Goal: Information Seeking & Learning: Get advice/opinions

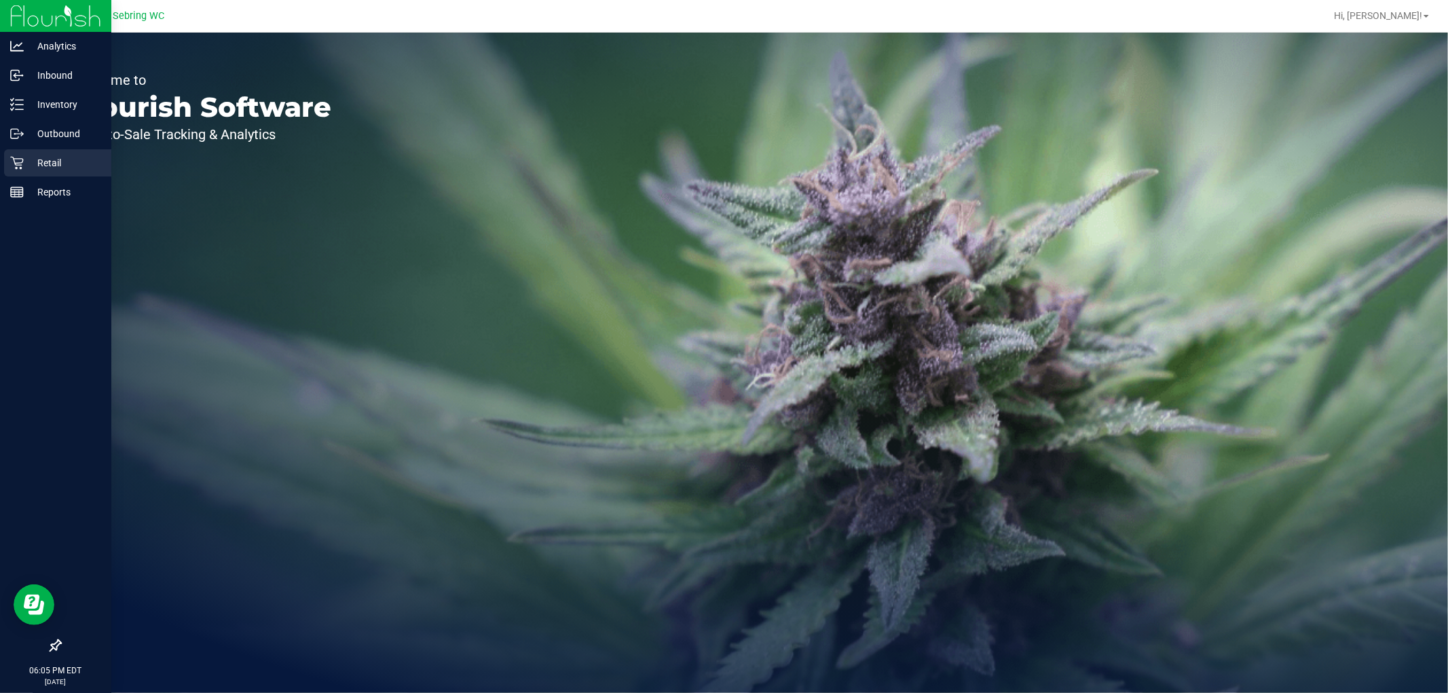
click at [30, 163] on p "Retail" at bounding box center [64, 163] width 81 height 16
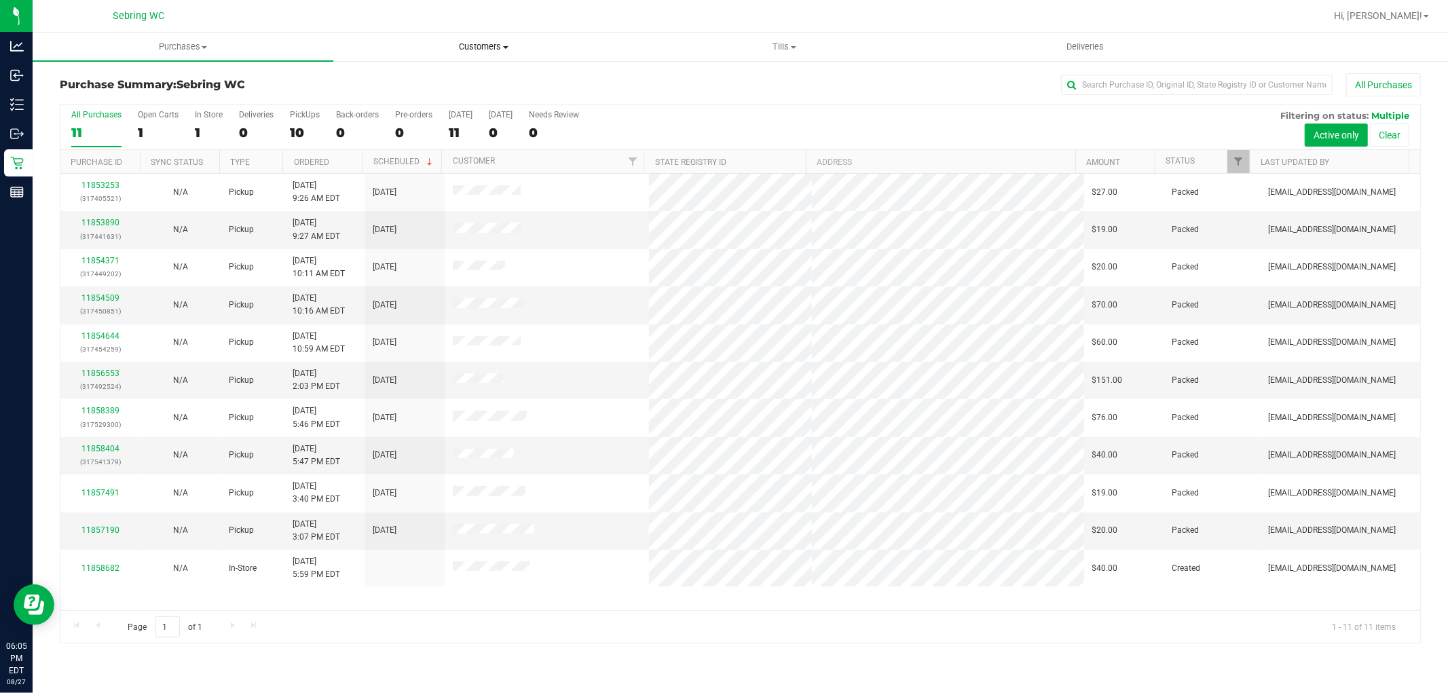
click at [478, 38] on uib-tab-heading "Customers All customers Add a new customer All physicians" at bounding box center [483, 46] width 299 height 27
click at [435, 75] on li "All customers" at bounding box center [483, 82] width 301 height 16
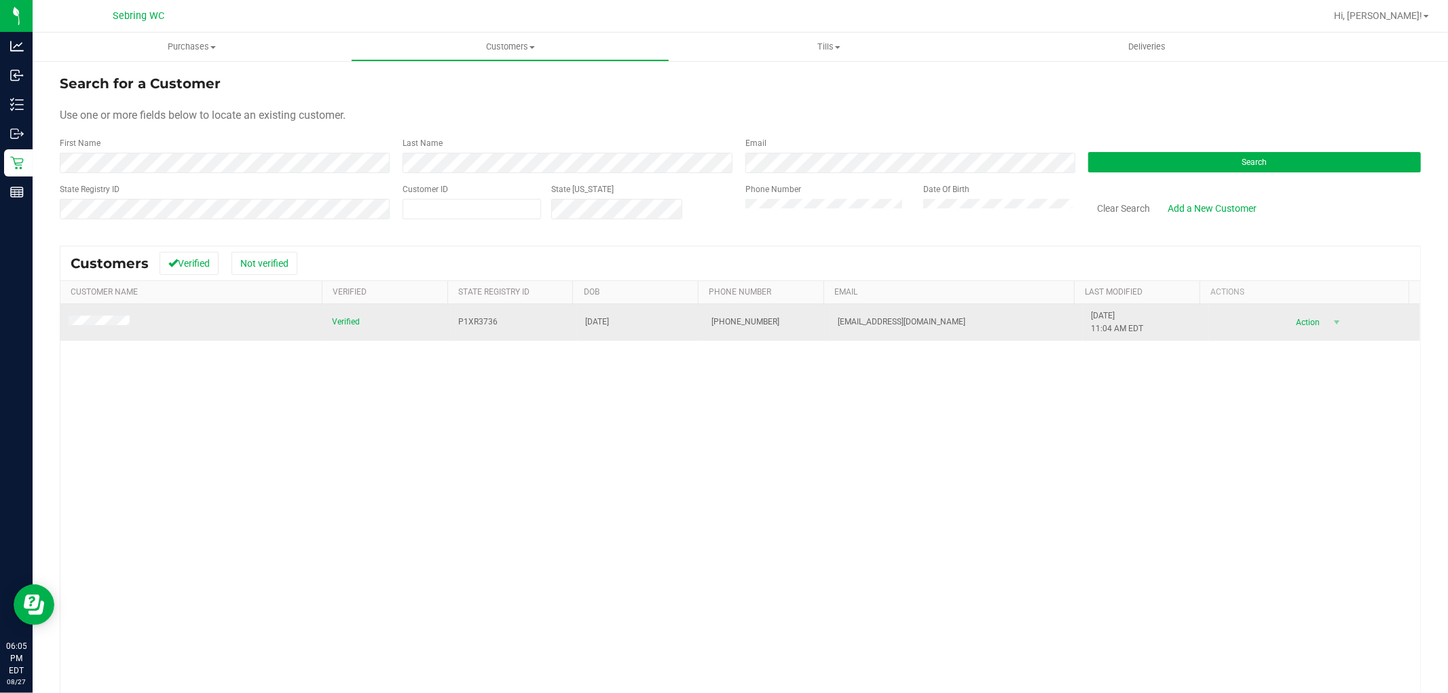
click at [585, 320] on span "08/20/1996" at bounding box center [597, 322] width 24 height 13
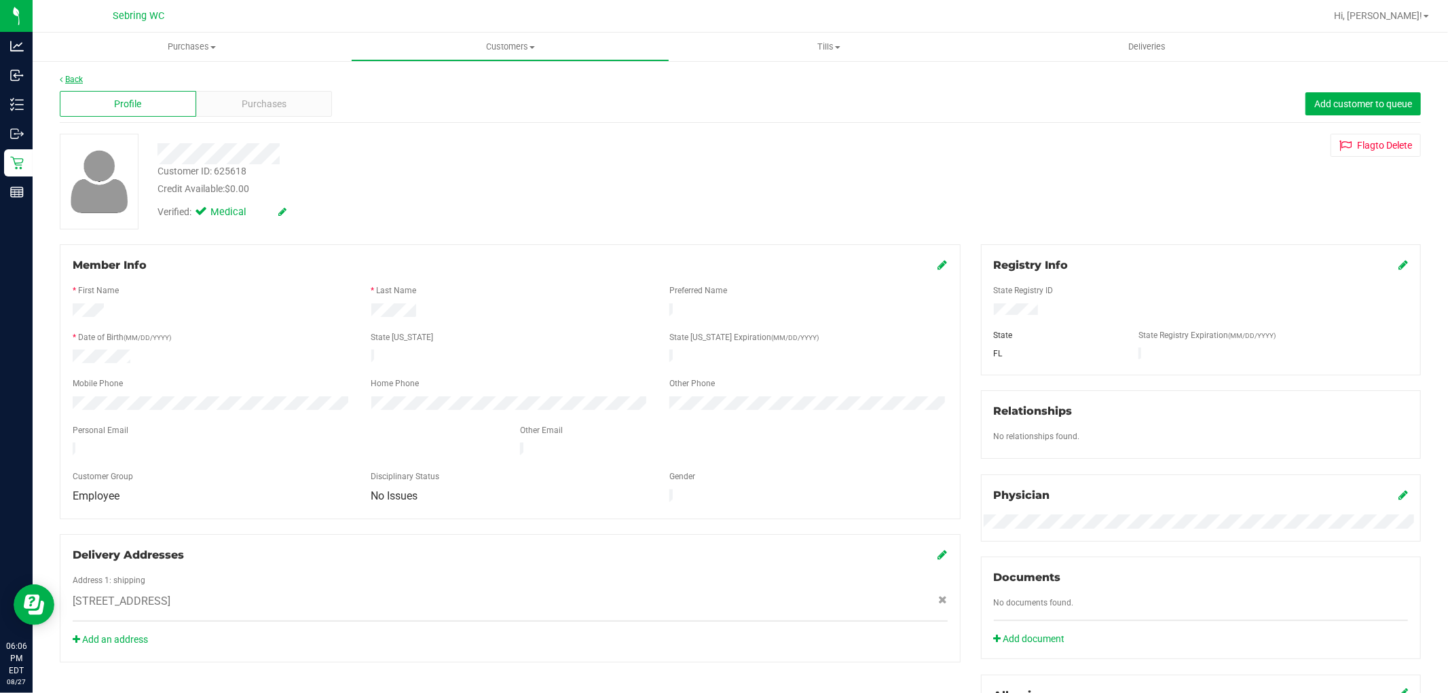
click at [77, 78] on link "Back" at bounding box center [71, 80] width 23 height 10
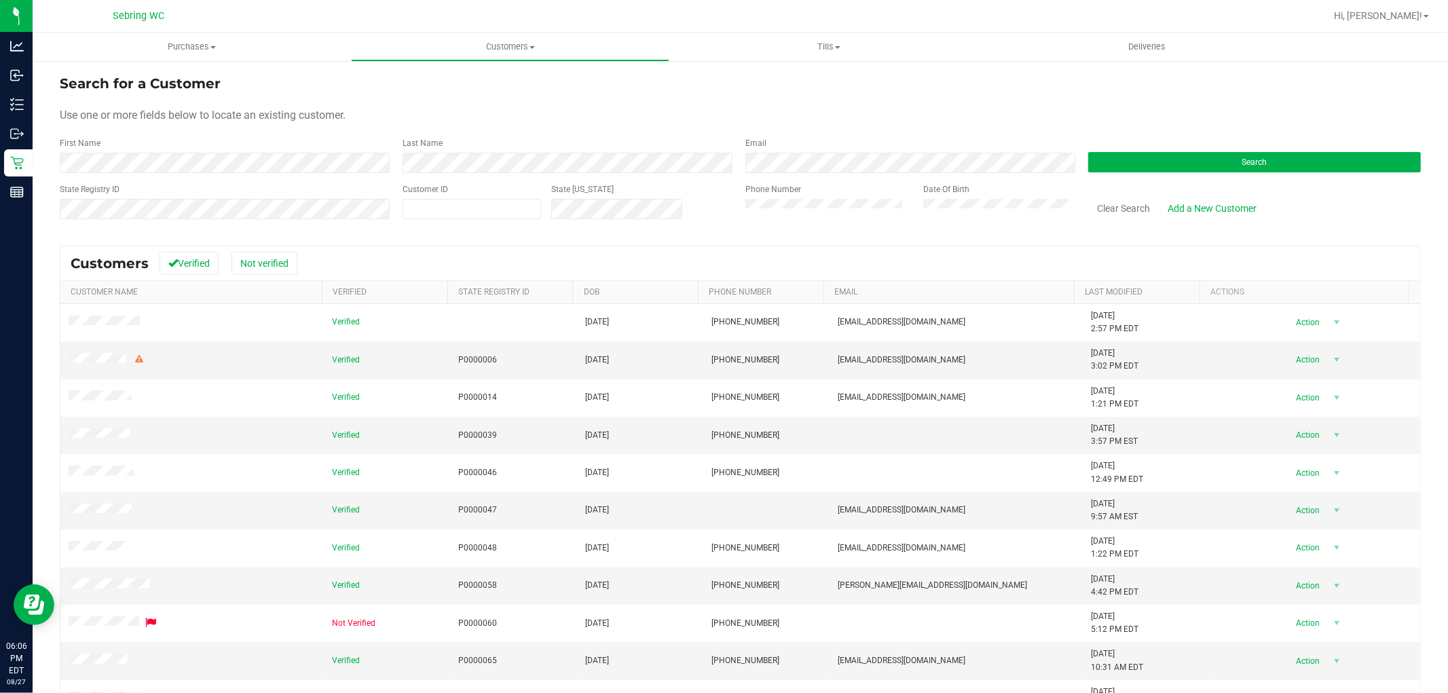
drag, startPoint x: 285, startPoint y: 221, endPoint x: 299, endPoint y: 173, distance: 50.1
click at [285, 221] on div "State Registry ID" at bounding box center [226, 207] width 333 height 48
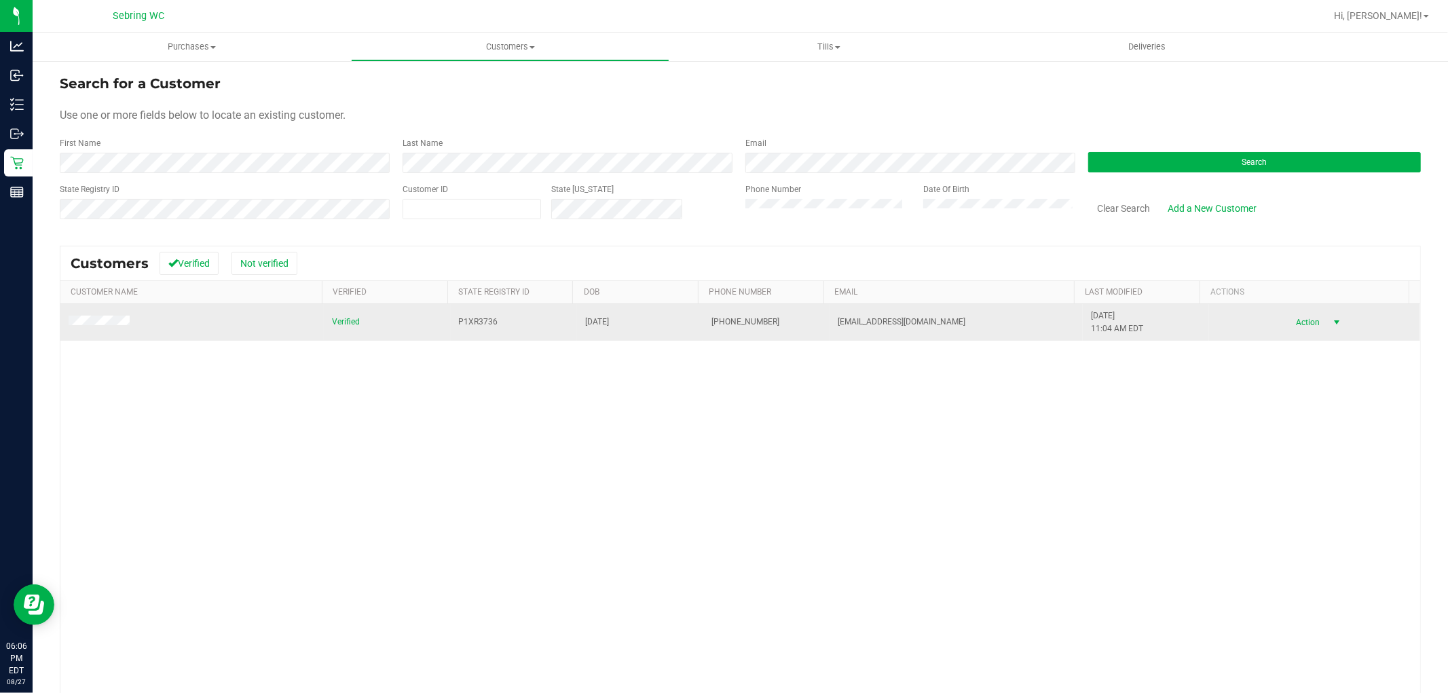
click at [1331, 325] on span "select" at bounding box center [1336, 322] width 11 height 11
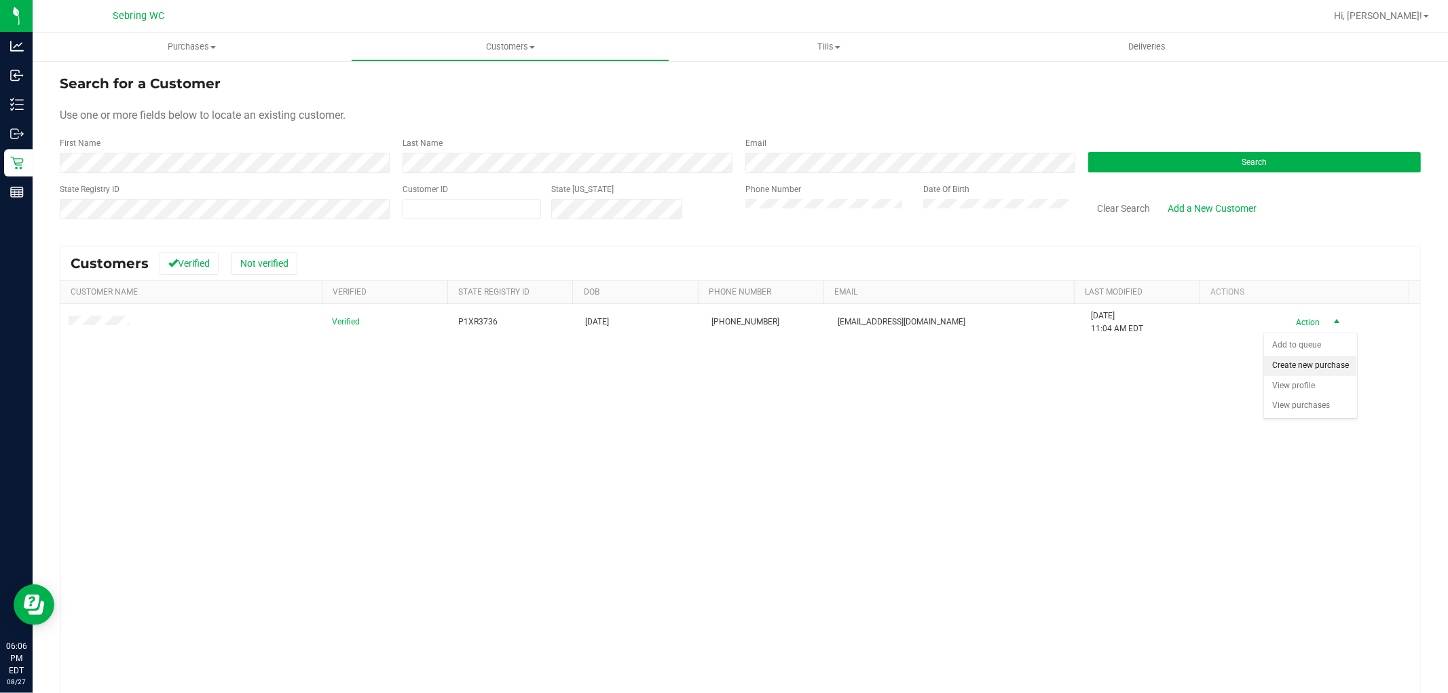
click at [1315, 367] on li "Create new purchase" at bounding box center [1310, 366] width 93 height 20
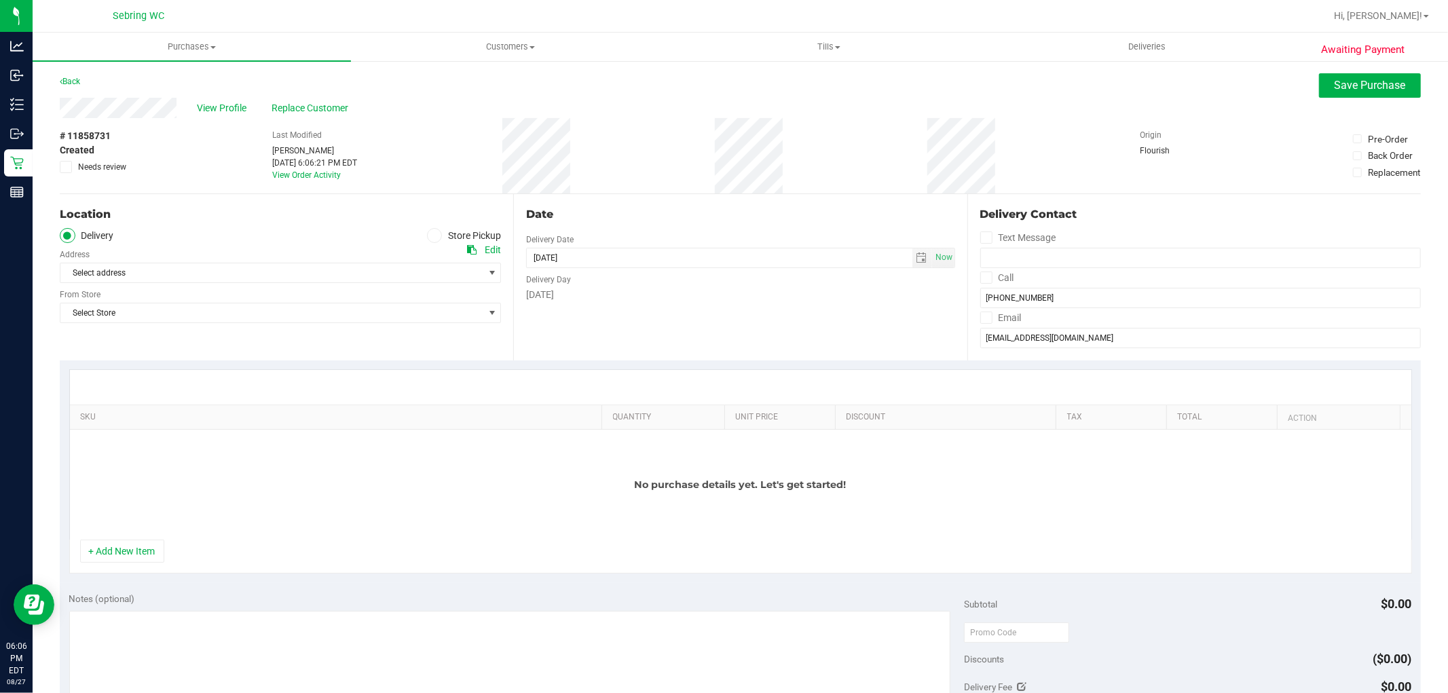
click at [430, 236] on icon at bounding box center [434, 236] width 8 height 0
click at [0, 0] on input "Store Pickup" at bounding box center [0, 0] width 0 height 0
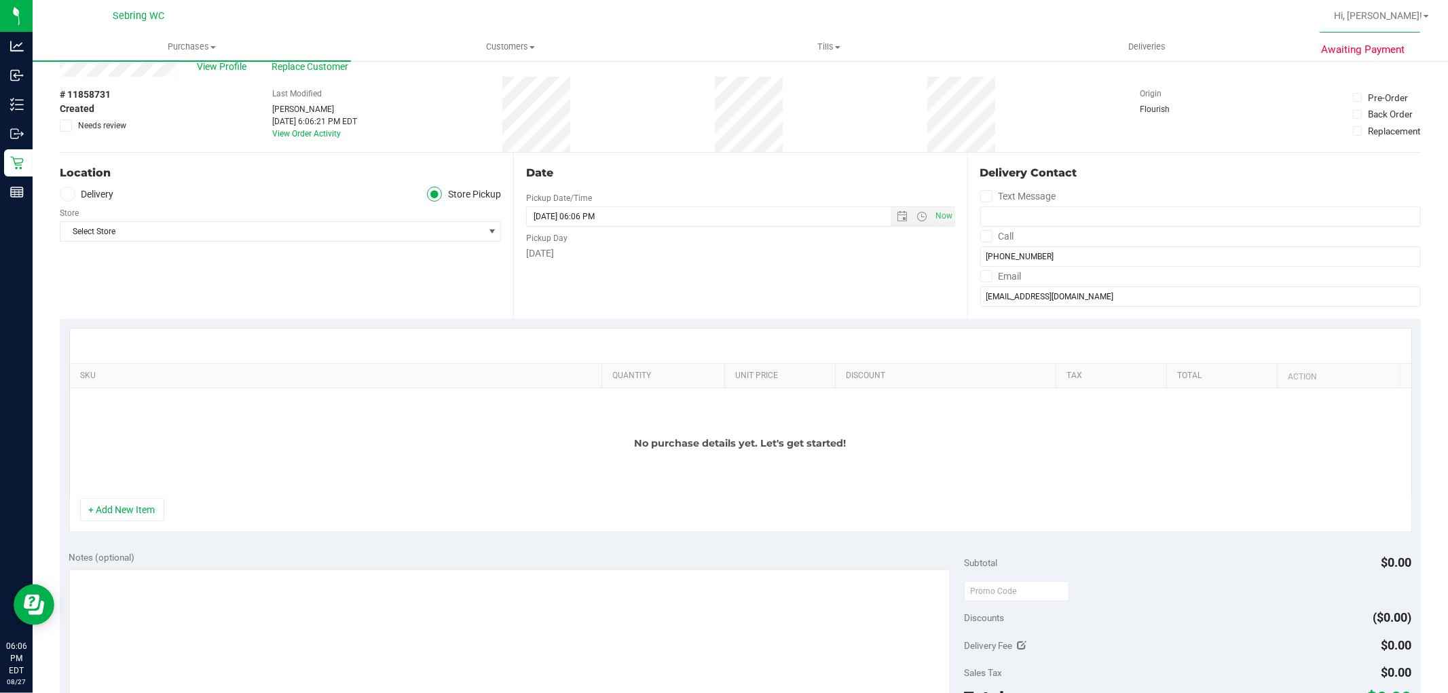
scroll to position [75, 0]
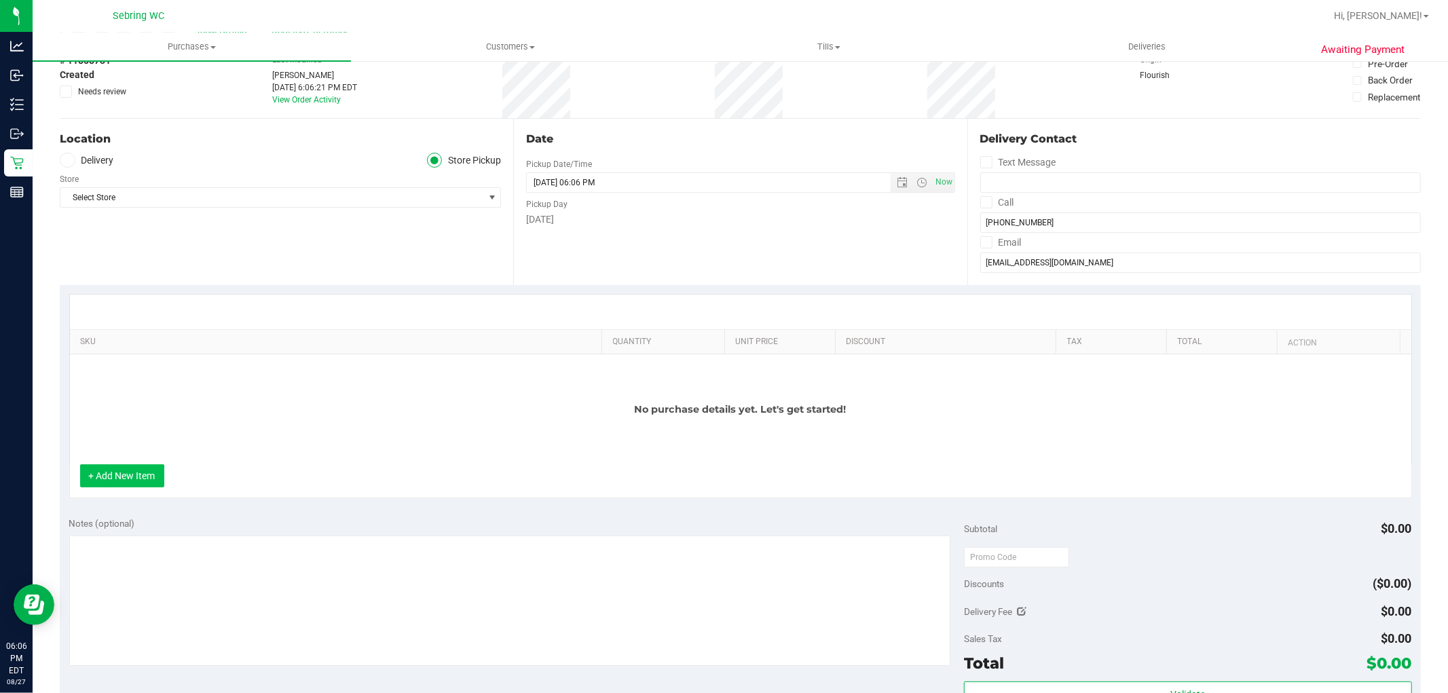
click at [148, 464] on button "+ Add New Item" at bounding box center [122, 475] width 84 height 23
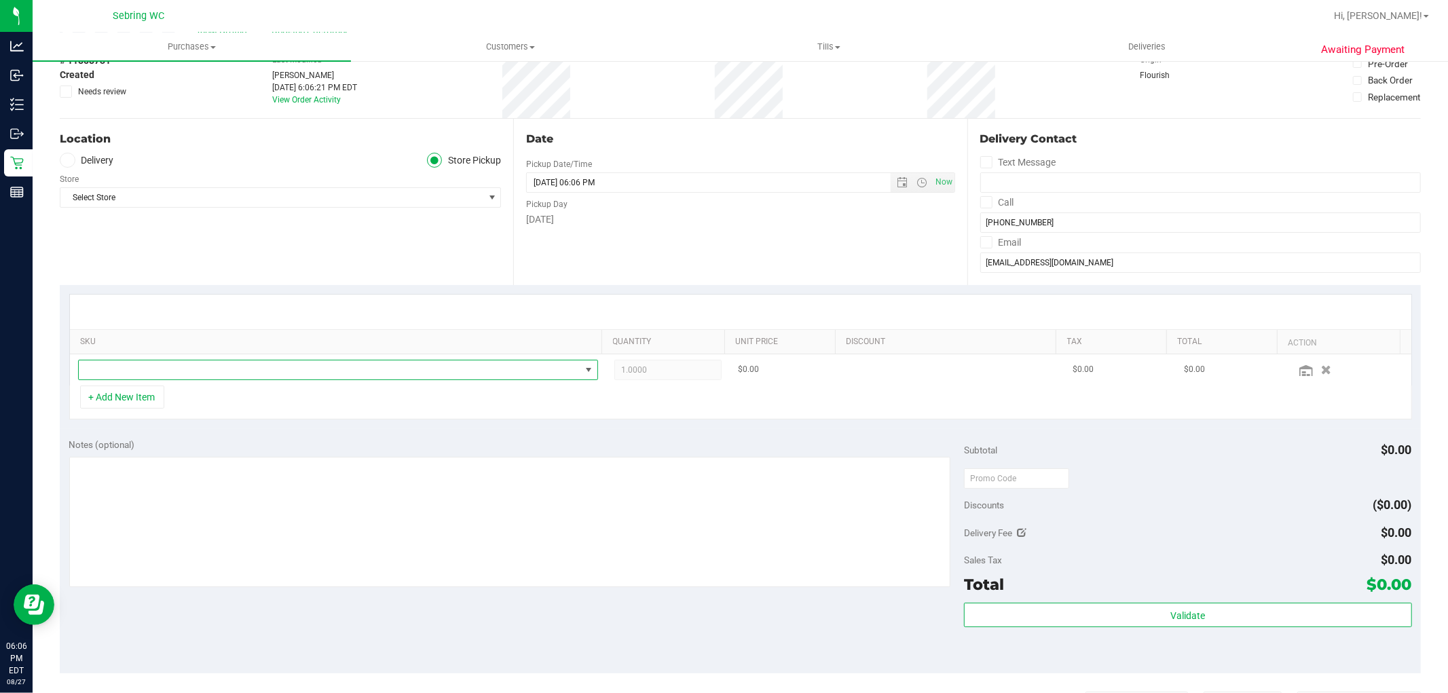
click at [184, 375] on span "NO DATA FOUND" at bounding box center [330, 369] width 502 height 19
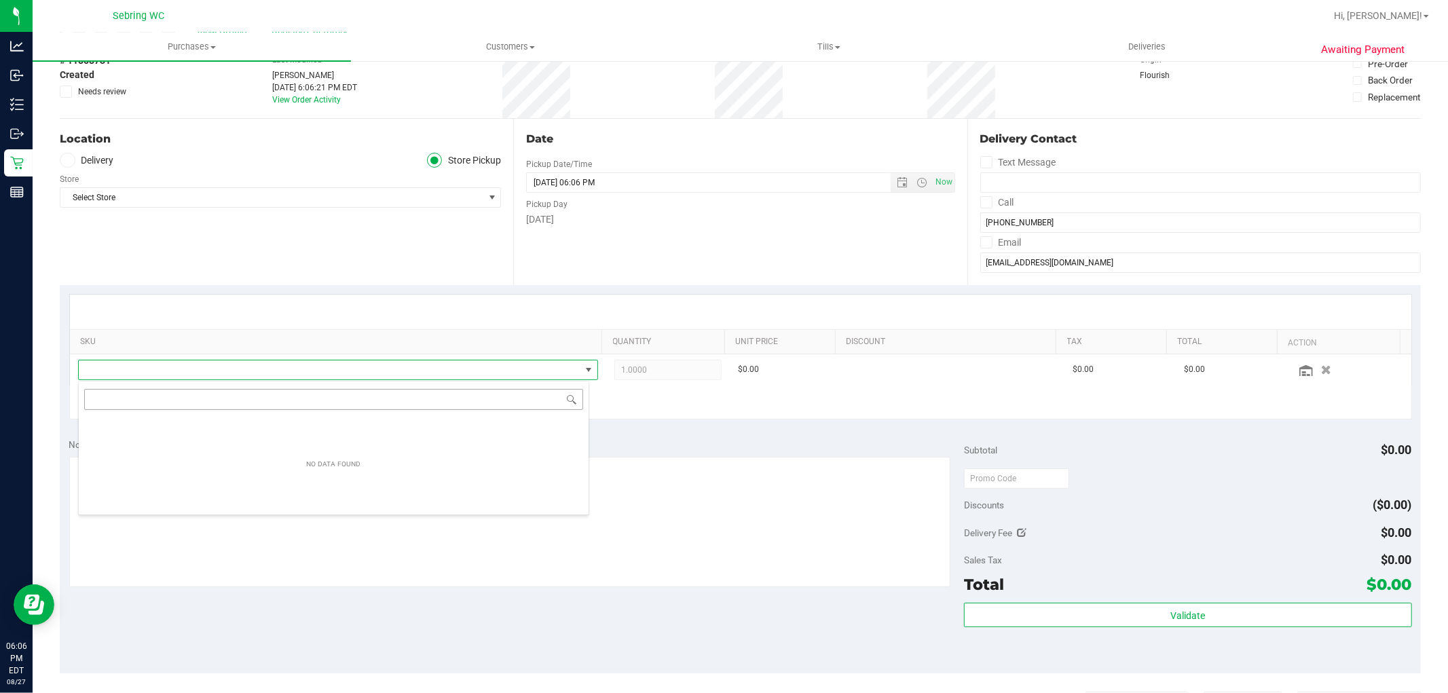
scroll to position [20, 511]
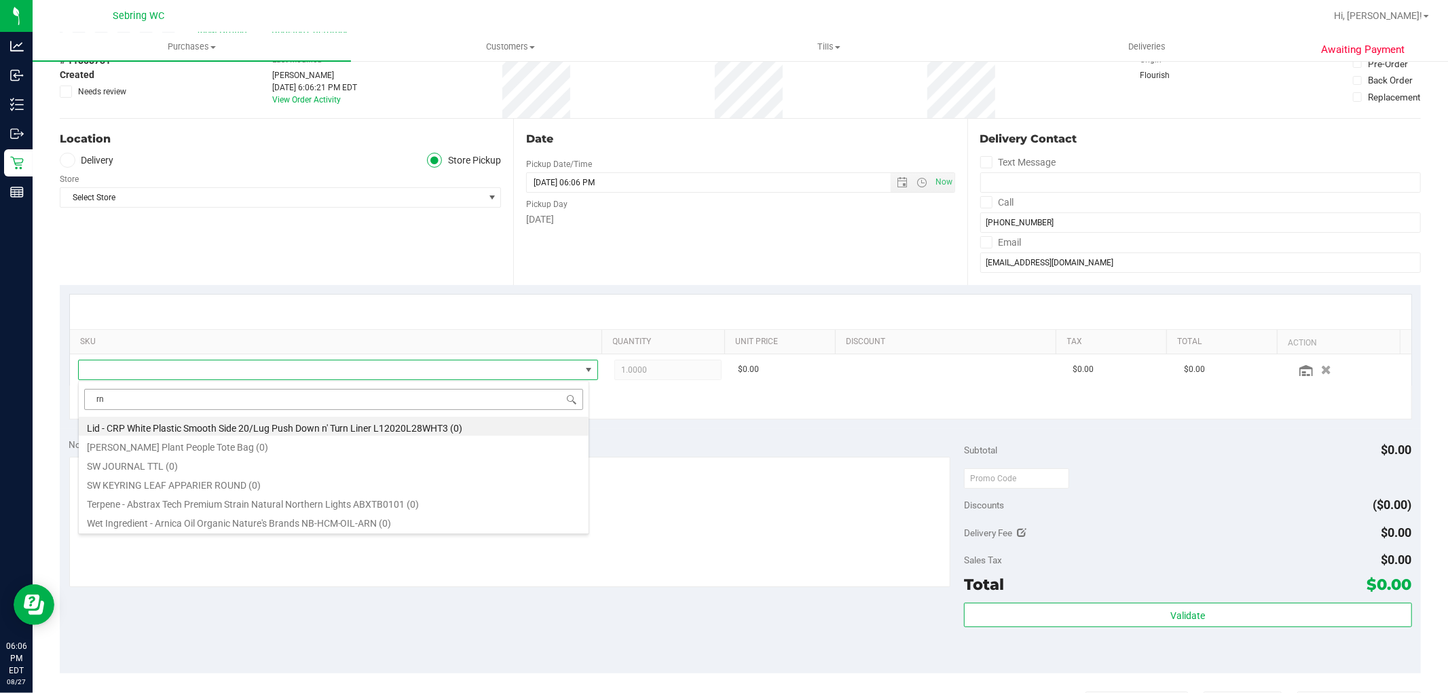
type input "r"
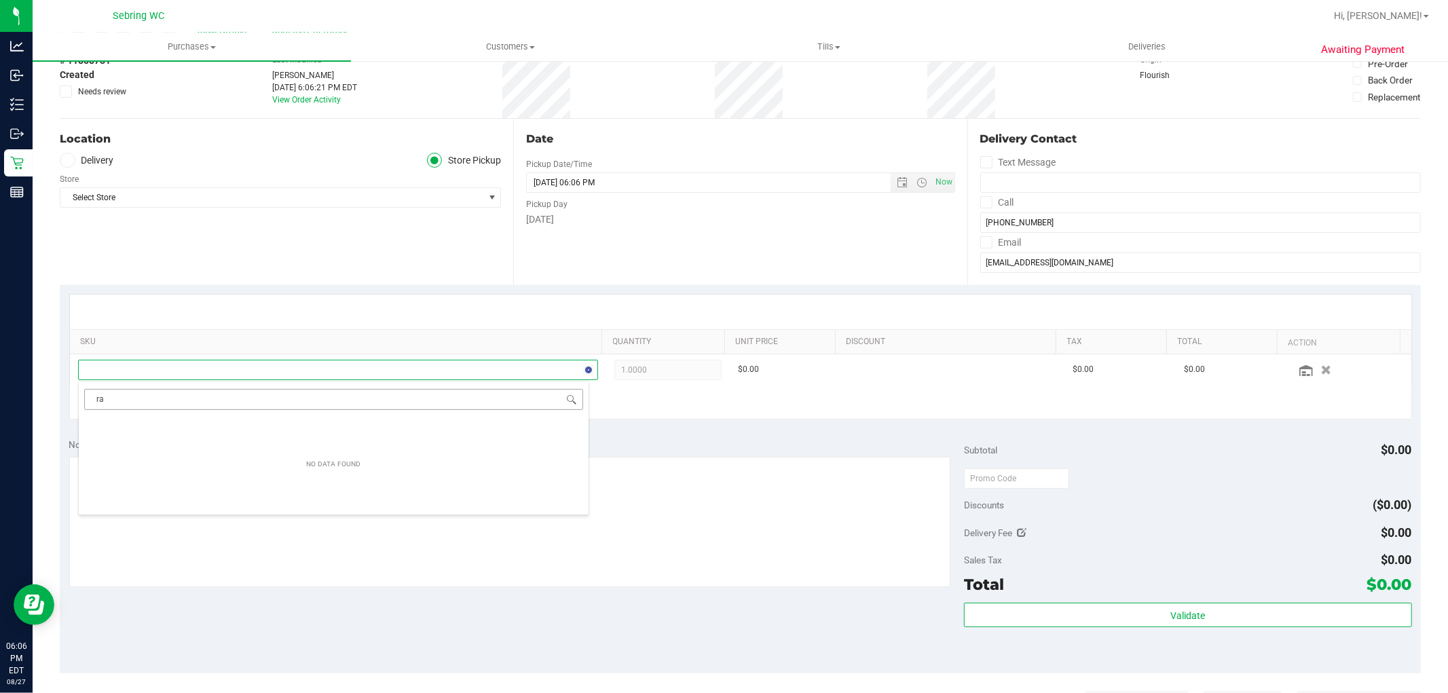
type input "r"
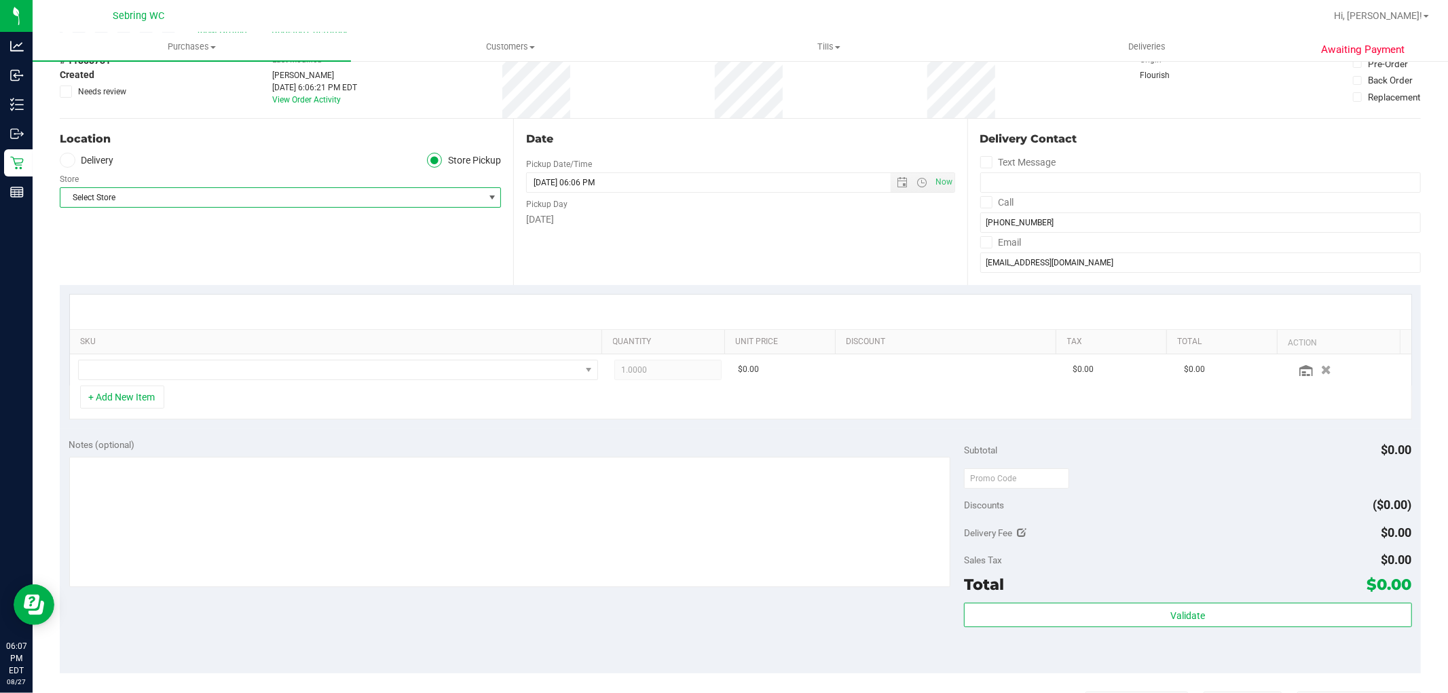
click at [166, 204] on span "Select Store" at bounding box center [271, 197] width 423 height 19
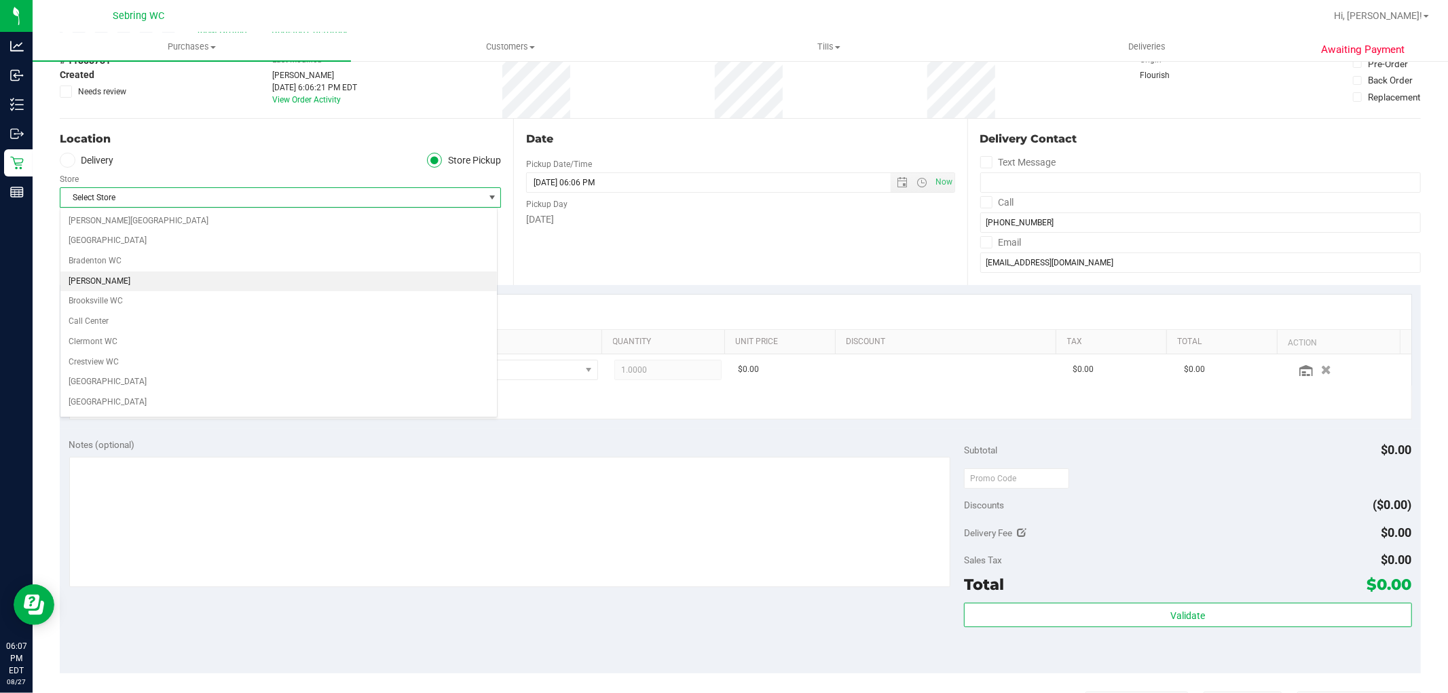
scroll to position [669, 0]
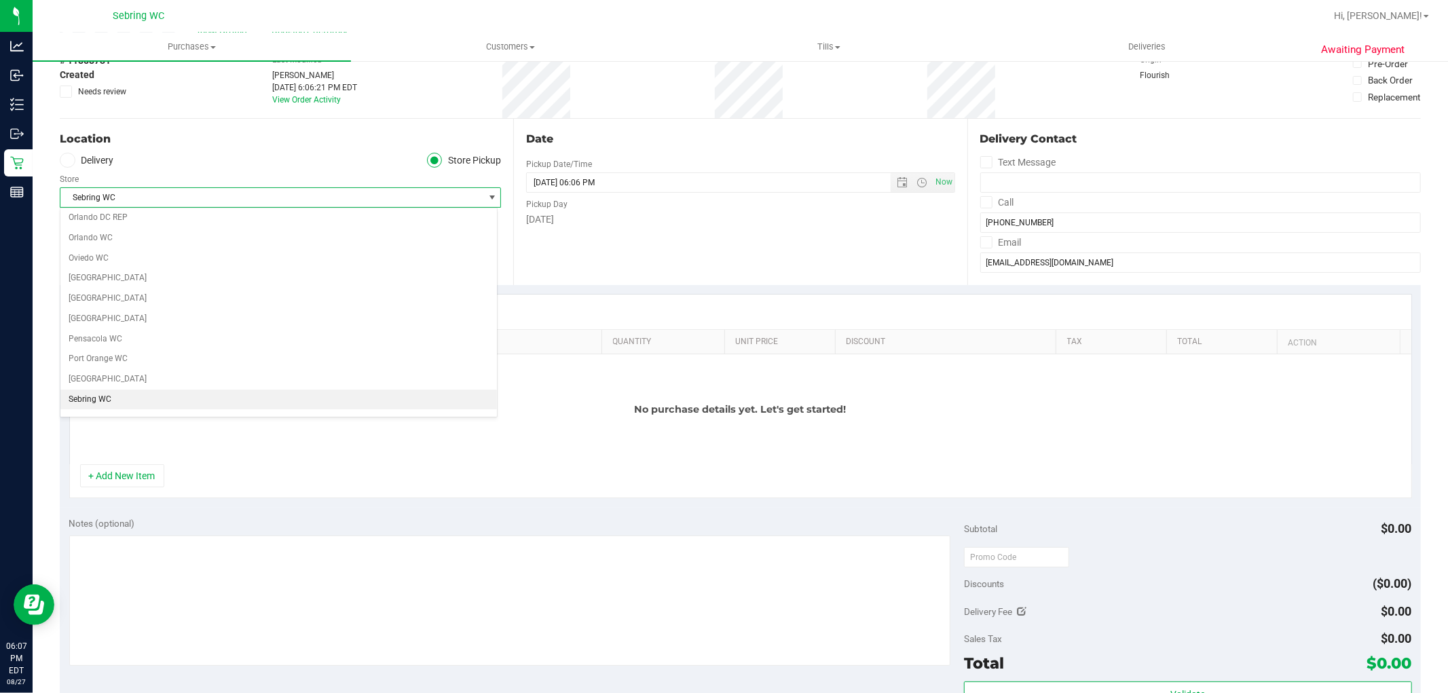
click at [105, 404] on li "Sebring WC" at bounding box center [278, 400] width 437 height 20
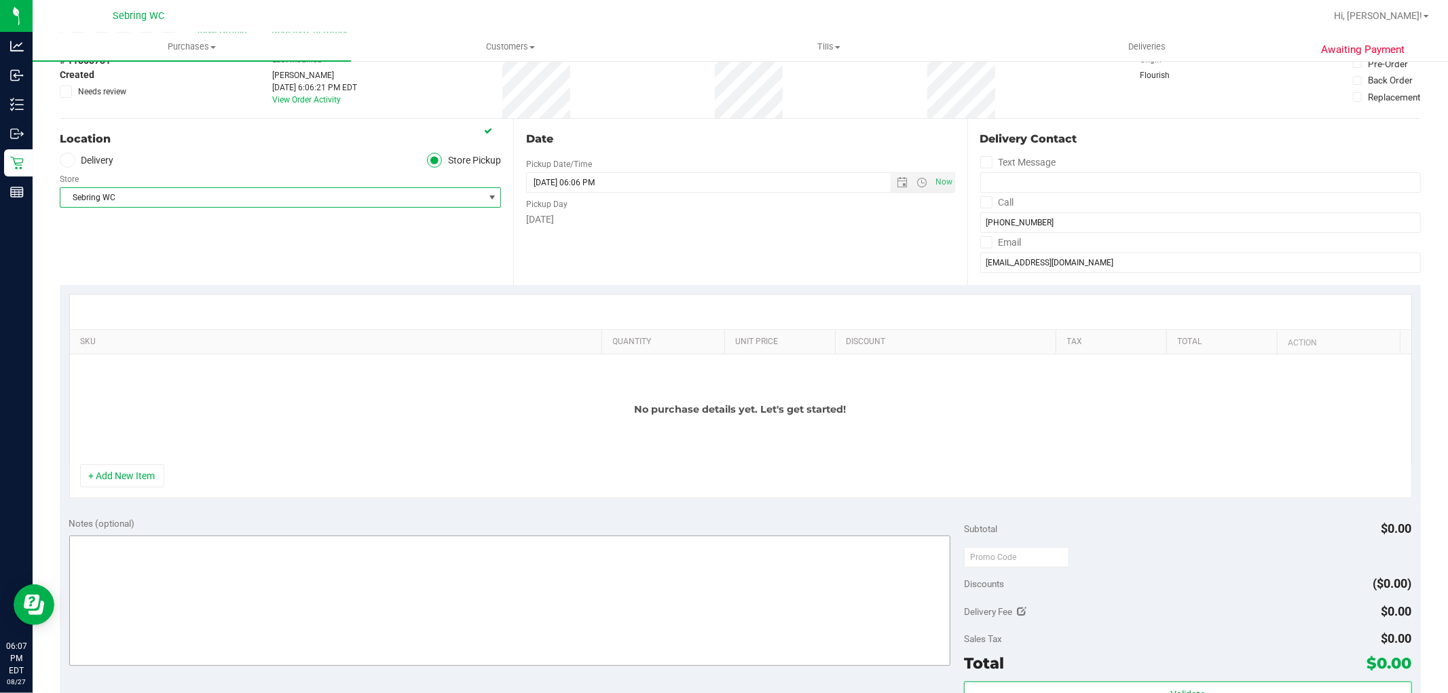
click at [132, 467] on button "+ Add New Item" at bounding box center [122, 475] width 84 height 23
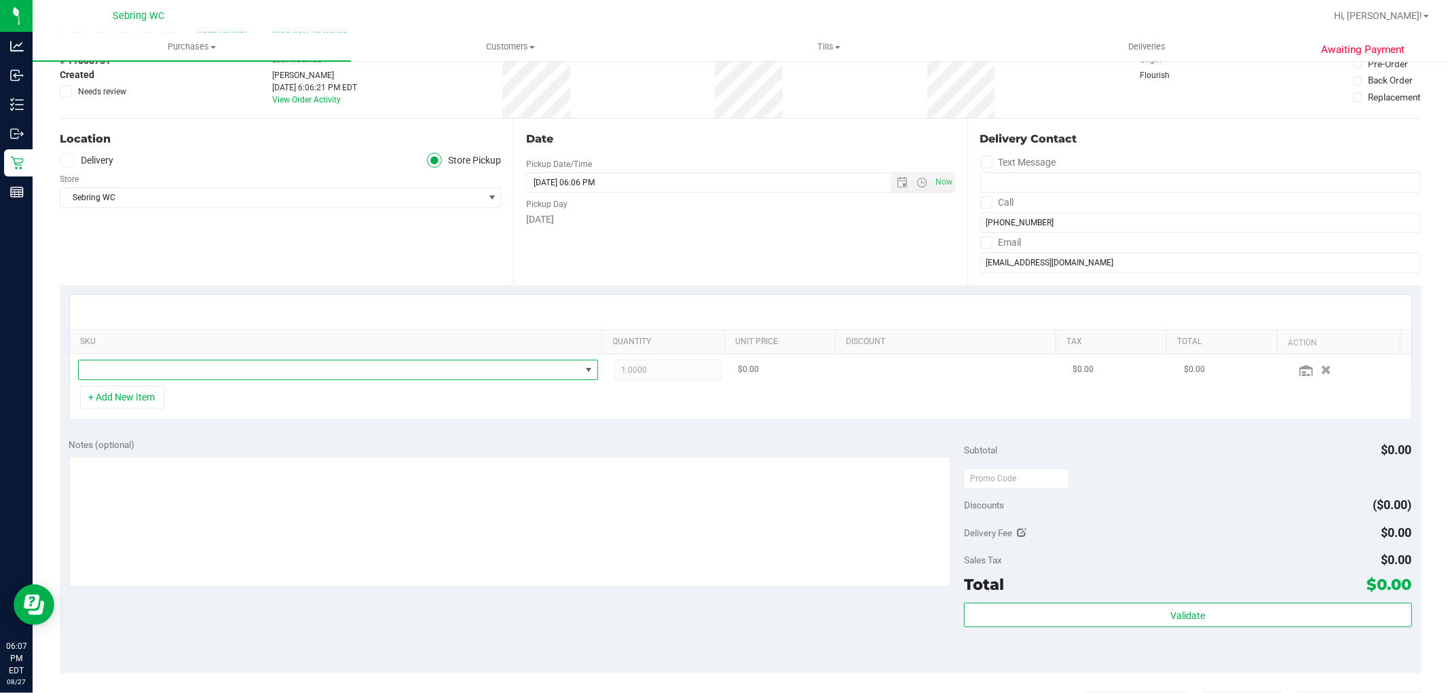
click at [208, 374] on span "NO DATA FOUND" at bounding box center [330, 369] width 502 height 19
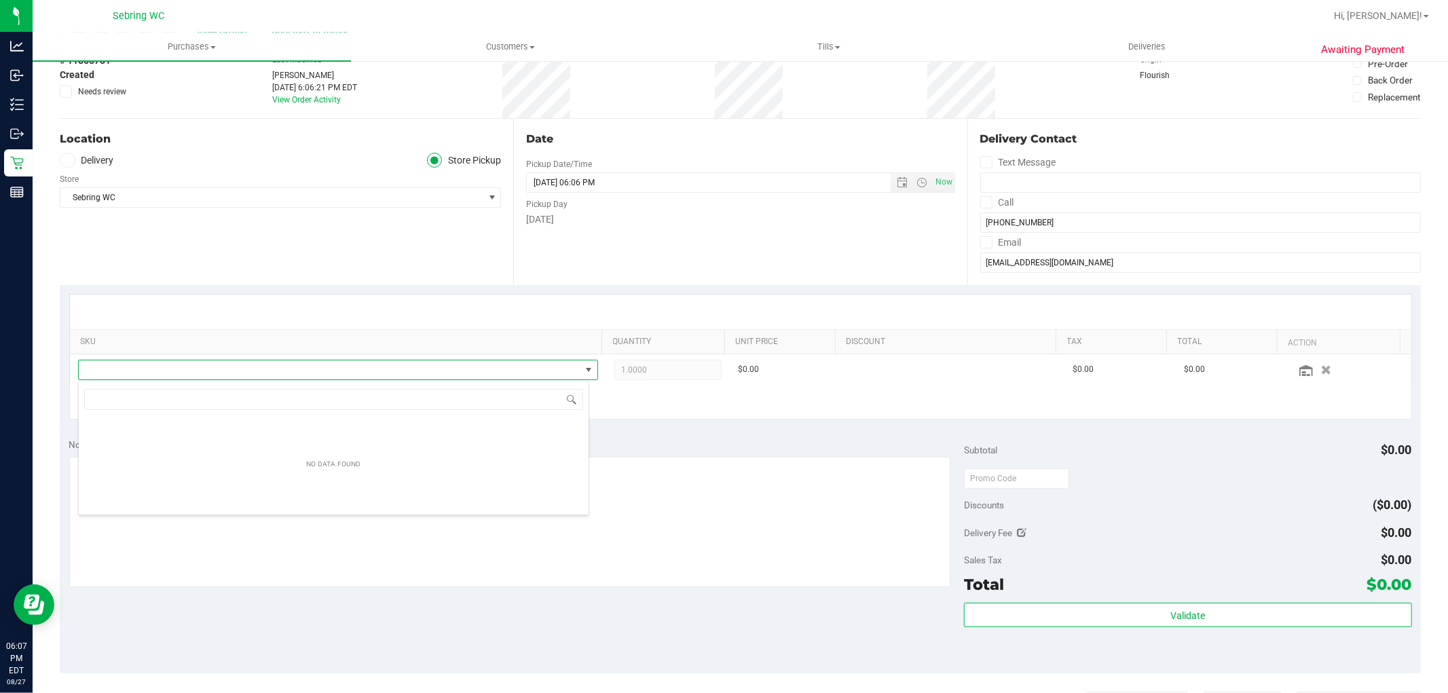
scroll to position [20, 511]
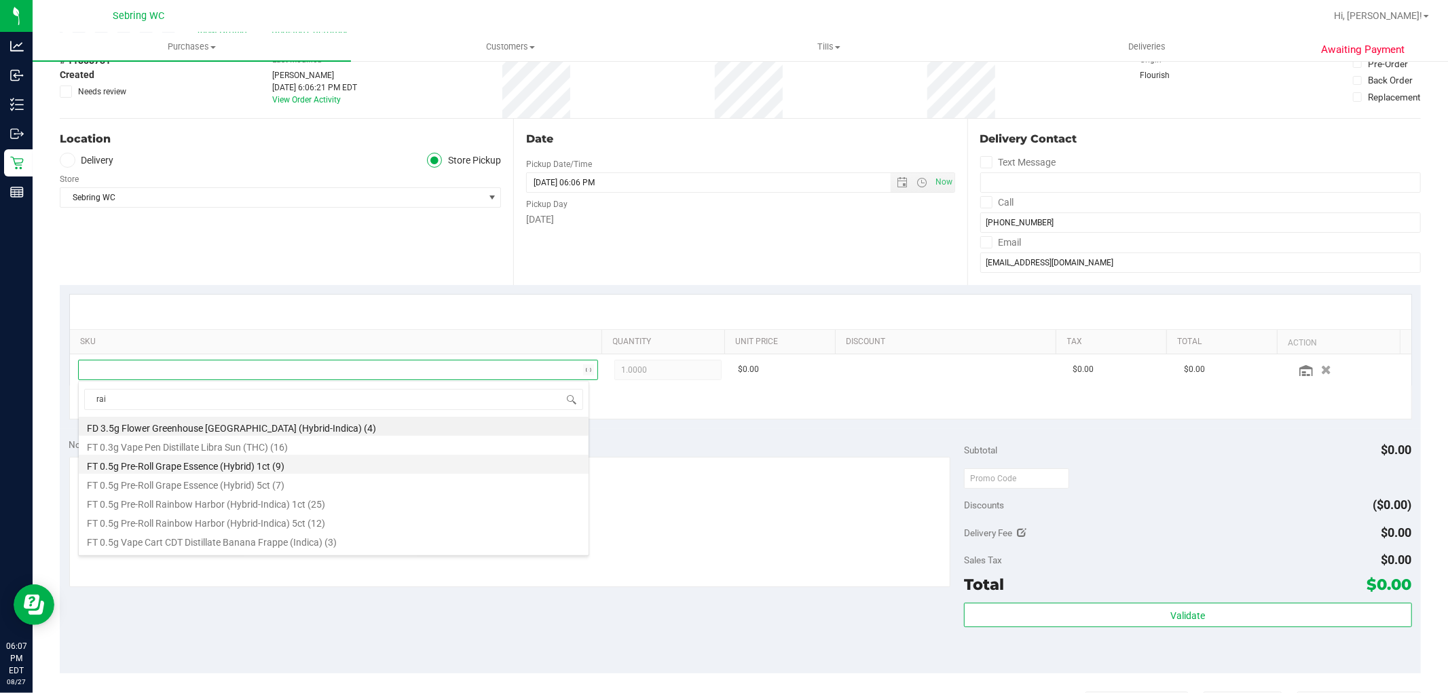
type input "rain"
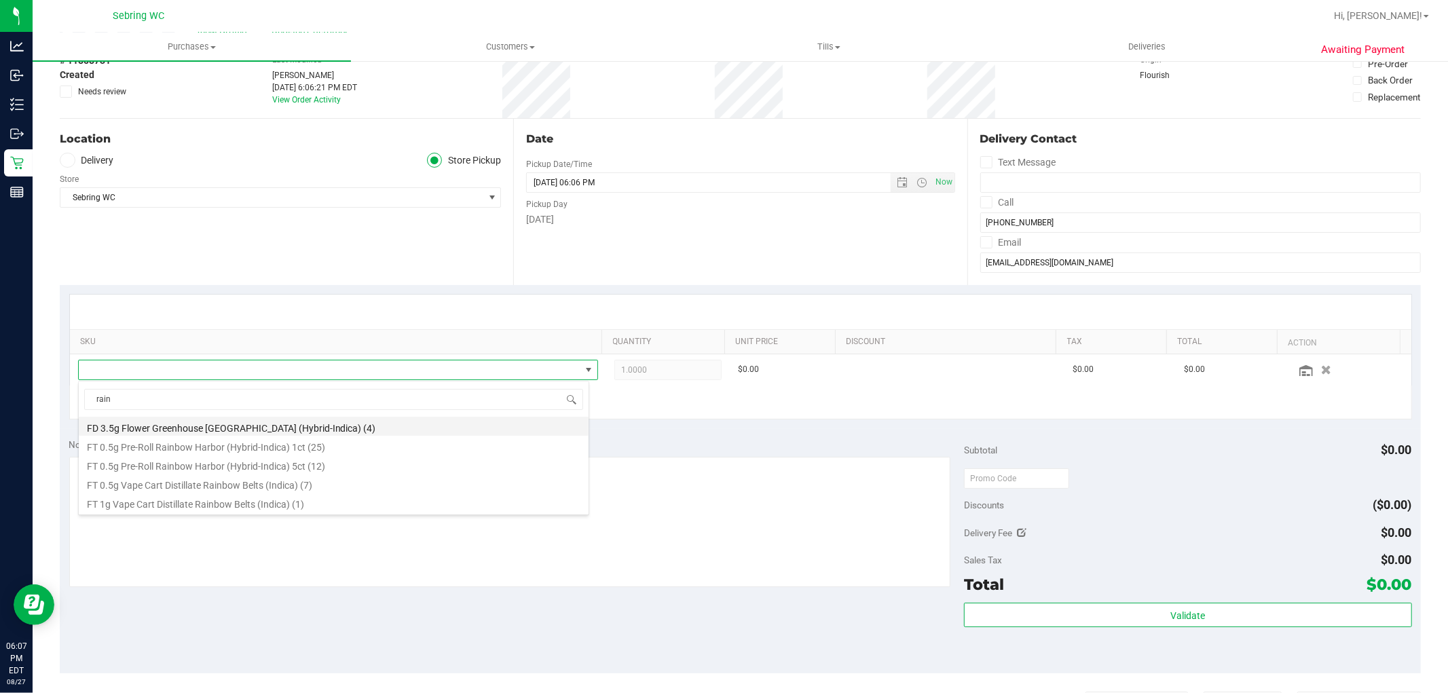
click at [331, 424] on li "FD 3.5g Flower Greenhouse Rainbow Harbor (Hybrid-Indica) (4)" at bounding box center [334, 426] width 510 height 19
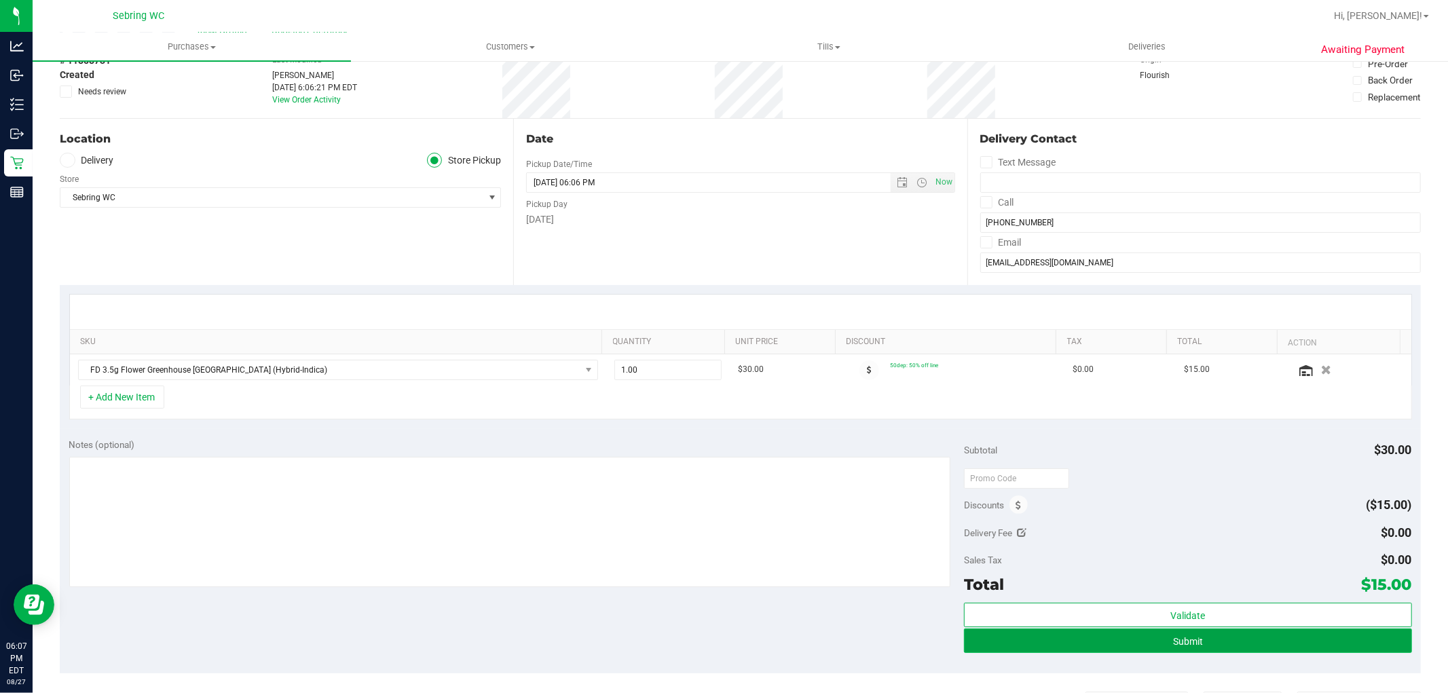
click at [1250, 634] on button "Submit" at bounding box center [1187, 641] width 447 height 24
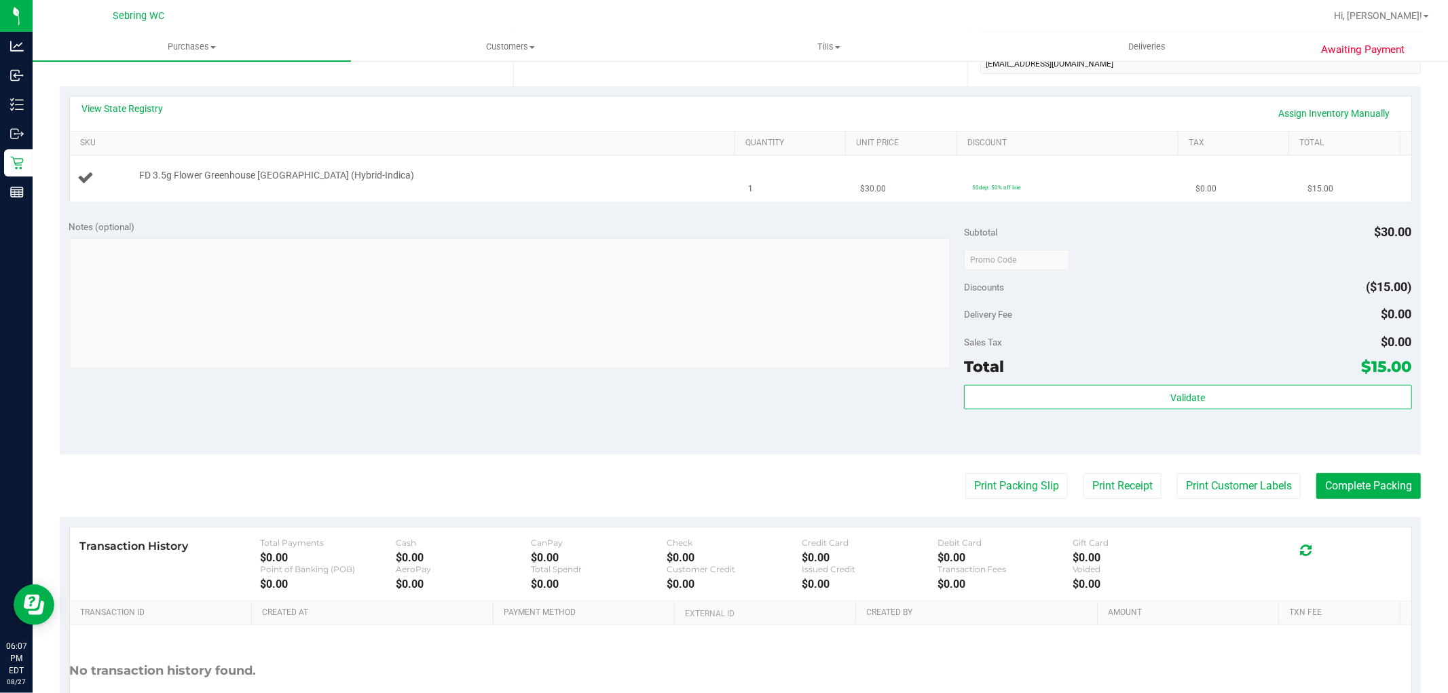
scroll to position [84, 0]
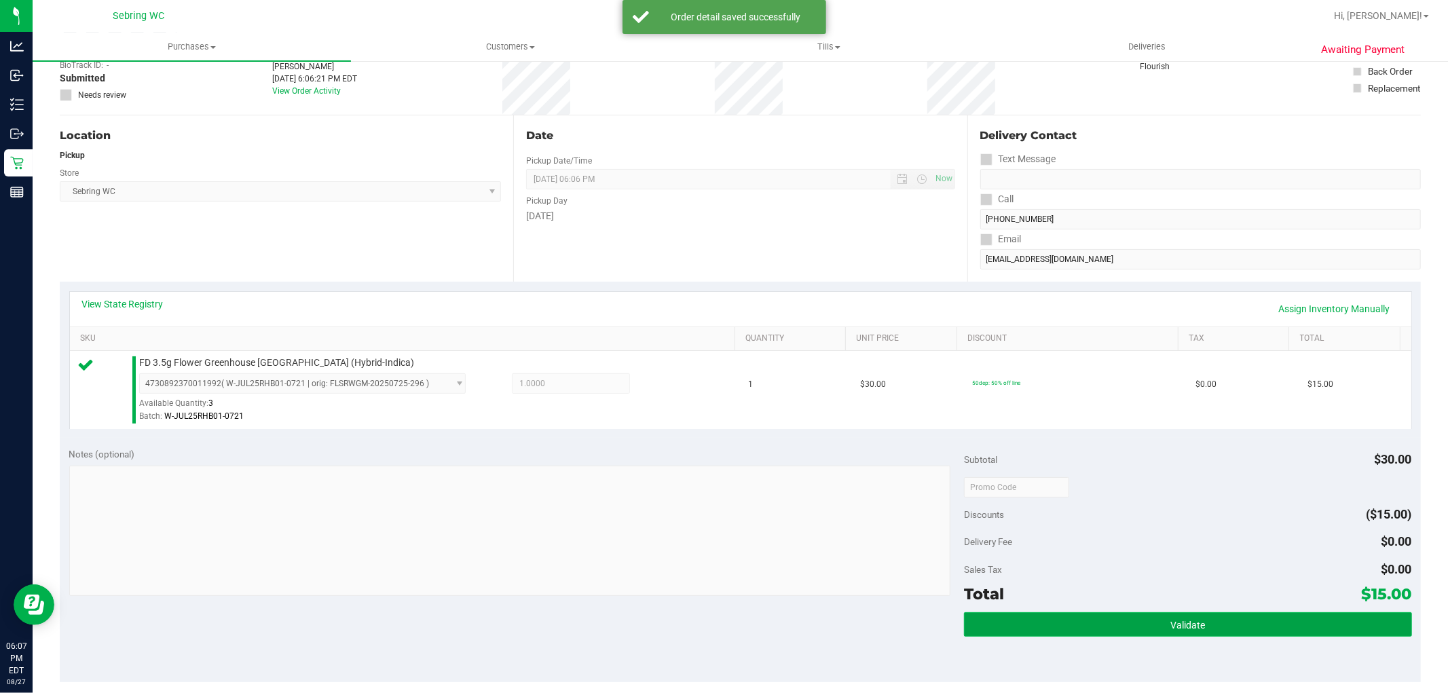
click at [1105, 635] on button "Validate" at bounding box center [1187, 624] width 447 height 24
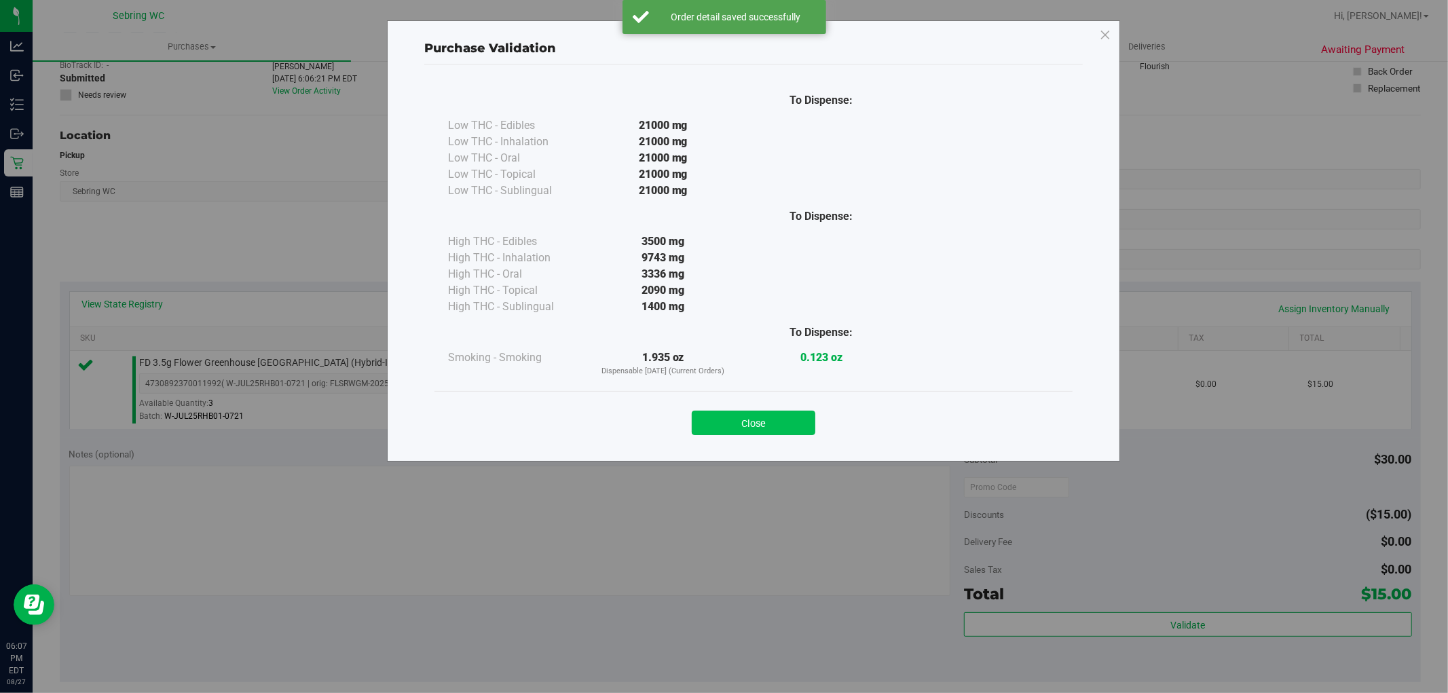
click at [784, 423] on button "Close" at bounding box center [754, 423] width 124 height 24
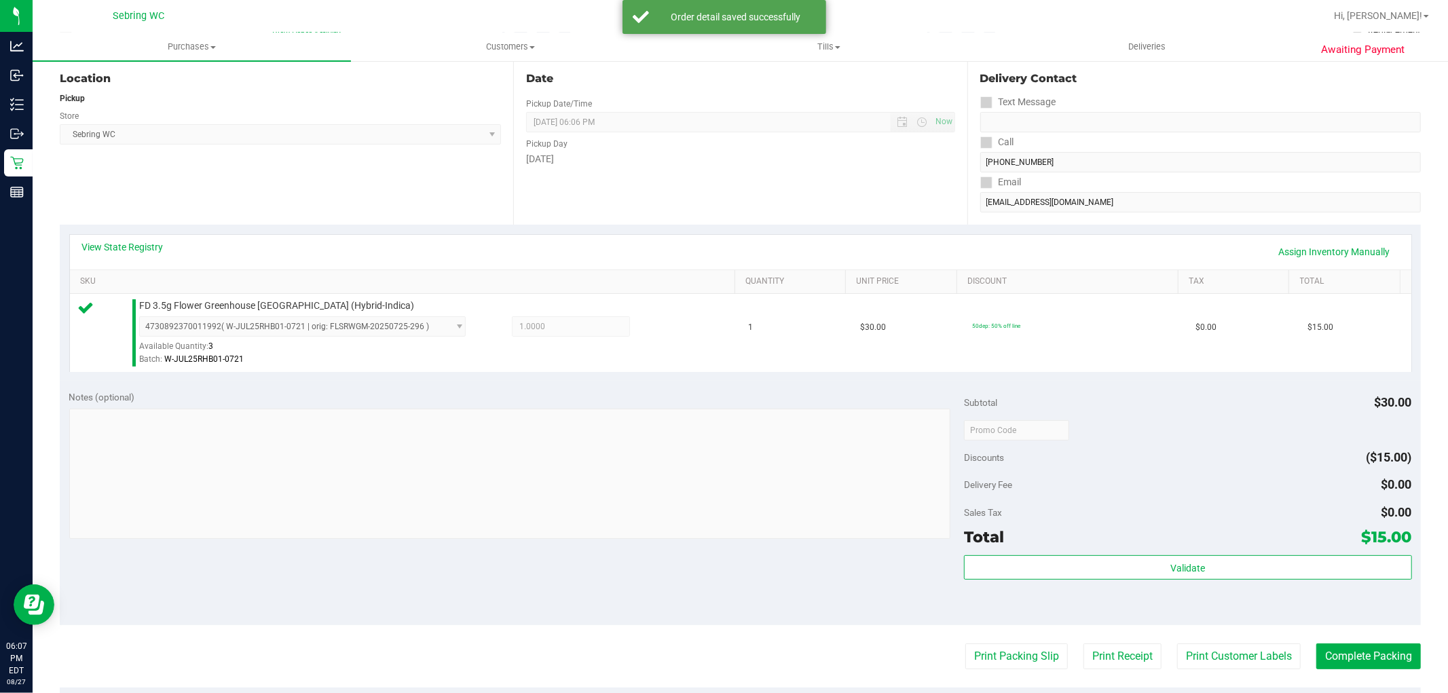
scroll to position [418, 0]
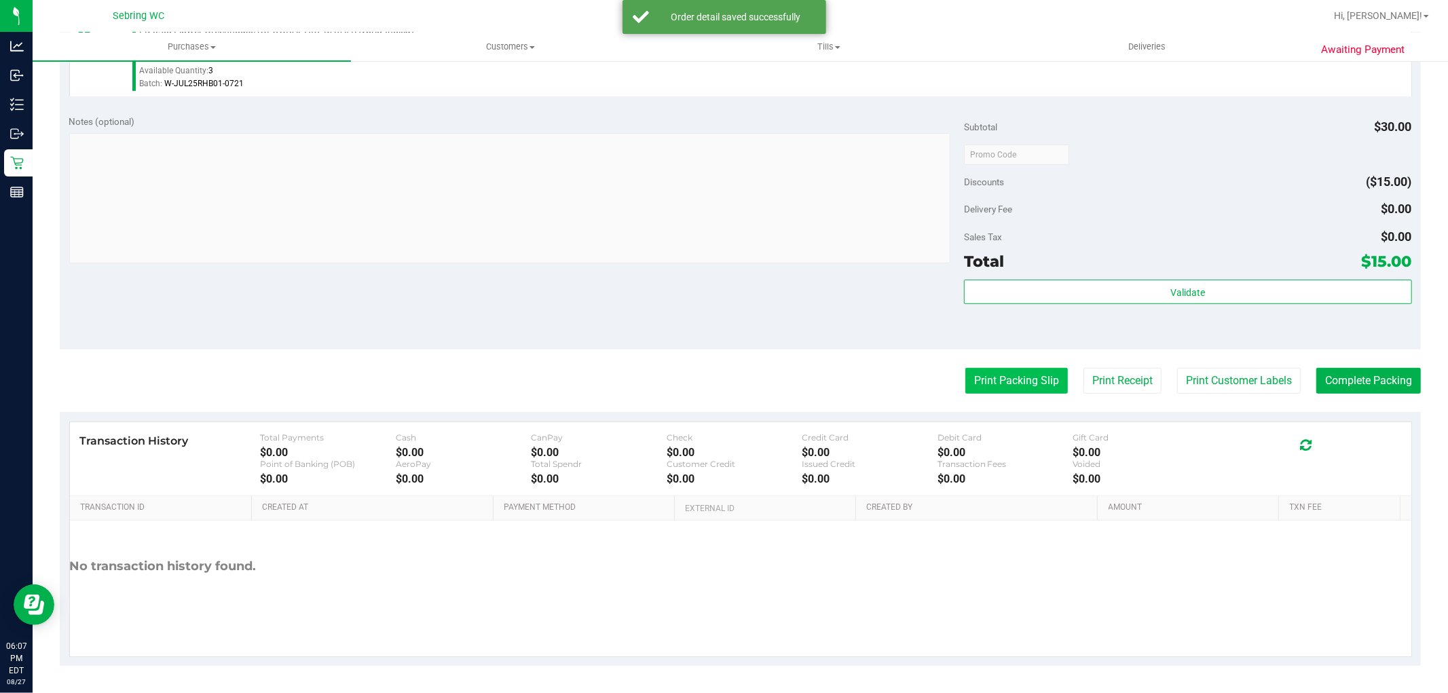
click at [1013, 372] on button "Print Packing Slip" at bounding box center [1016, 381] width 103 height 26
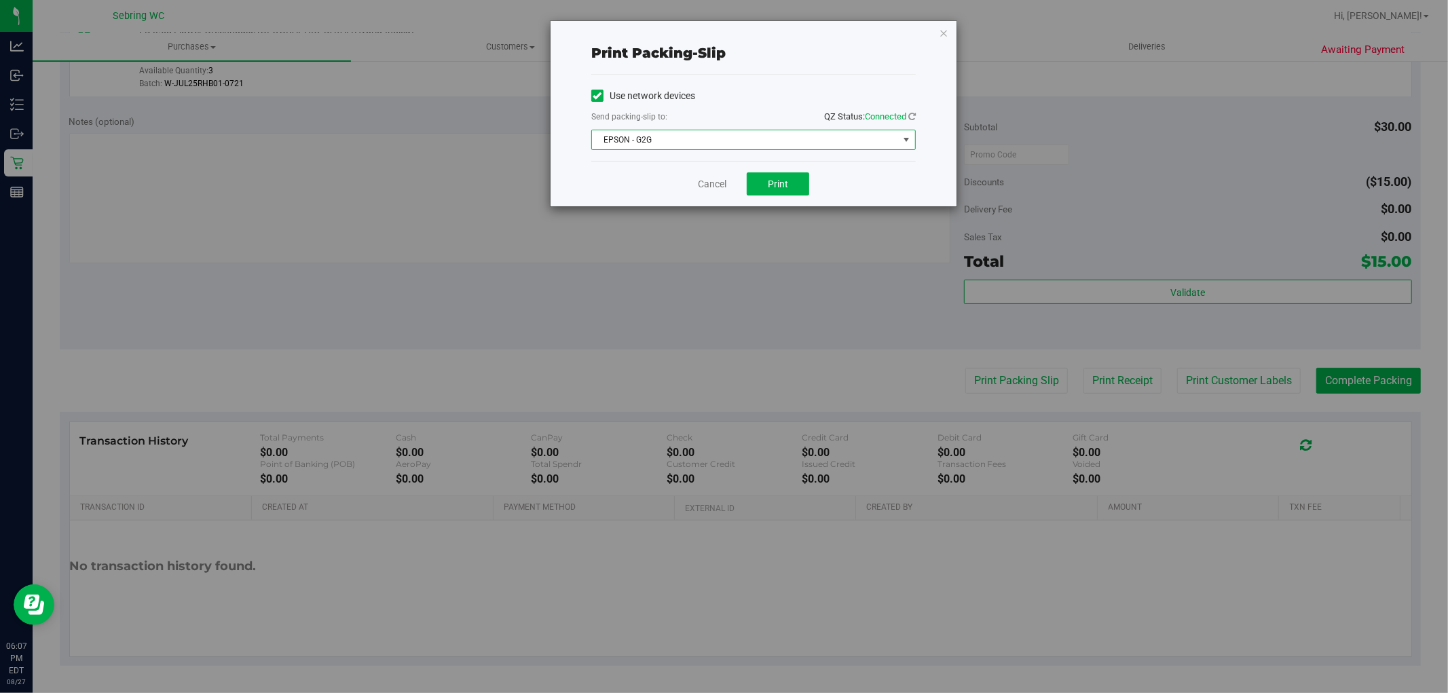
click at [752, 141] on span "EPSON - G2G" at bounding box center [745, 139] width 306 height 19
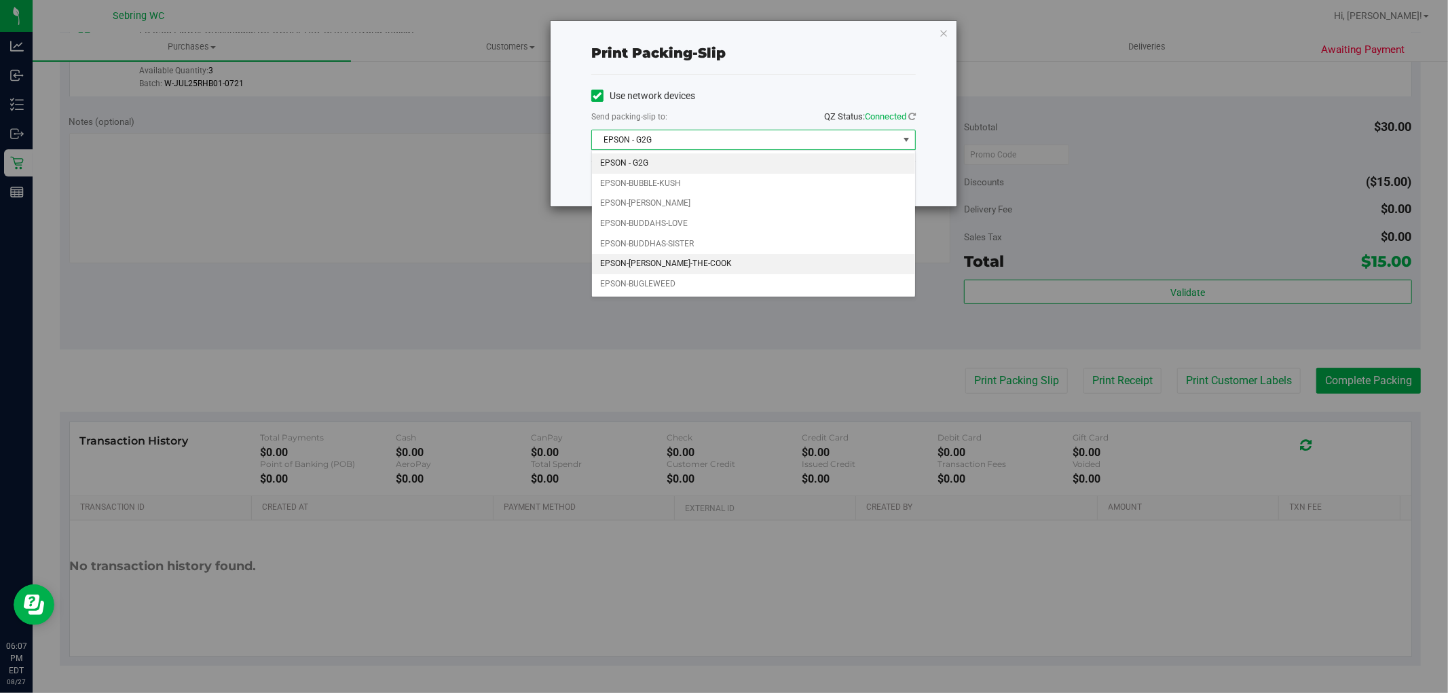
click at [656, 260] on li "EPSON-BUFORD-THE-COOK" at bounding box center [753, 264] width 323 height 20
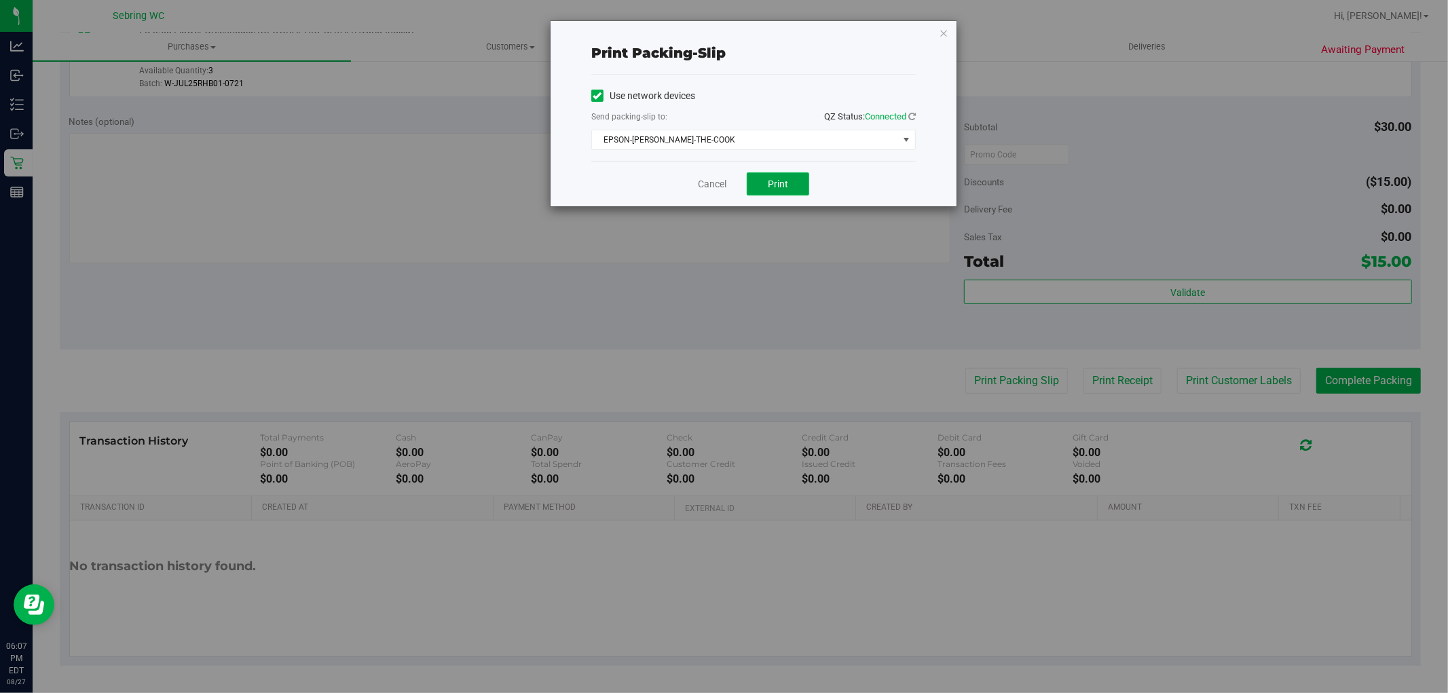
click at [778, 186] on span "Print" at bounding box center [778, 184] width 20 height 11
click at [708, 179] on link "Cancel" at bounding box center [712, 184] width 29 height 14
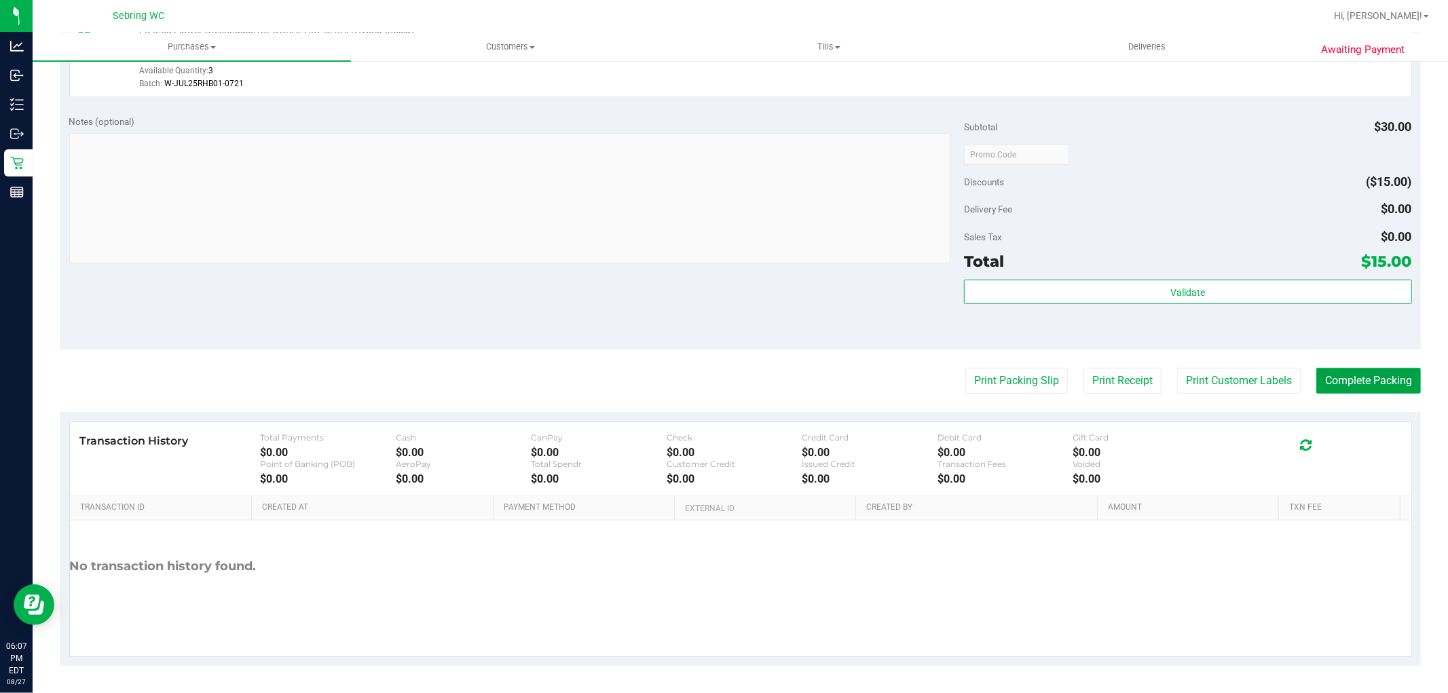
click at [1373, 375] on button "Complete Packing" at bounding box center [1368, 381] width 105 height 26
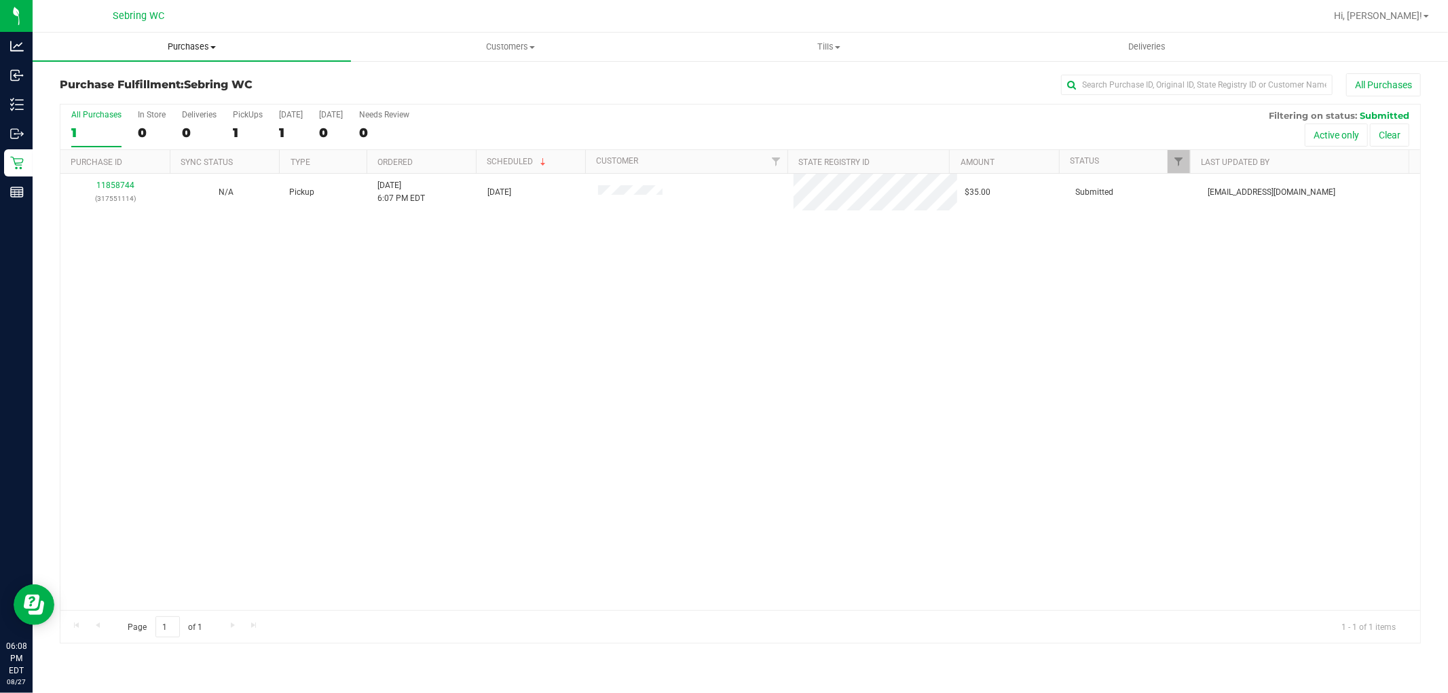
click at [206, 44] on span "Purchases" at bounding box center [192, 47] width 318 height 12
click at [187, 92] on li "Fulfillment" at bounding box center [192, 98] width 318 height 16
click at [196, 54] on uib-tab-heading "Purchases Summary of purchases Fulfillment All purchases" at bounding box center [192, 47] width 318 height 29
click at [157, 77] on span "Summary of purchases" at bounding box center [102, 82] width 139 height 12
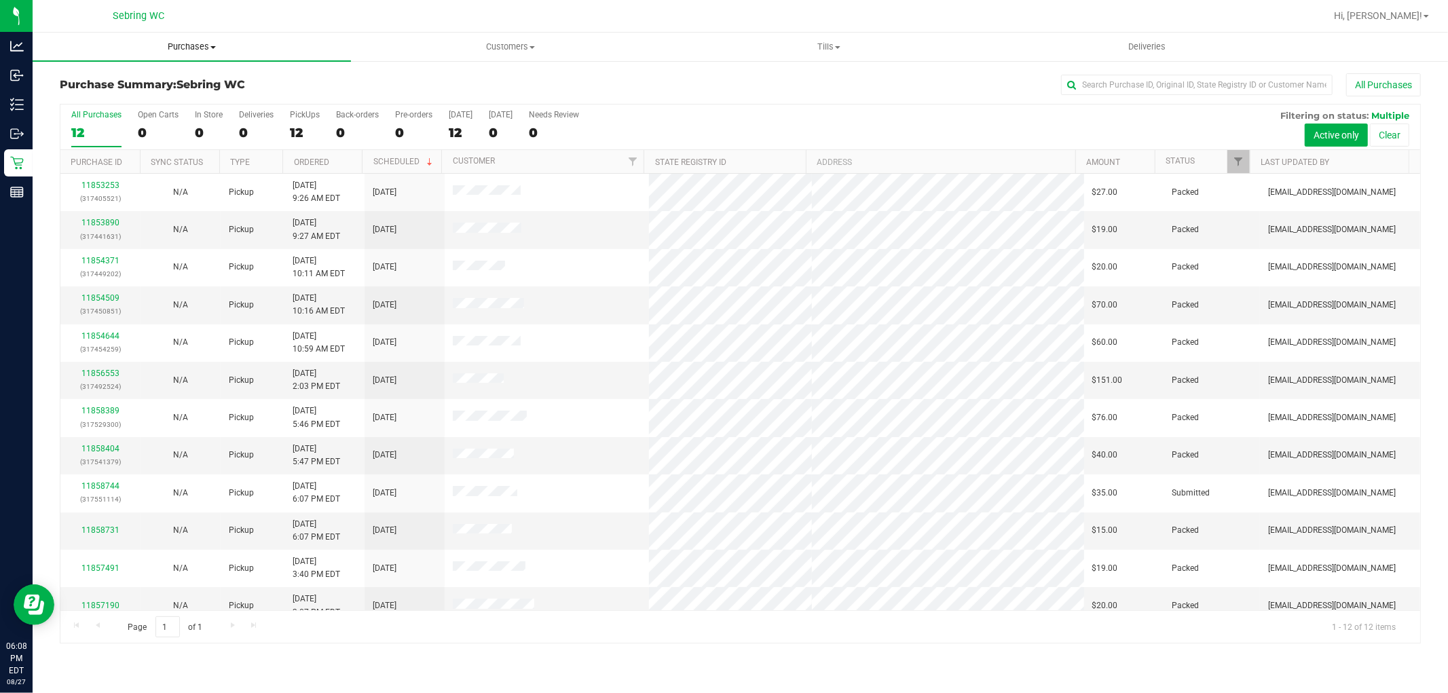
click at [189, 44] on span "Purchases" at bounding box center [192, 47] width 318 height 12
click at [153, 98] on li "Fulfillment" at bounding box center [192, 98] width 318 height 16
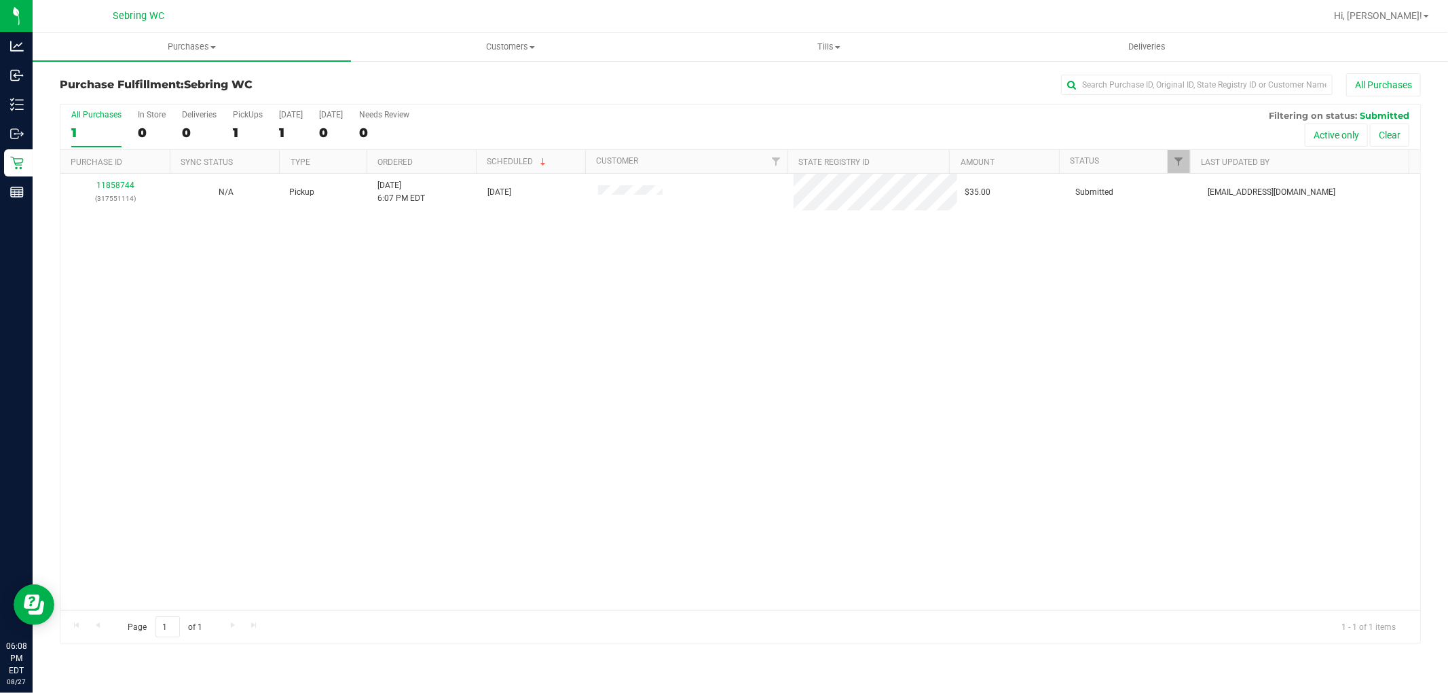
click at [143, 354] on div "11858744 (317551114) N/A Pickup 8/27/2025 6:07 PM EDT 8/27/2025 $35.00 Submitte…" at bounding box center [740, 392] width 1360 height 437
click at [212, 48] on span at bounding box center [212, 47] width 5 height 3
click at [141, 103] on li "Fulfillment" at bounding box center [192, 98] width 318 height 16
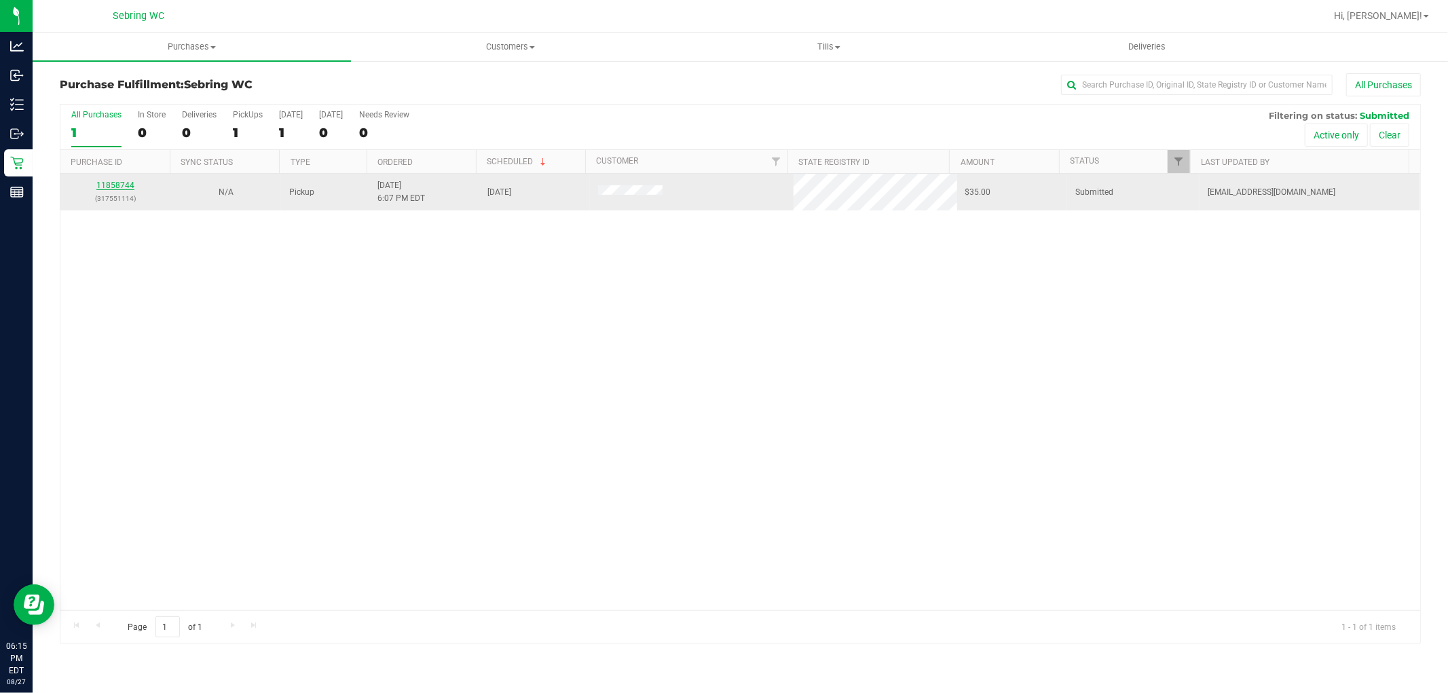
click at [121, 185] on link "11858744" at bounding box center [115, 186] width 38 height 10
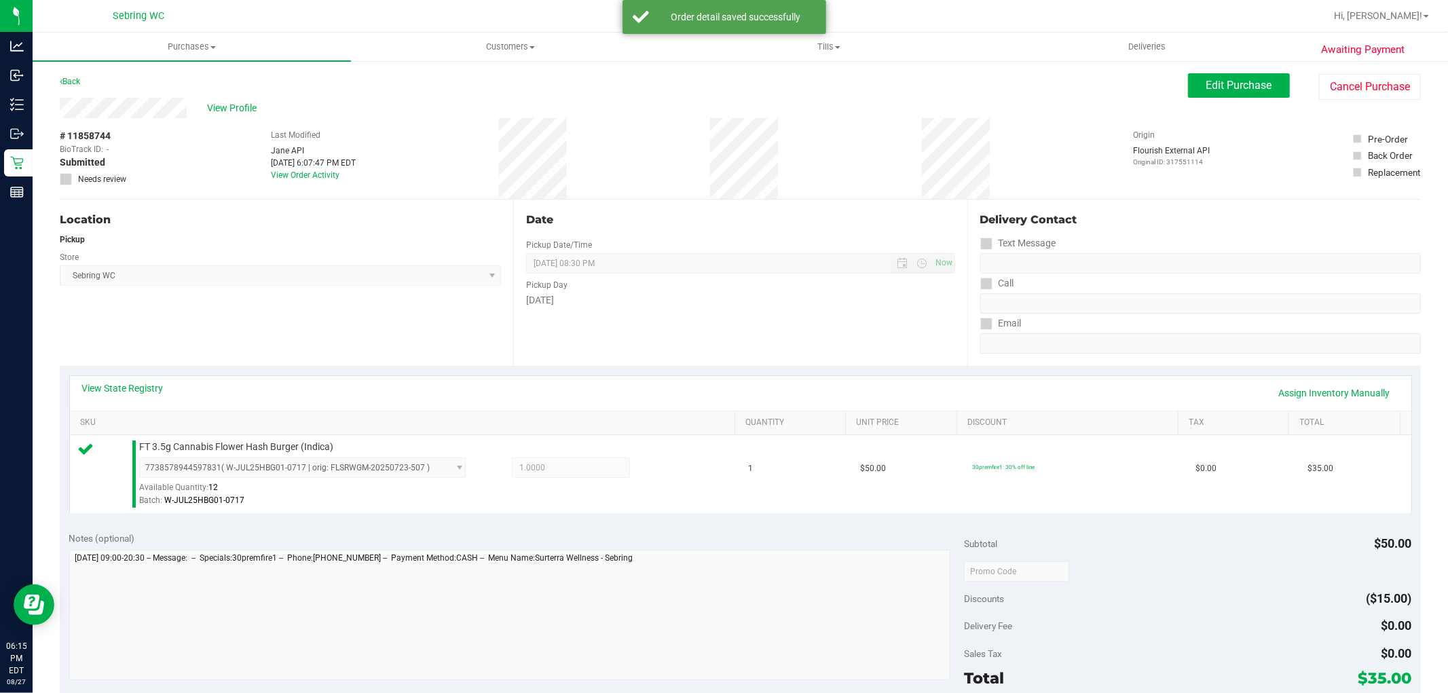
scroll to position [418, 0]
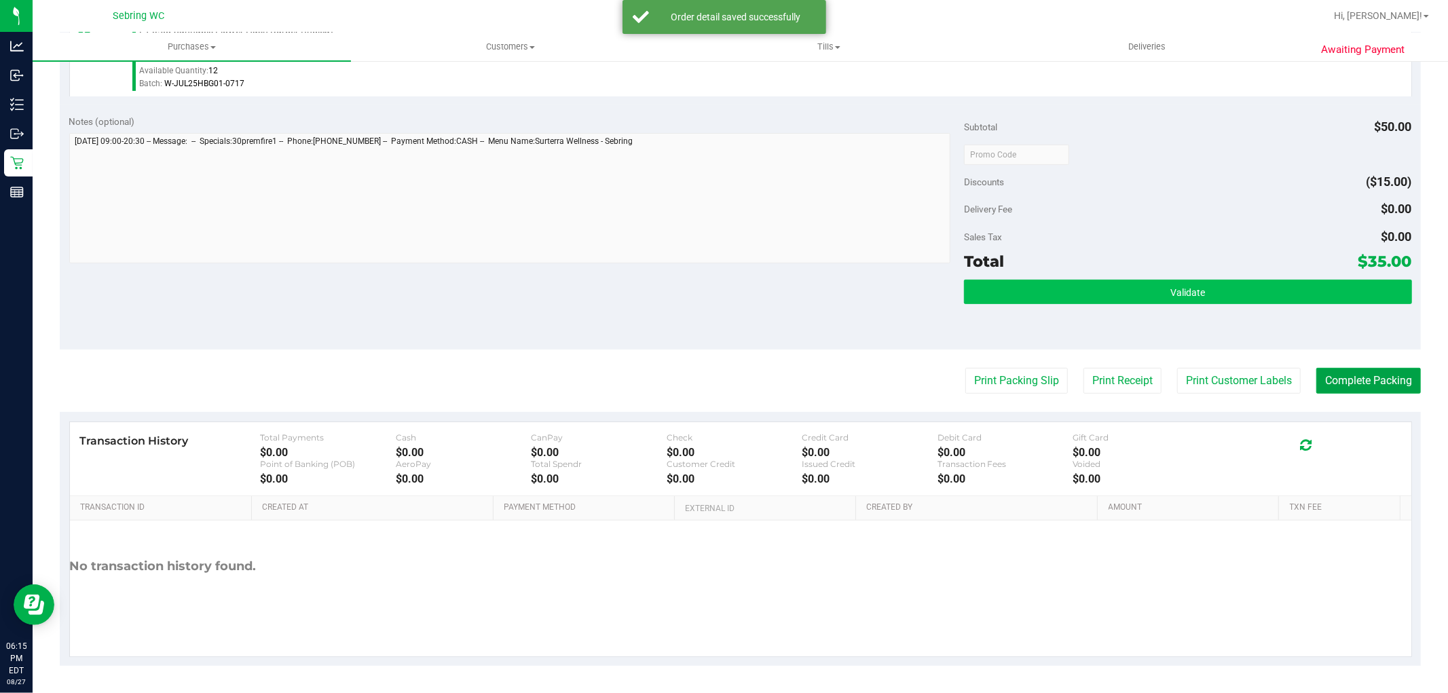
drag, startPoint x: 1335, startPoint y: 388, endPoint x: 1177, endPoint y: 297, distance: 182.8
click at [1335, 388] on button "Complete Packing" at bounding box center [1368, 381] width 105 height 26
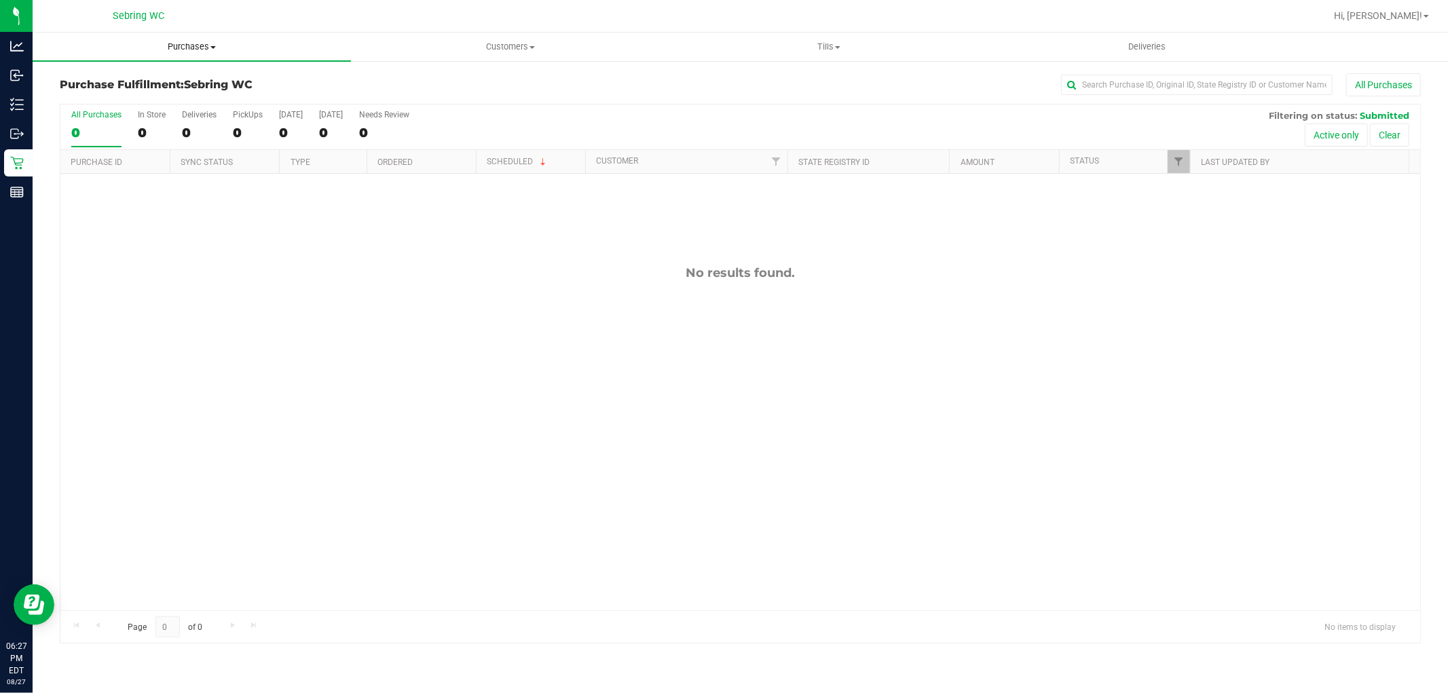
click at [178, 57] on uib-tab-heading "Purchases Summary of purchases Fulfillment All purchases" at bounding box center [192, 47] width 318 height 29
click at [102, 96] on span "Fulfillment" at bounding box center [75, 98] width 84 height 12
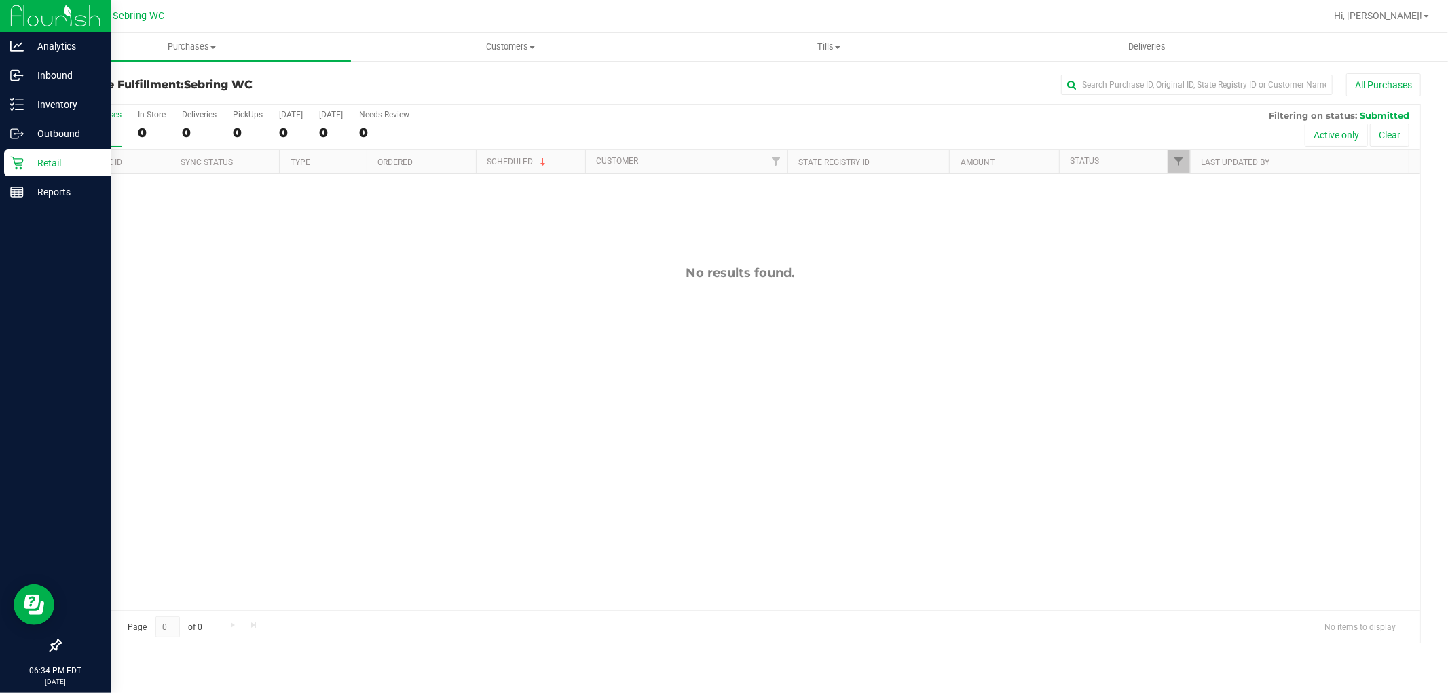
click at [10, 157] on icon at bounding box center [16, 163] width 13 height 13
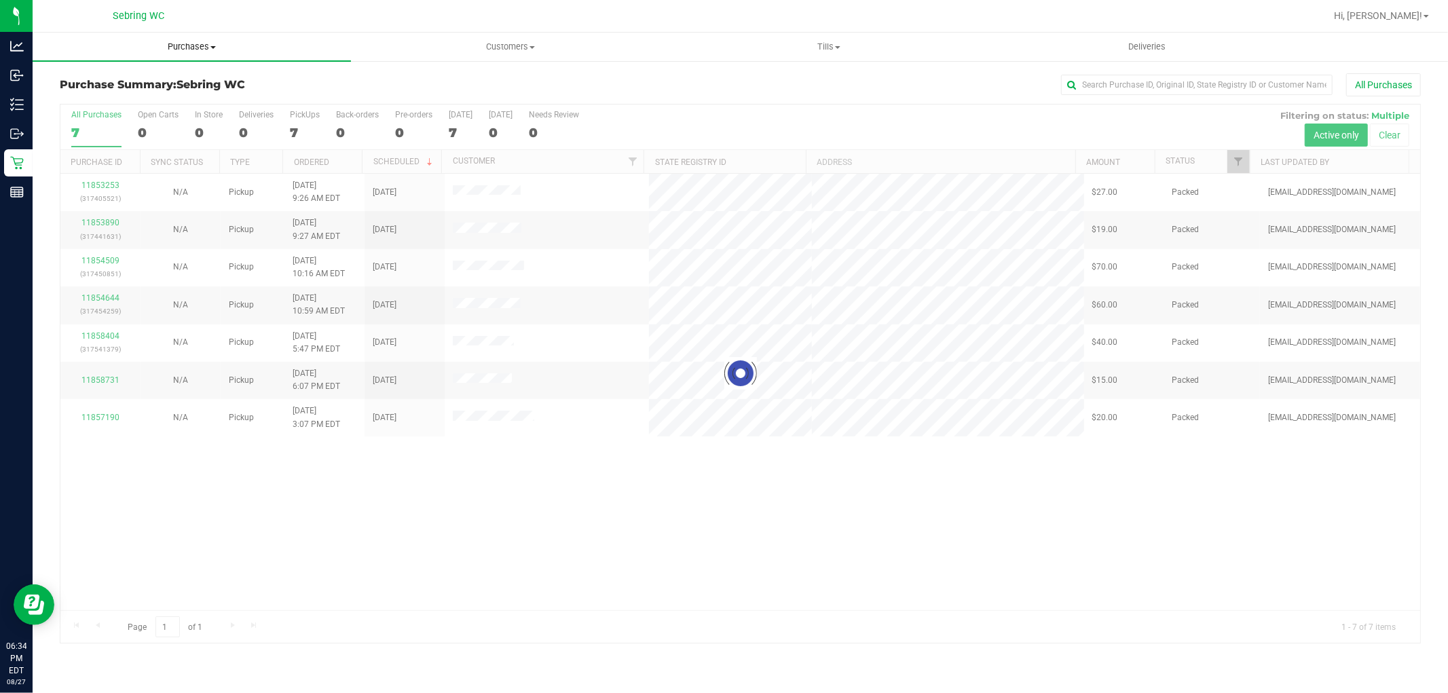
drag, startPoint x: 193, startPoint y: 50, endPoint x: 183, endPoint y: 75, distance: 27.7
click at [193, 49] on span "Purchases" at bounding box center [192, 47] width 318 height 12
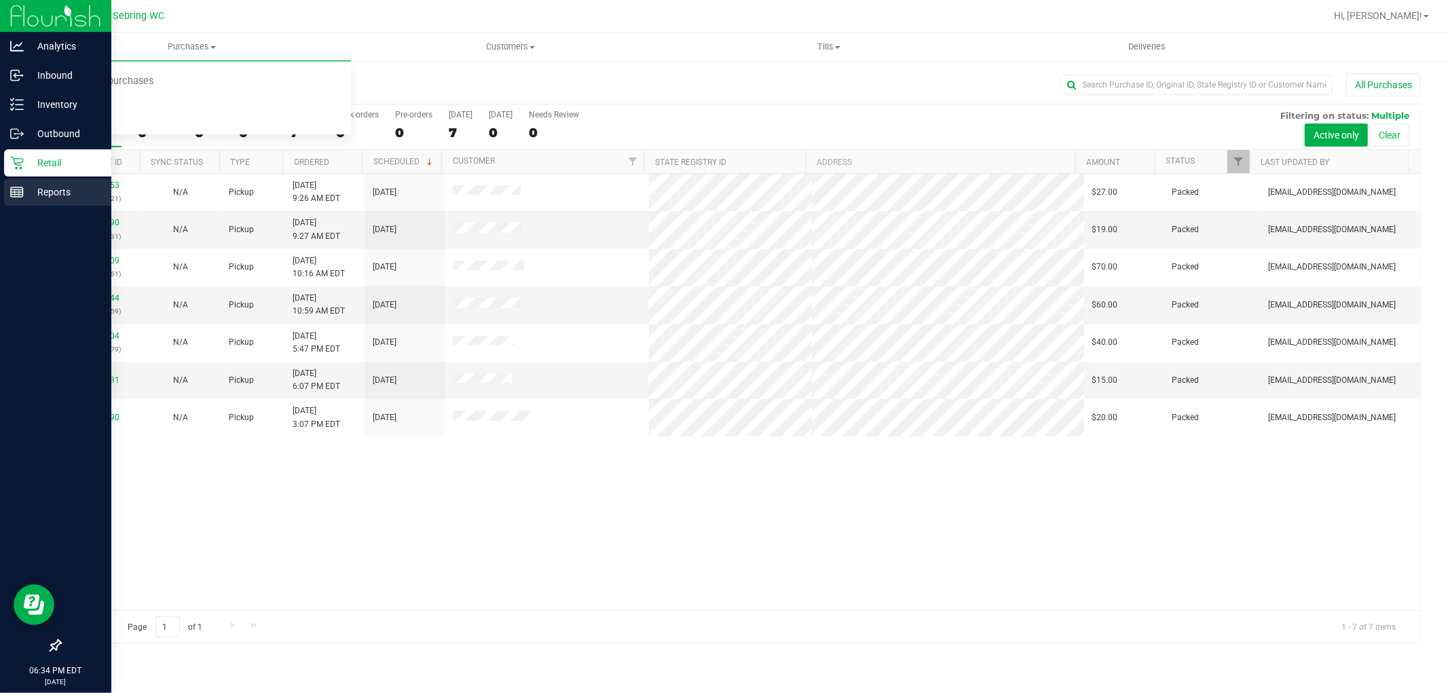
click at [65, 197] on p "Reports" at bounding box center [64, 192] width 81 height 16
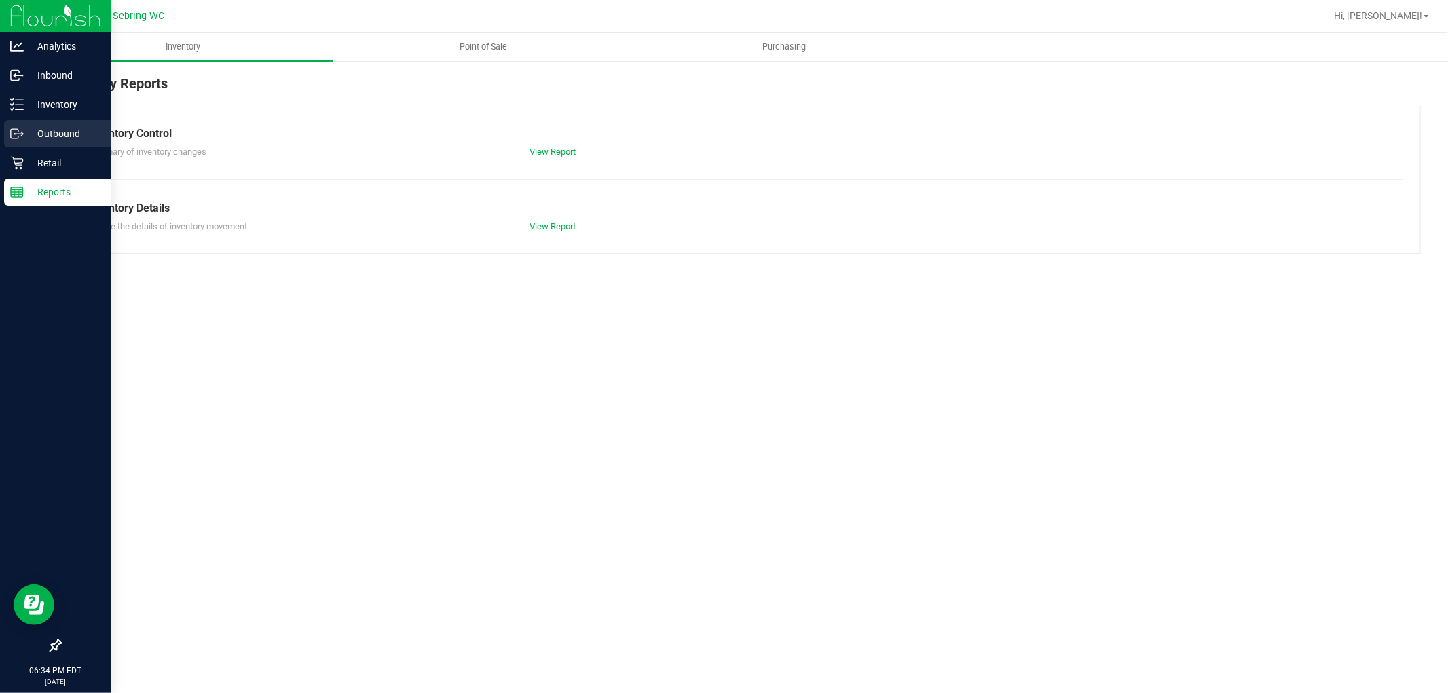
click at [50, 144] on div "Outbound" at bounding box center [57, 133] width 107 height 27
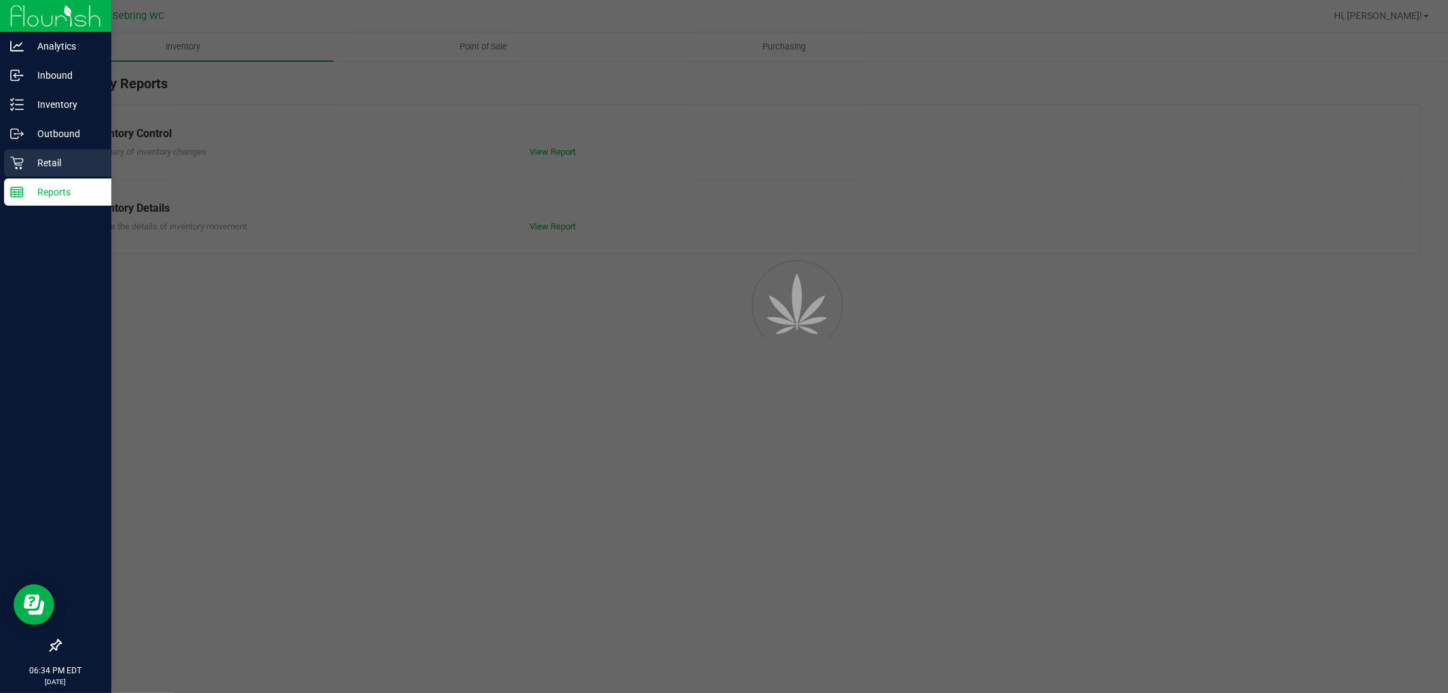
click at [48, 160] on p "Retail" at bounding box center [64, 163] width 81 height 16
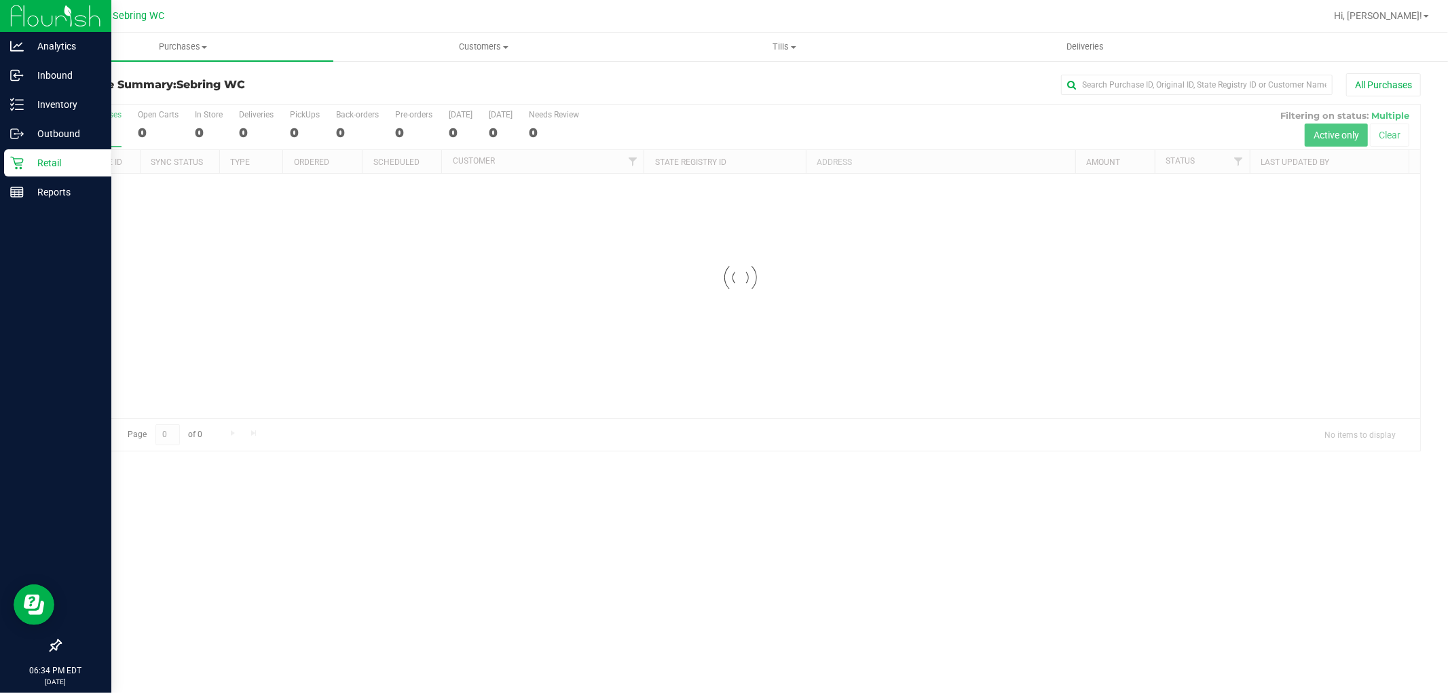
click at [48, 160] on p "Retail" at bounding box center [64, 163] width 81 height 16
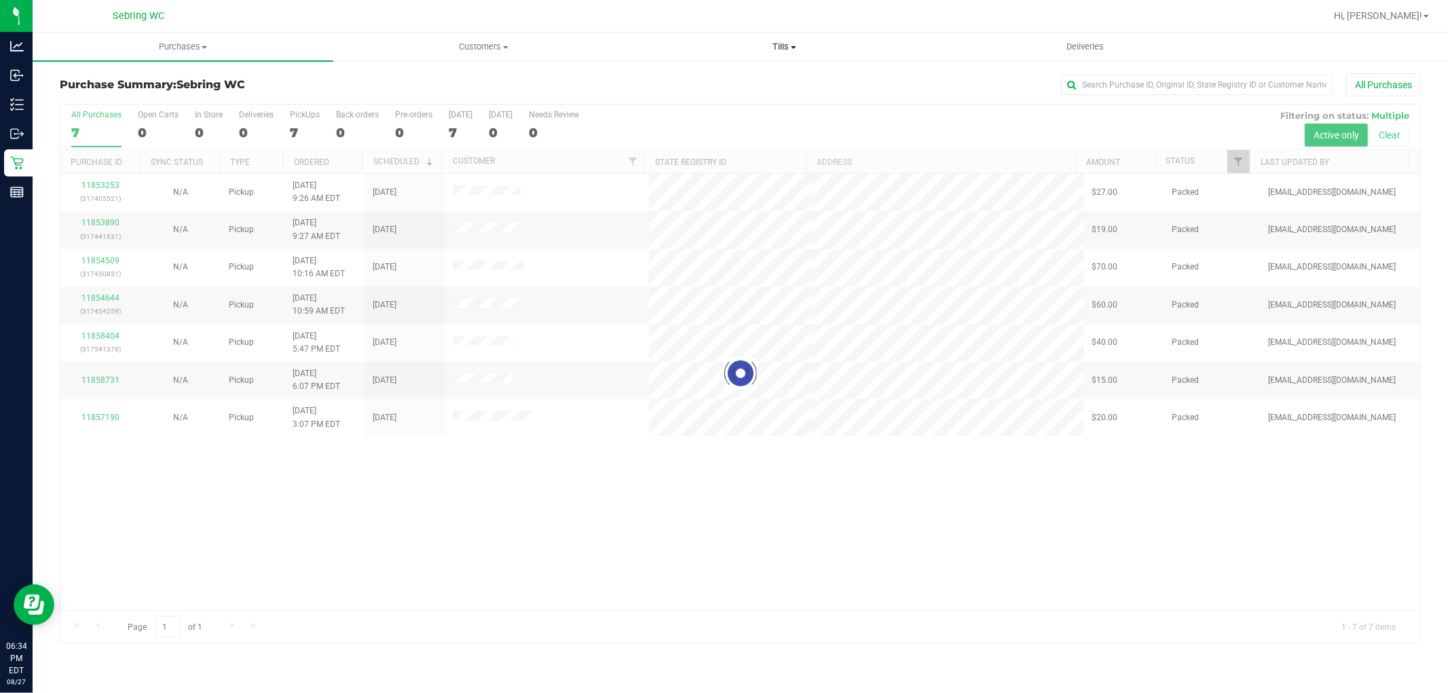
click at [785, 46] on span "Tills" at bounding box center [784, 47] width 299 height 12
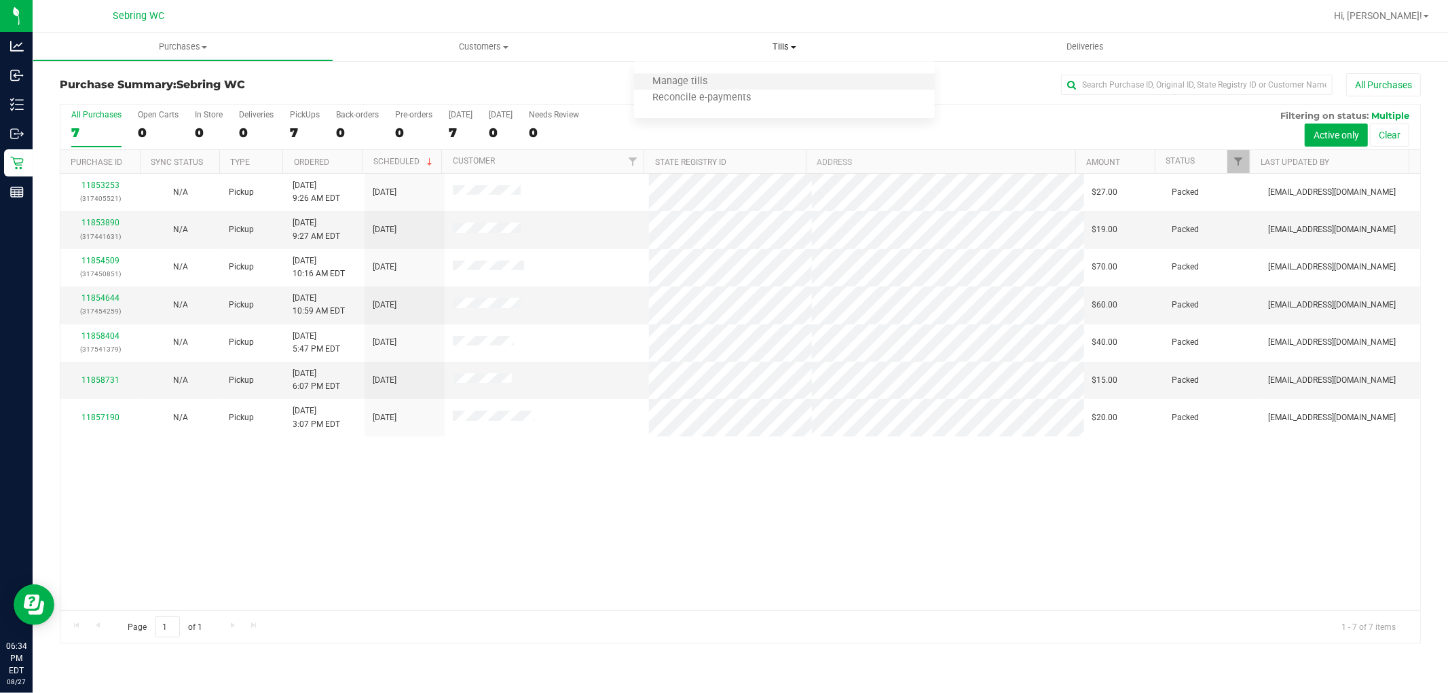
click at [733, 75] on li "Manage tills" at bounding box center [784, 82] width 301 height 16
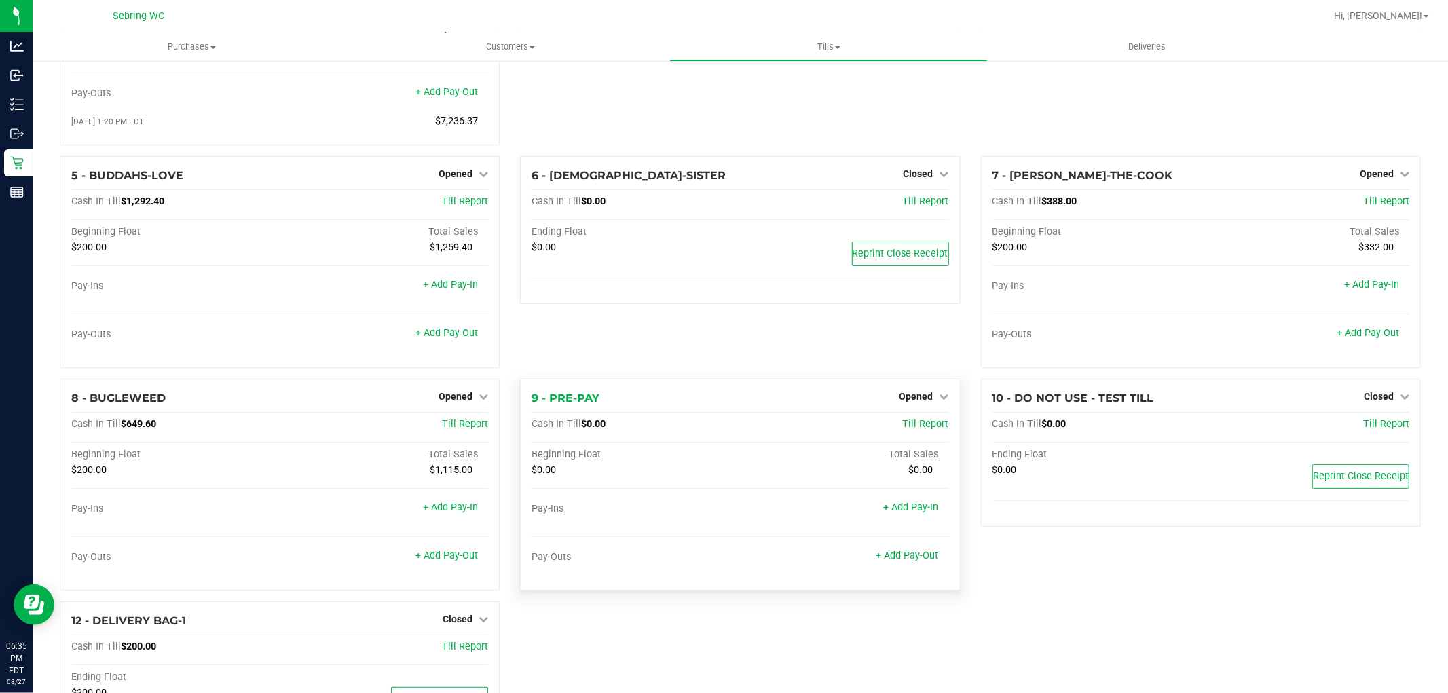
scroll to position [24, 0]
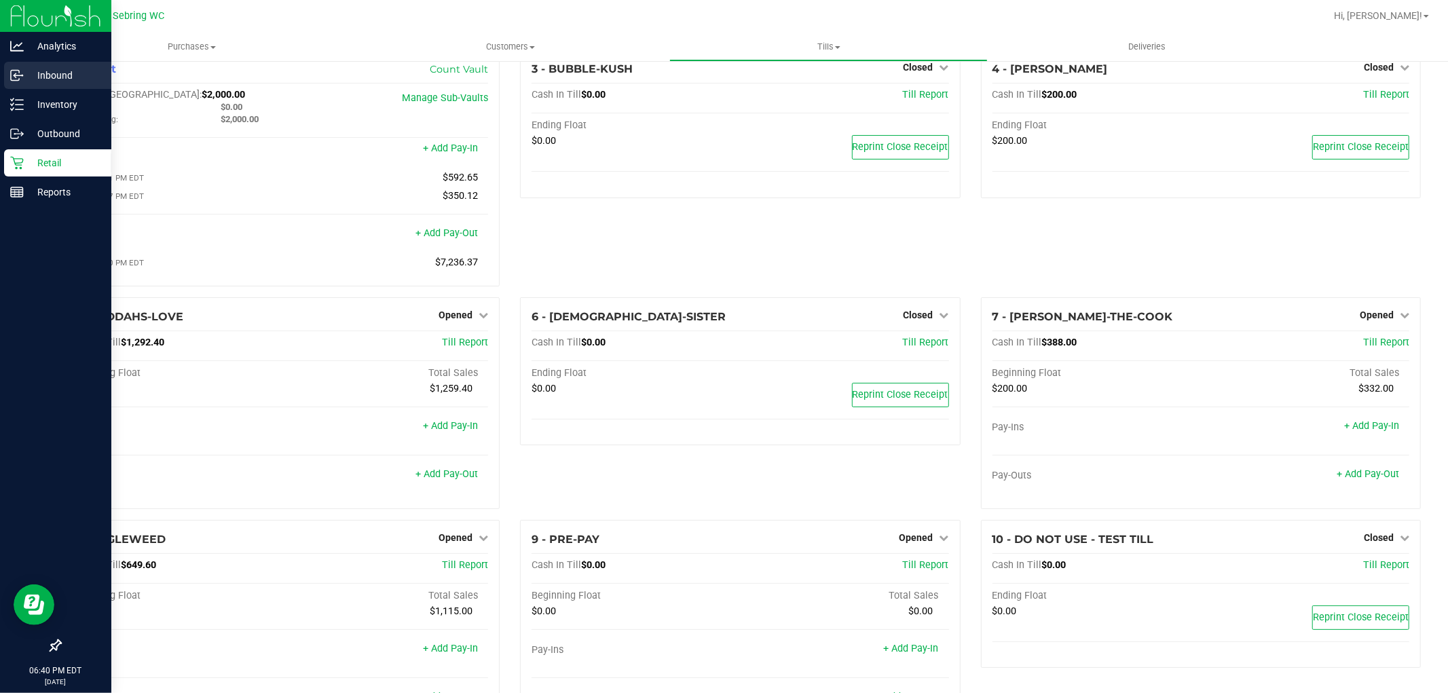
click at [64, 85] on div "Inbound" at bounding box center [57, 75] width 107 height 27
click at [64, 105] on p "Inventory" at bounding box center [64, 104] width 81 height 16
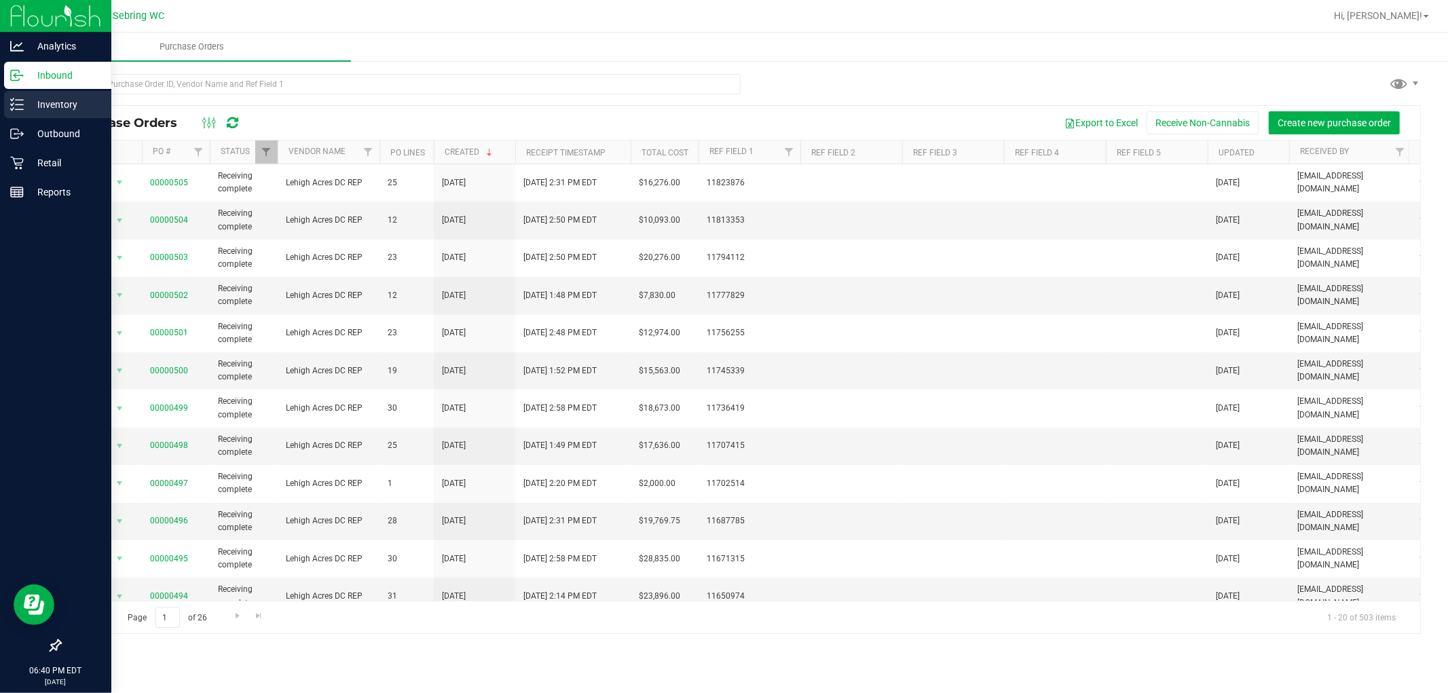
click at [45, 110] on p "Inventory" at bounding box center [64, 104] width 81 height 16
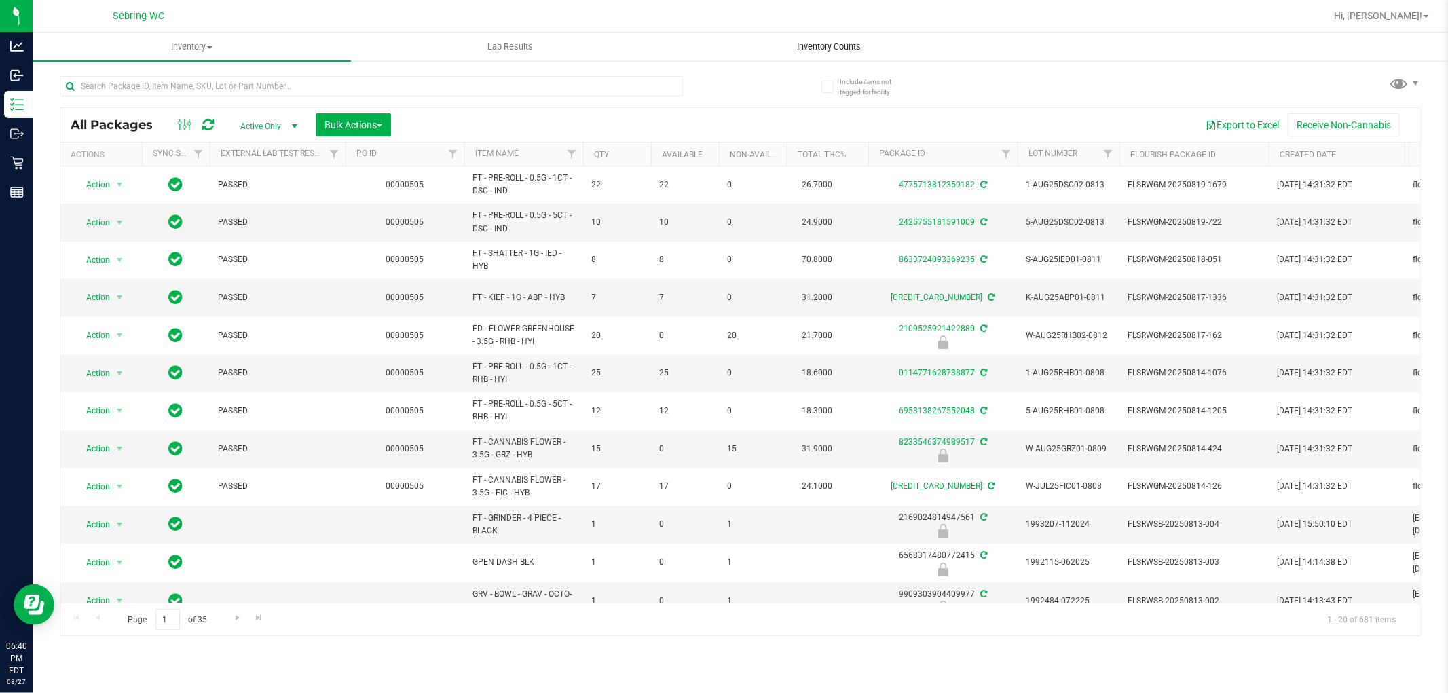
click at [843, 50] on span "Inventory Counts" at bounding box center [829, 47] width 100 height 12
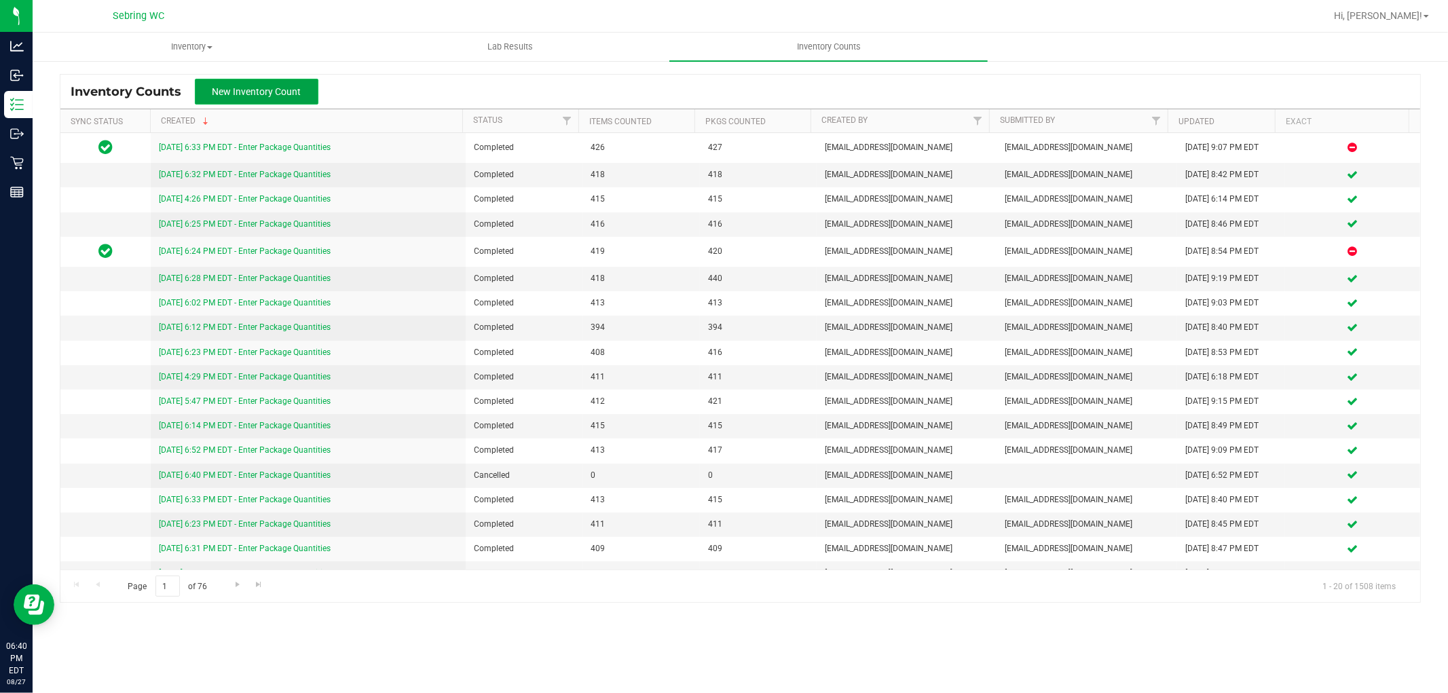
click at [216, 79] on button "New Inventory Count" at bounding box center [257, 92] width 124 height 26
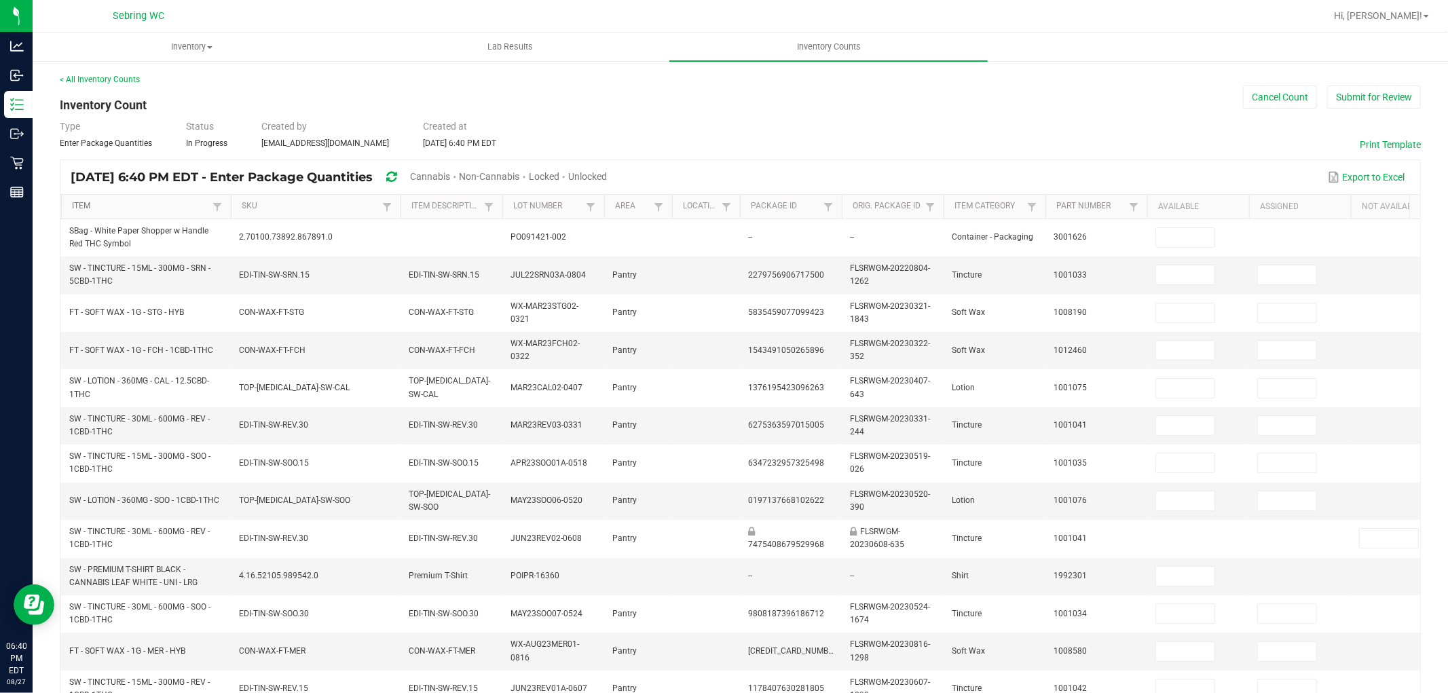
click at [170, 204] on link "Item" at bounding box center [140, 206] width 136 height 11
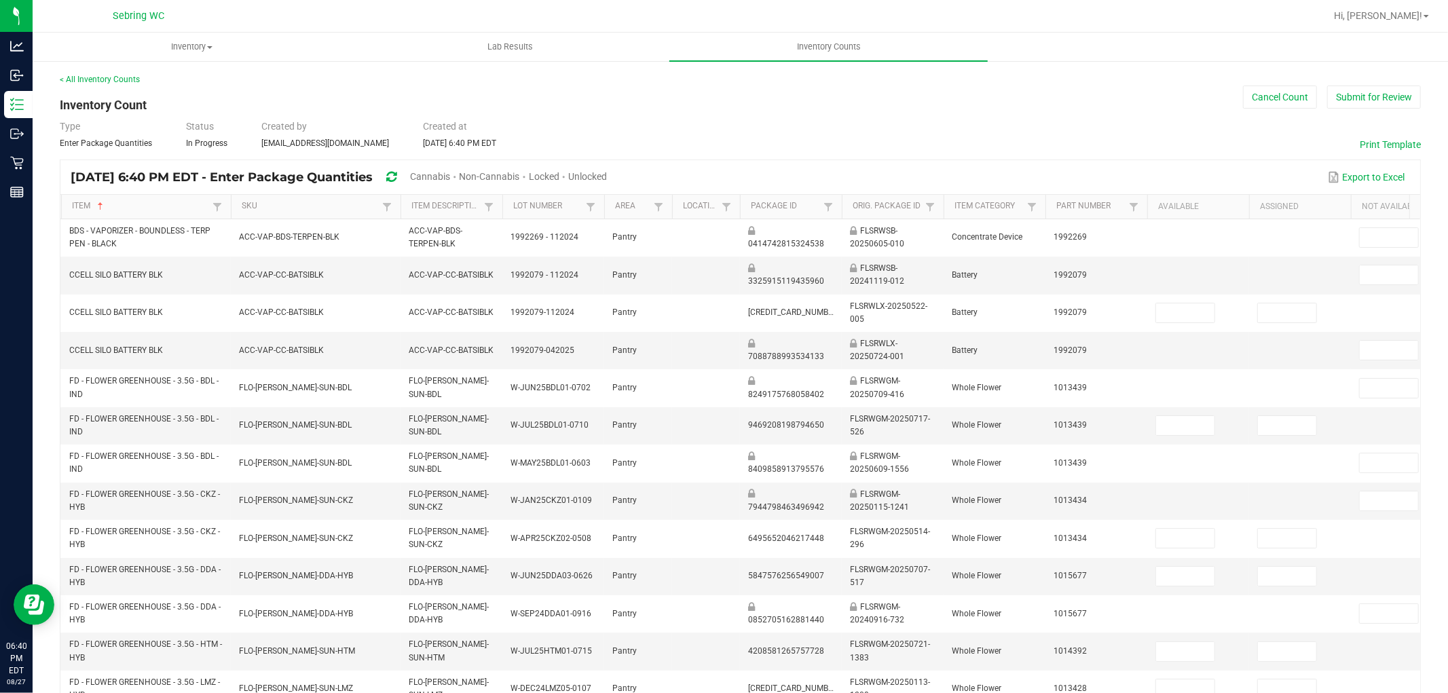
click at [450, 178] on span "Cannabis" at bounding box center [430, 176] width 40 height 11
click at [608, 174] on span "Unlocked" at bounding box center [588, 176] width 39 height 11
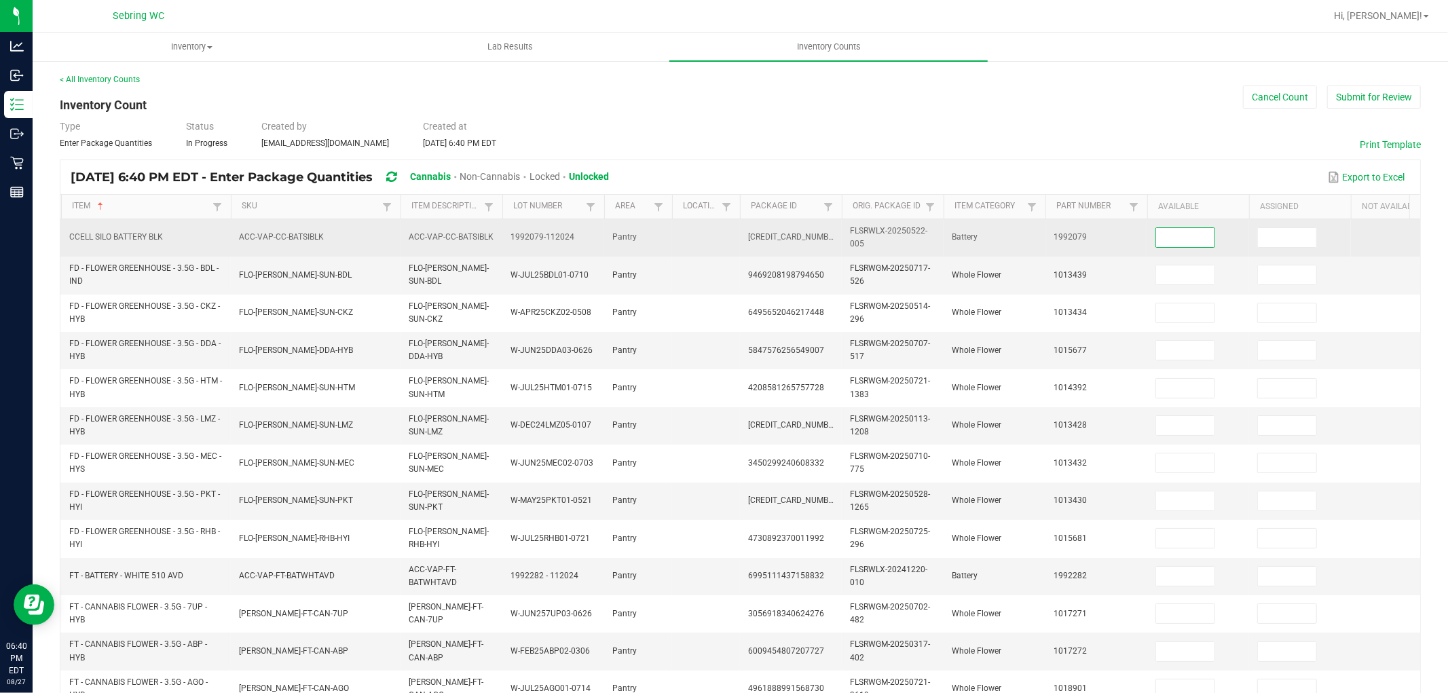
click at [1191, 244] on input at bounding box center [1185, 237] width 58 height 19
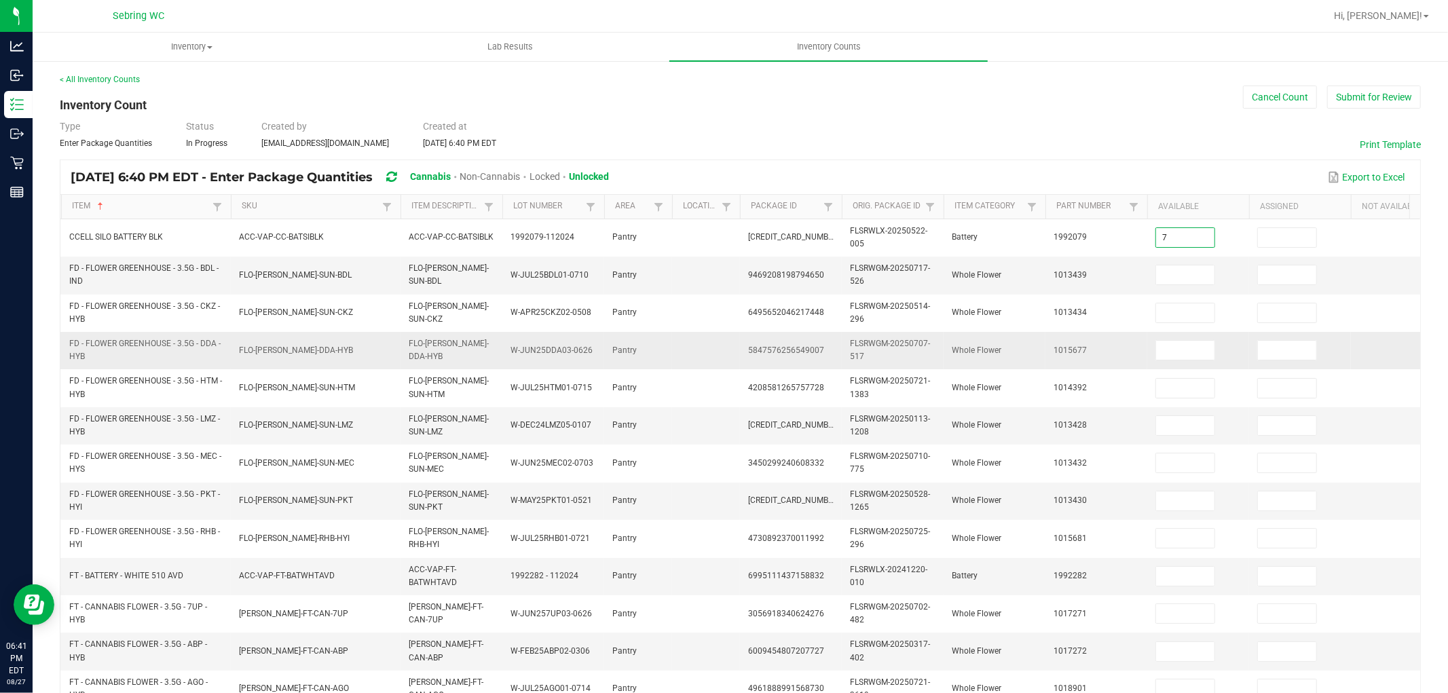
type input "7"
type input "2"
type input "8"
type input "15"
type input "18"
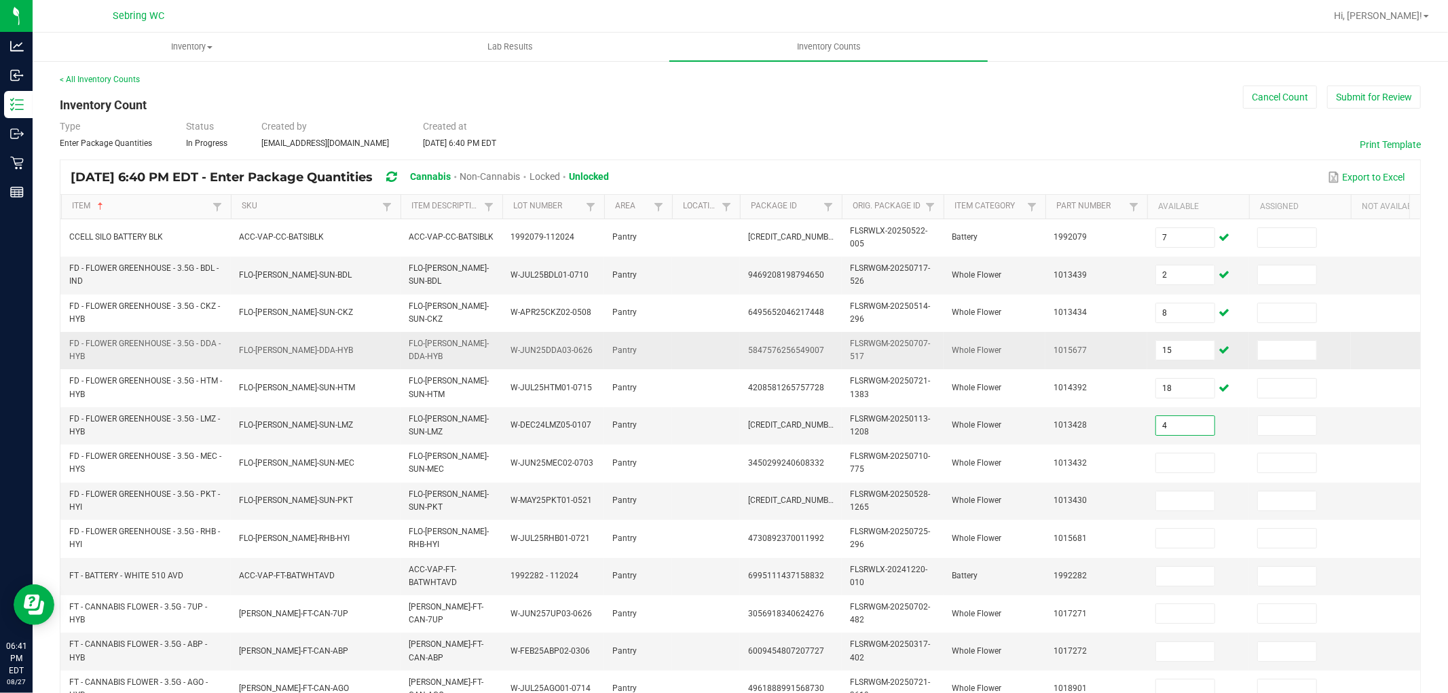
type input "4"
type input "6"
type input "2"
type input "3"
type input "25"
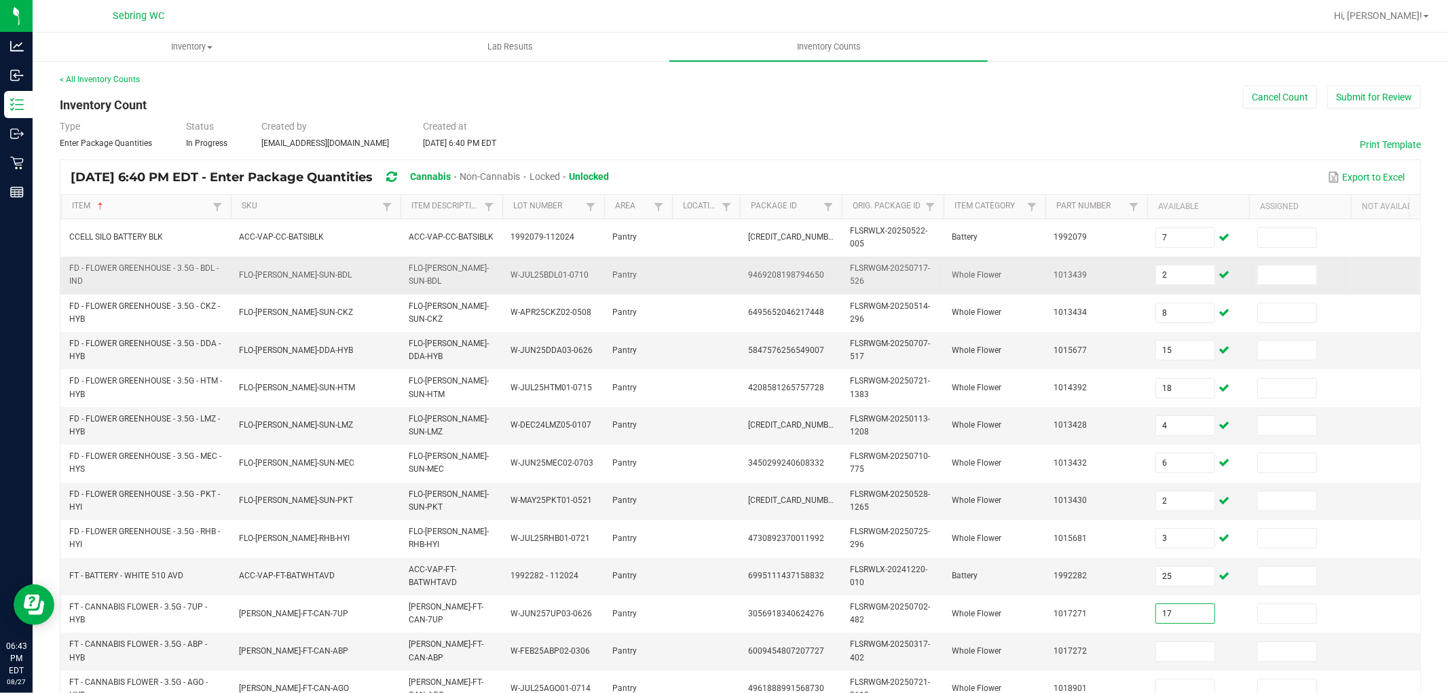
type input "17"
type input "3"
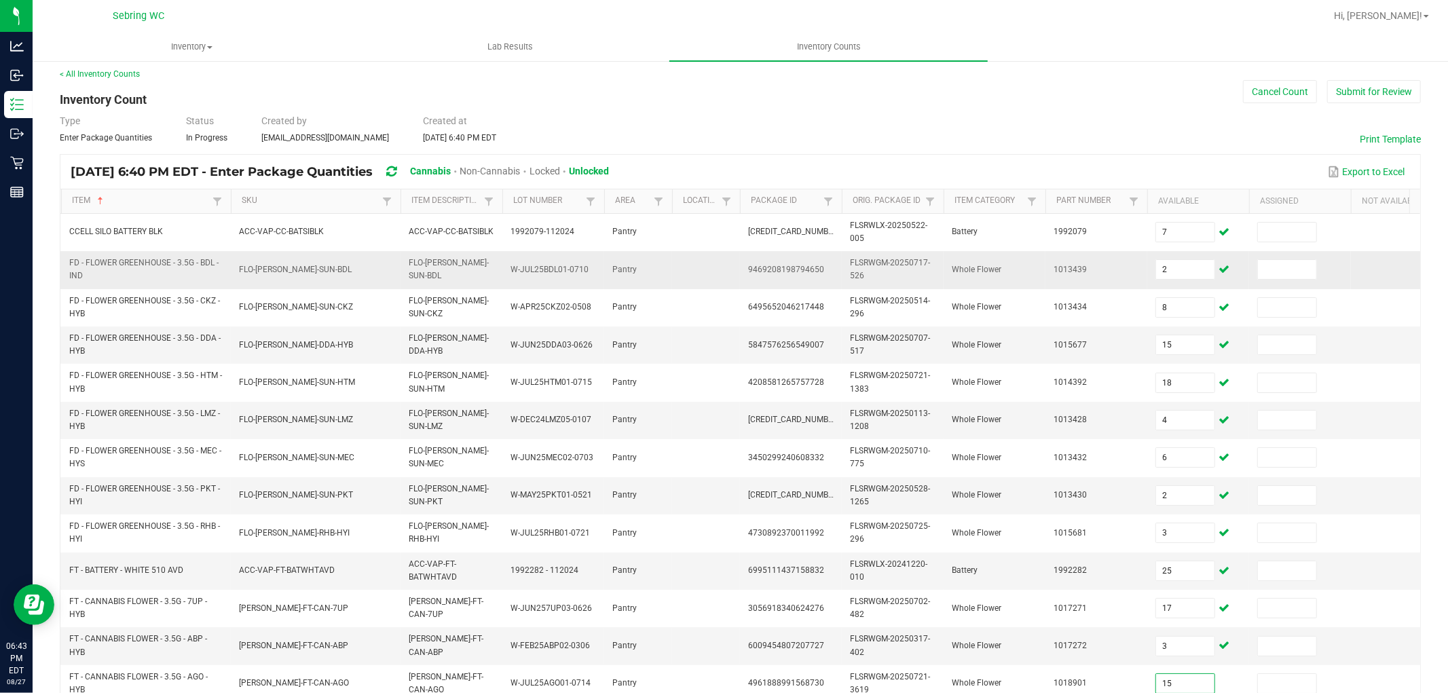
type input "15"
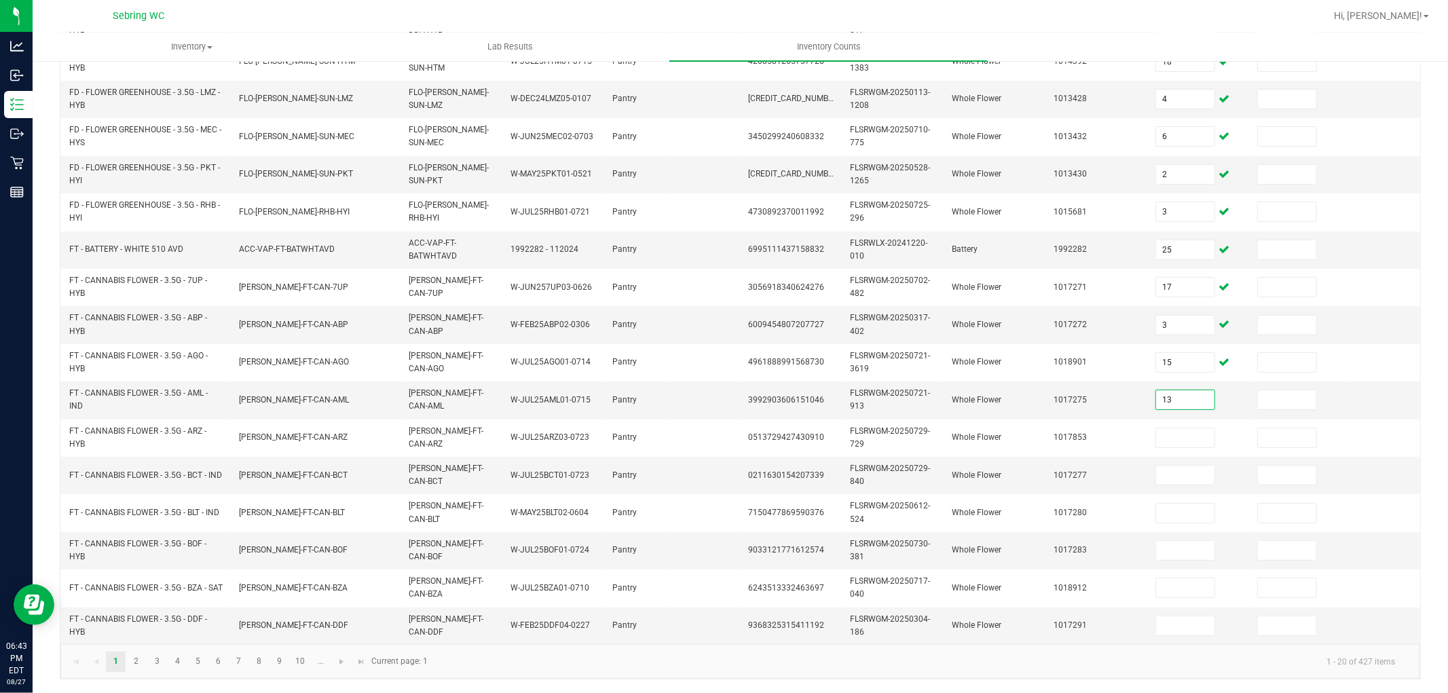
type input "13"
type input "6"
type input "5"
type input "13"
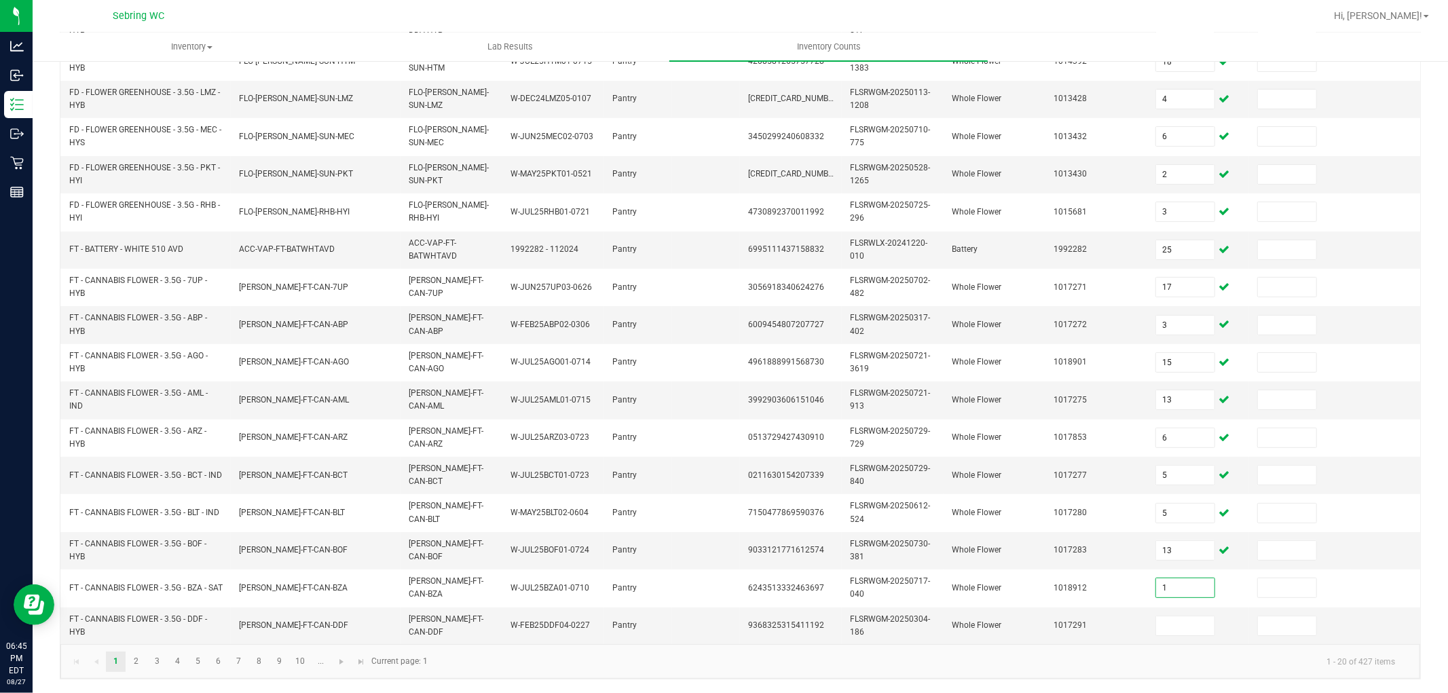
type input "1"
type input "9"
click at [136, 659] on link "2" at bounding box center [136, 662] width 20 height 20
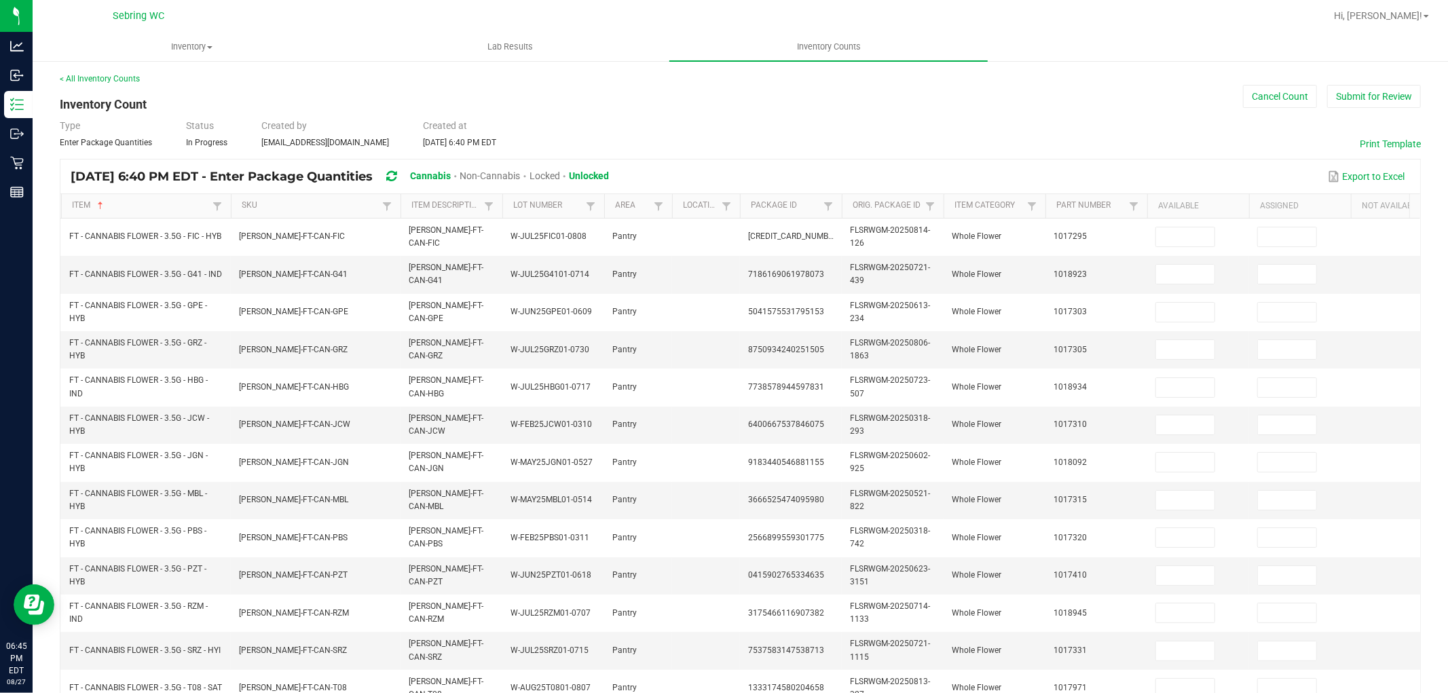
scroll to position [0, 0]
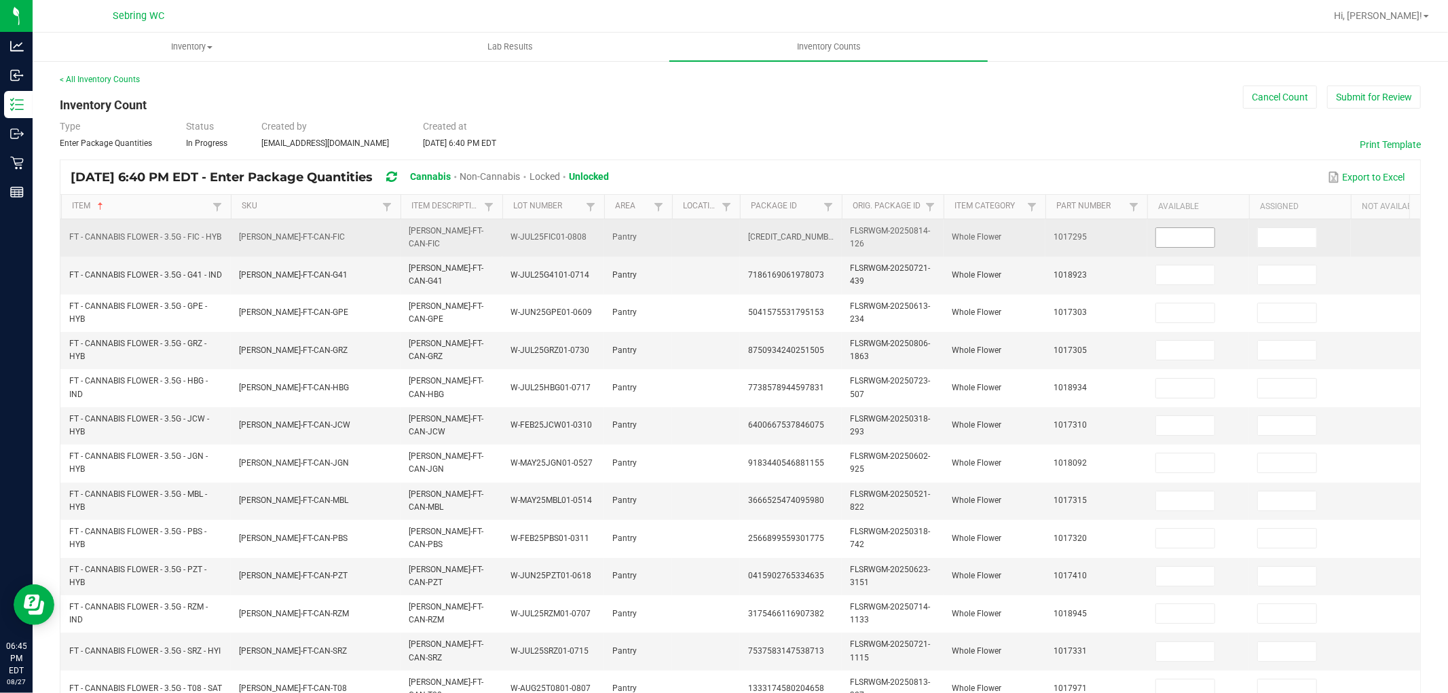
click at [1194, 240] on input at bounding box center [1185, 237] width 58 height 19
type input "17"
type input "18"
type input "2"
type input "4"
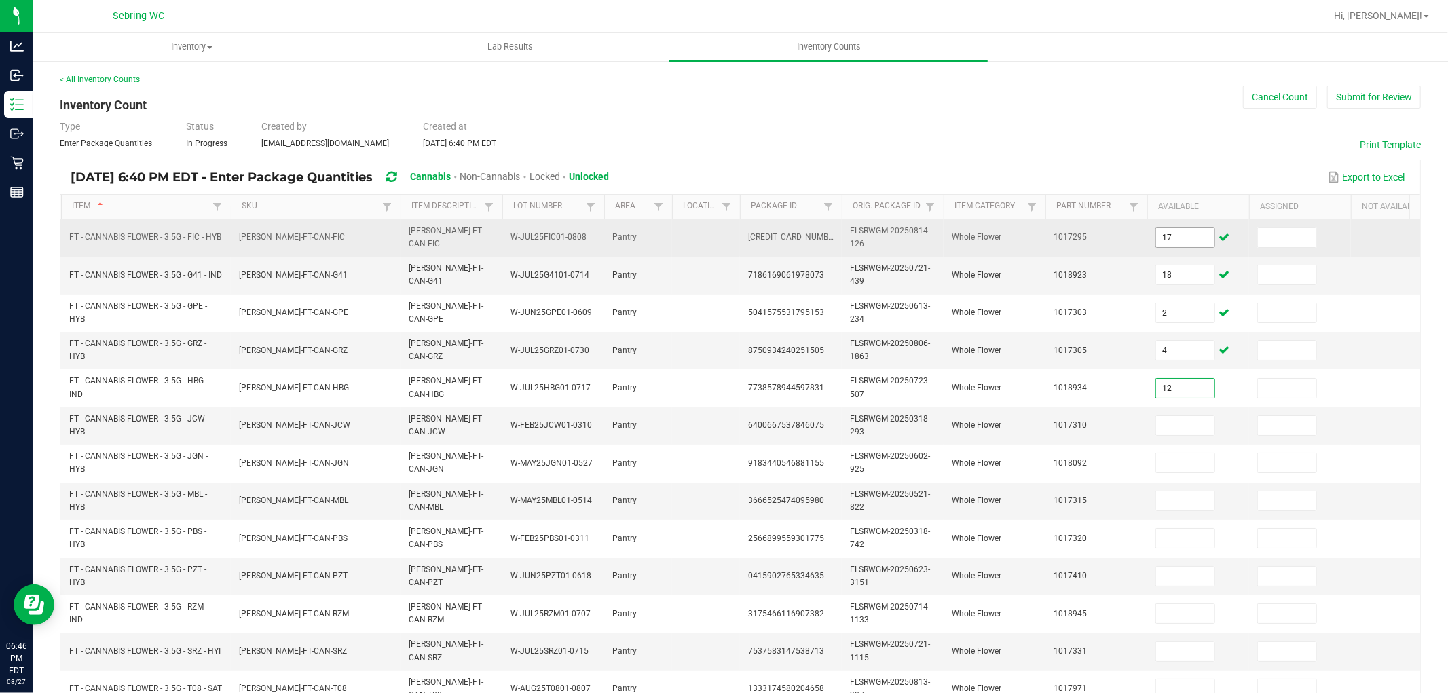
type input "12"
type input "11"
type input "9"
type input "3"
type input "15"
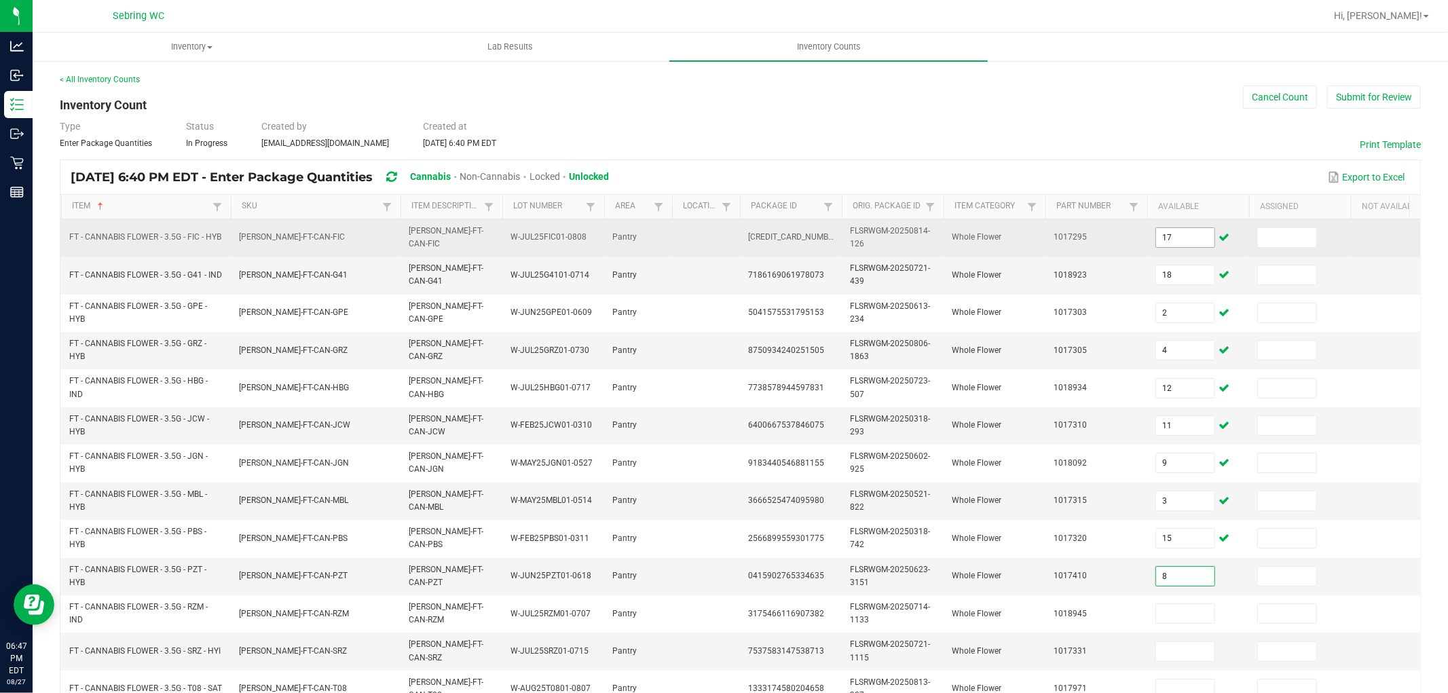
type input "8"
type input "19"
type input "15"
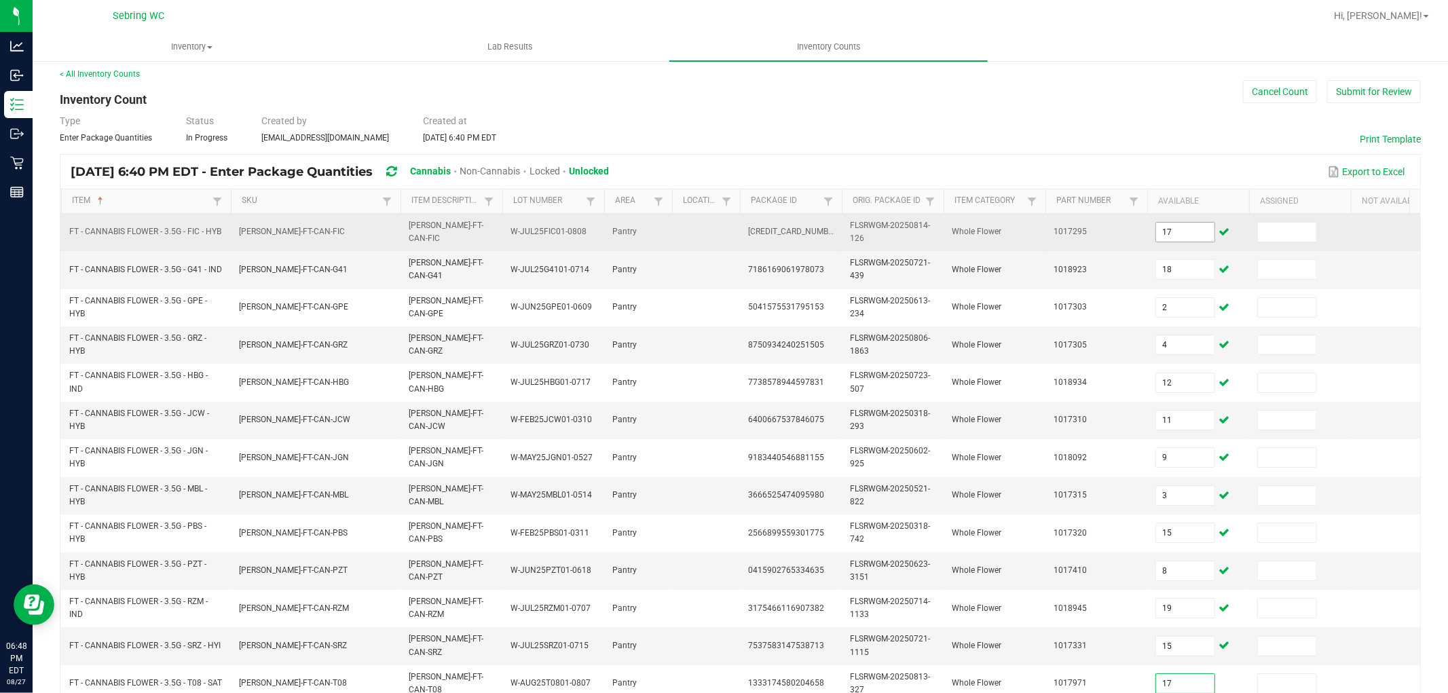
type input "17"
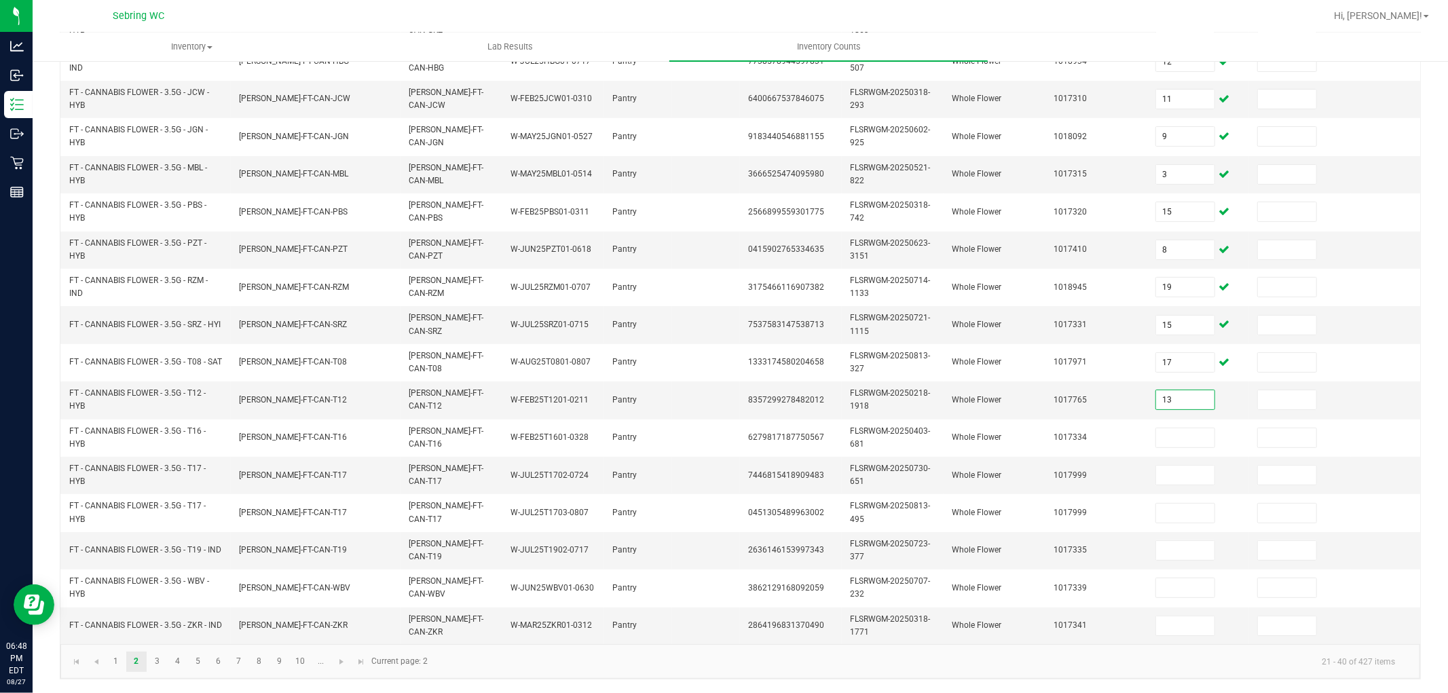
type input "13"
type input "7"
type input "20"
type input "14"
type input "2"
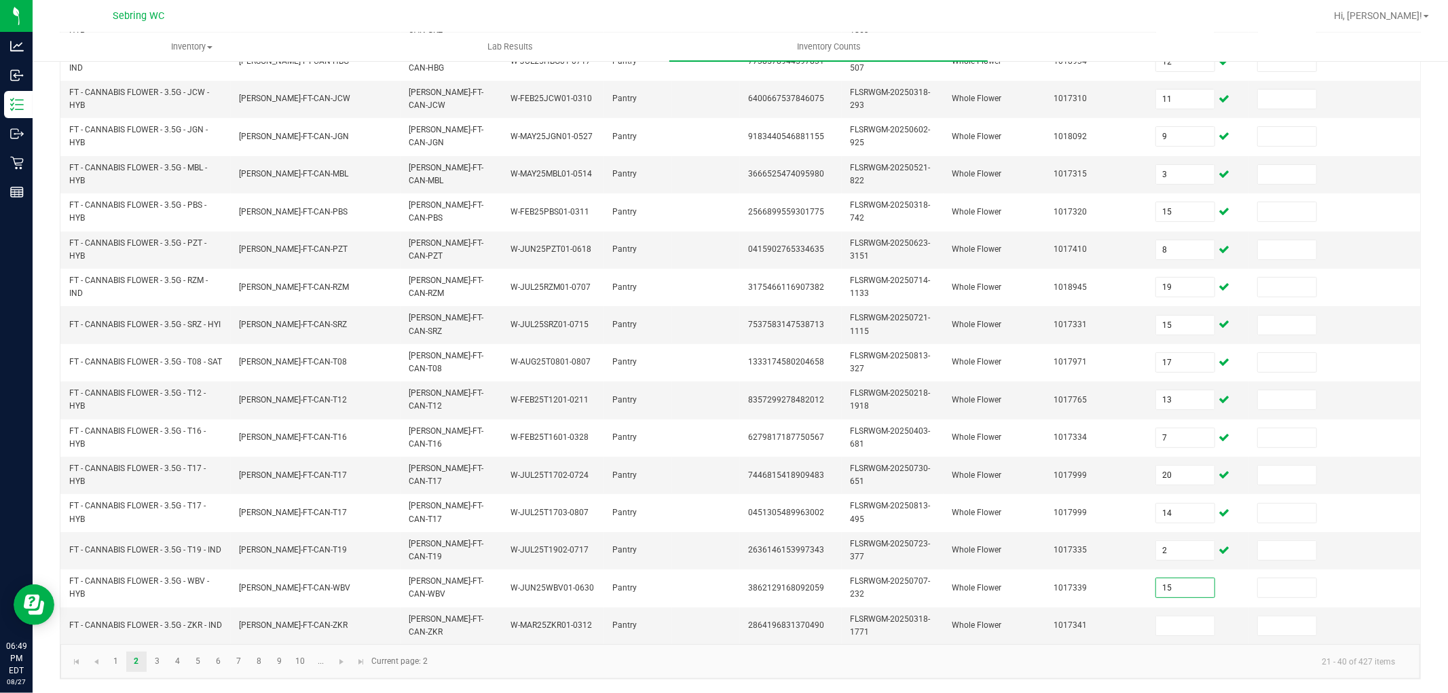
type input "15"
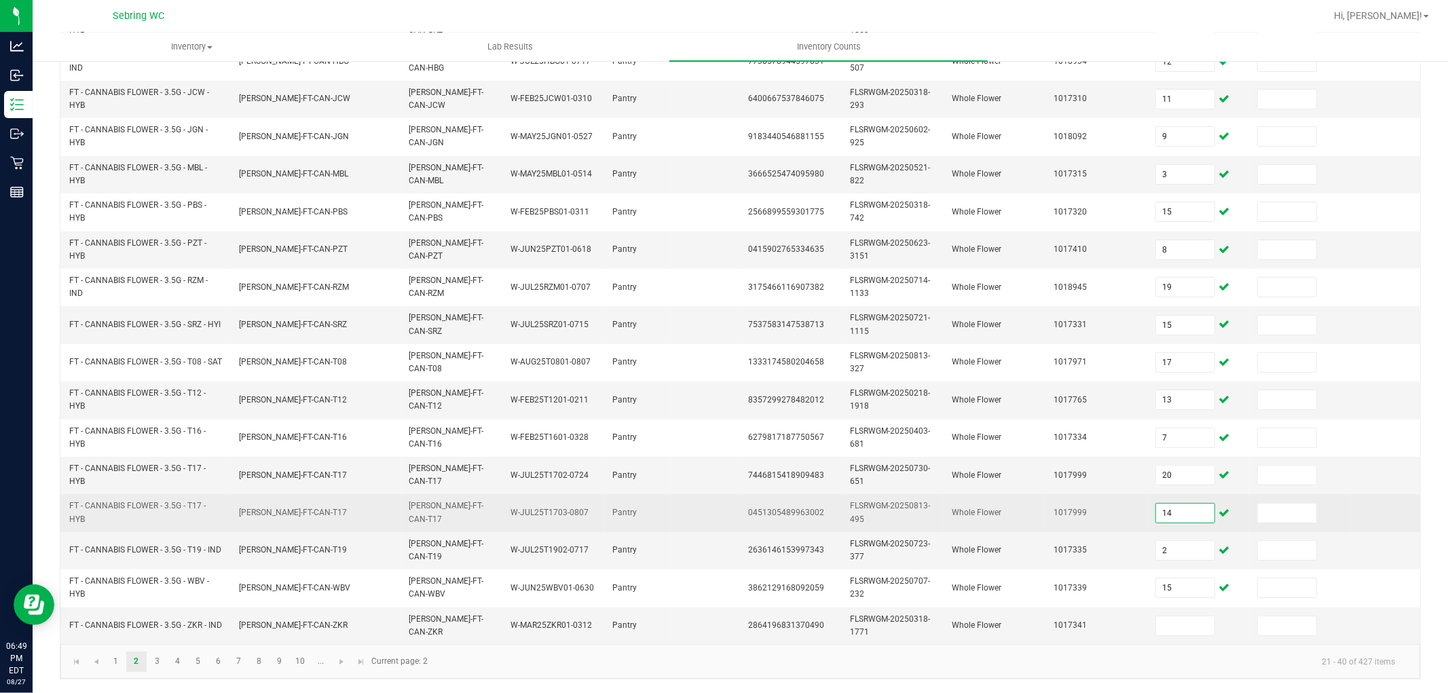
click at [1185, 505] on input "14" at bounding box center [1185, 513] width 58 height 19
type input "333"
click at [1236, 496] on td "333" at bounding box center [1198, 512] width 102 height 37
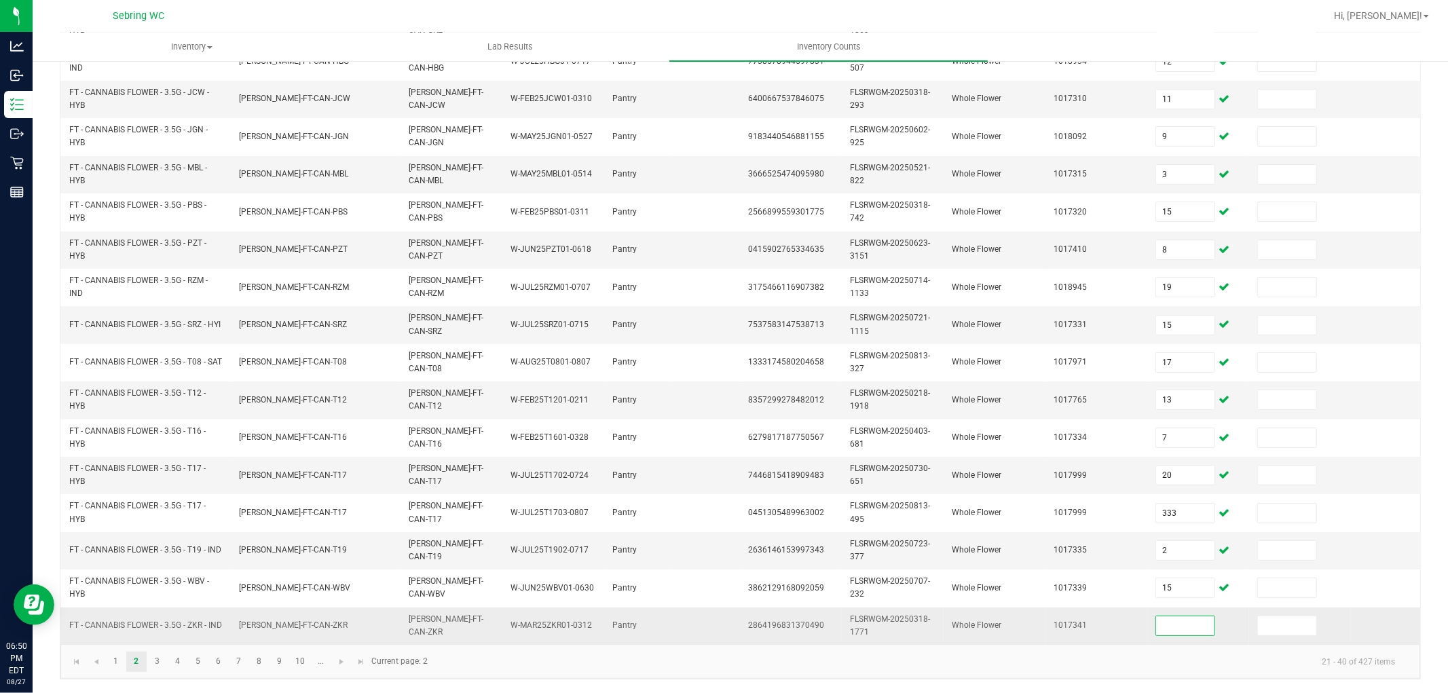
click at [1159, 622] on input at bounding box center [1185, 625] width 58 height 19
click at [1189, 541] on input "2" at bounding box center [1185, 550] width 58 height 19
type input "14"
type input "2"
type input "15"
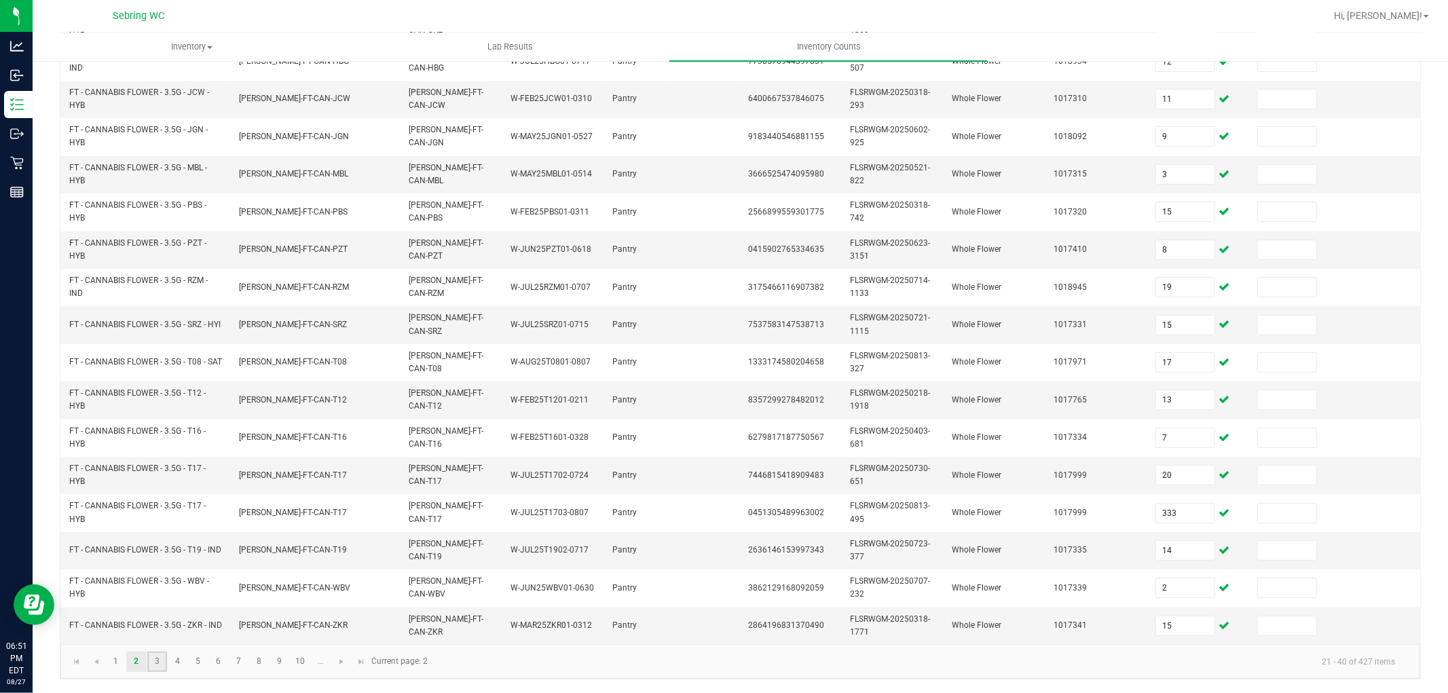
click at [152, 667] on link "3" at bounding box center [157, 662] width 20 height 20
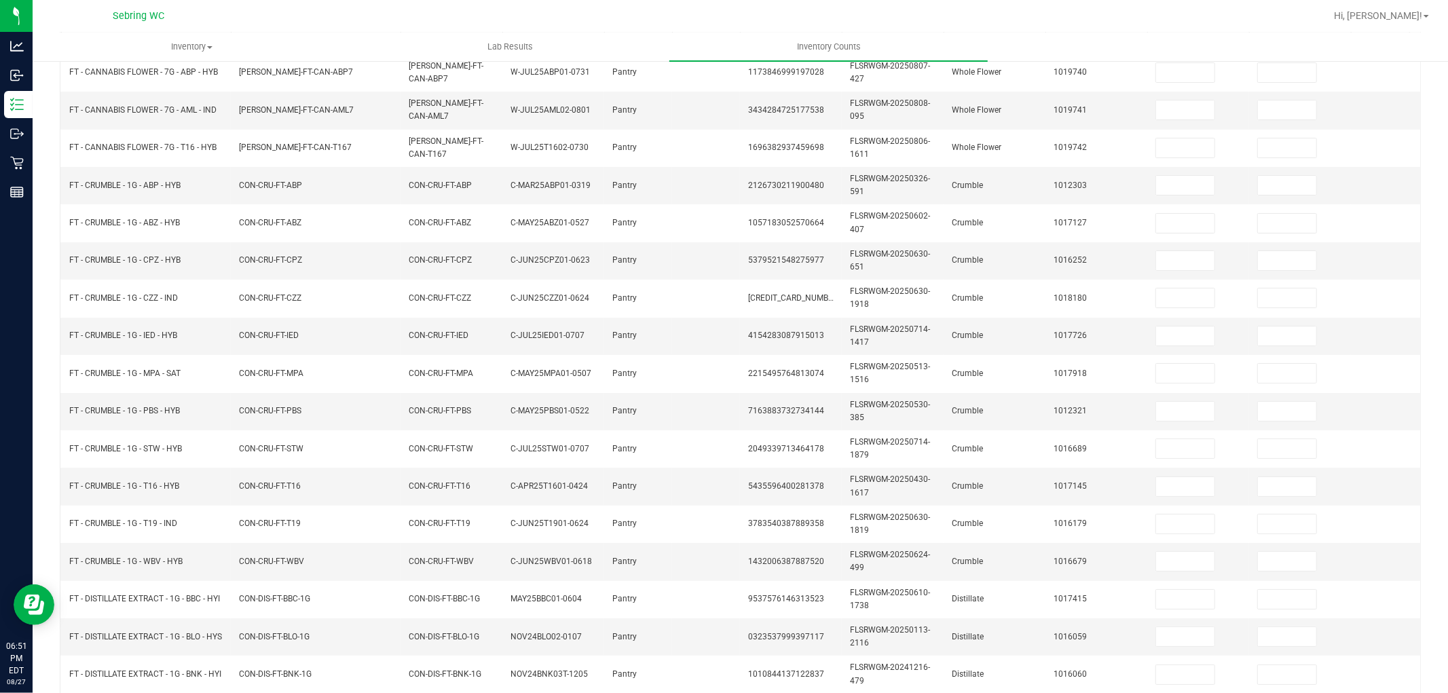
scroll to position [0, 0]
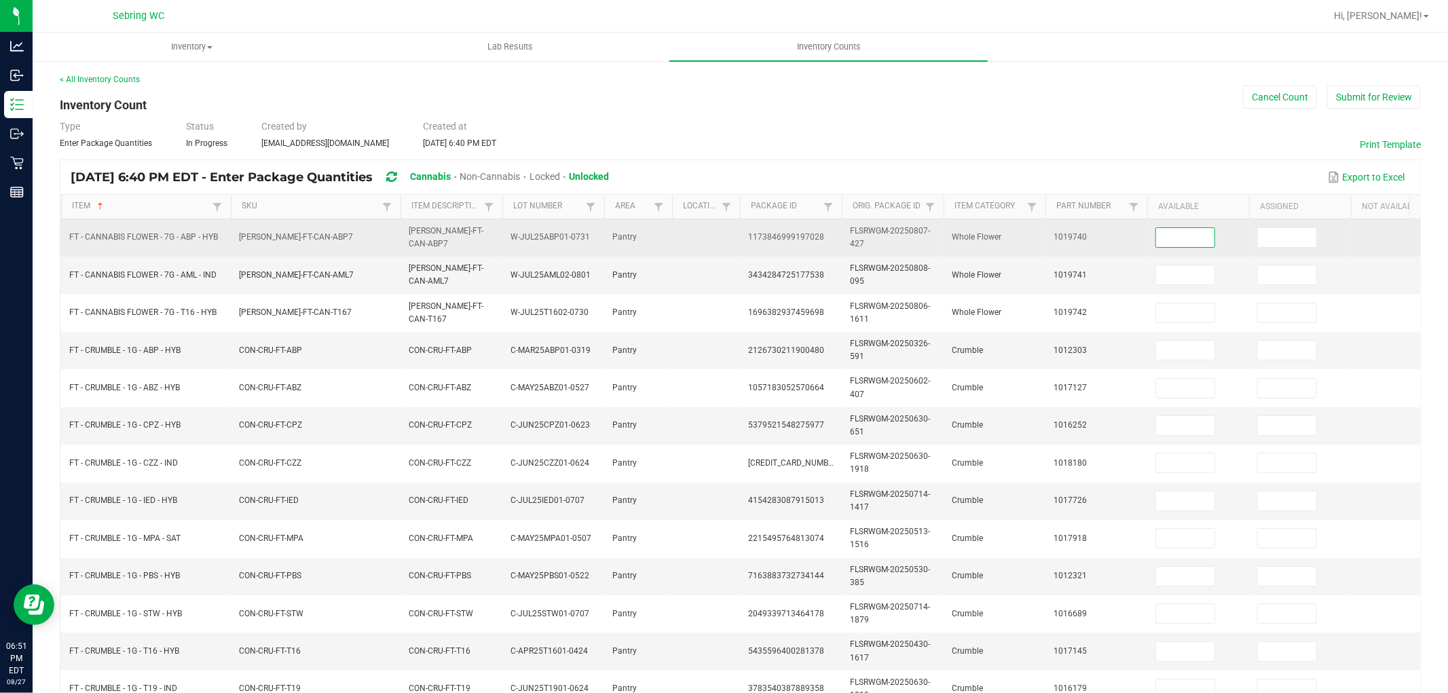
click at [1195, 234] on input at bounding box center [1185, 237] width 58 height 19
type input "20"
type input "19"
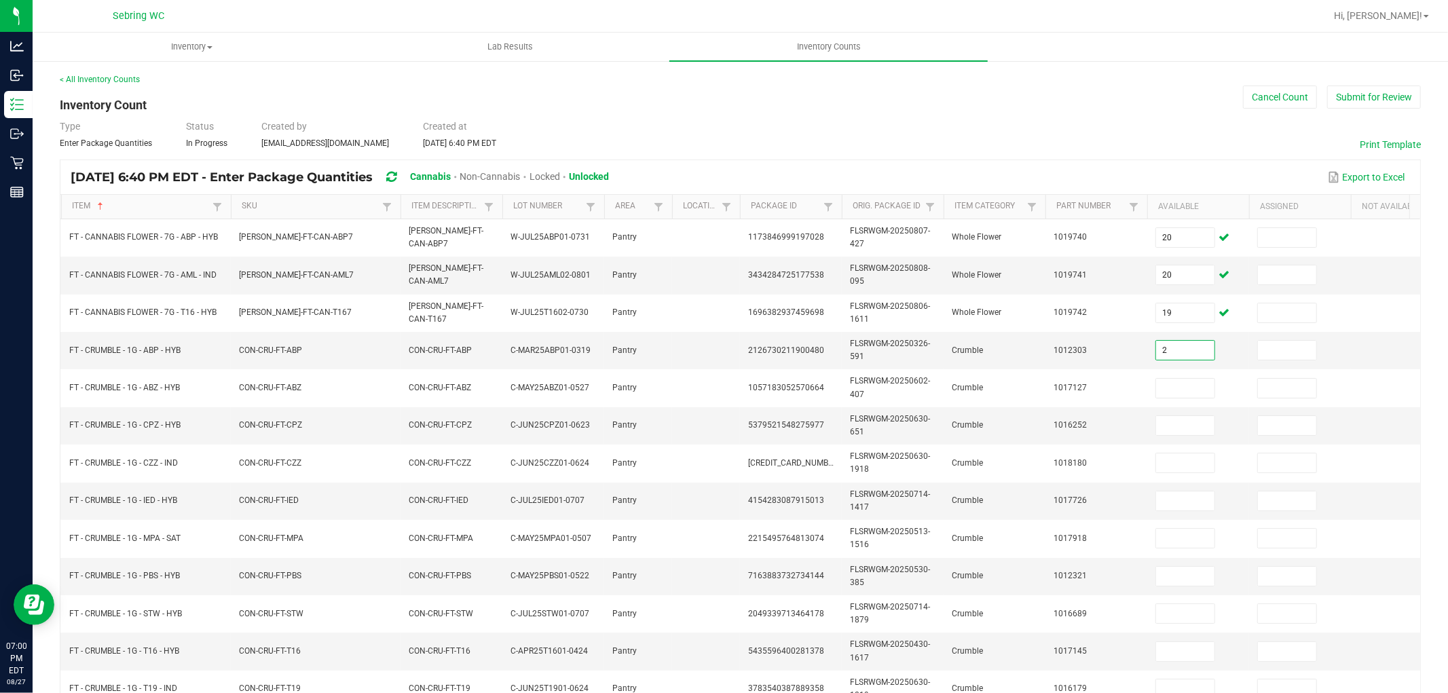
type input "2"
type input "7"
type input "1"
type input "8"
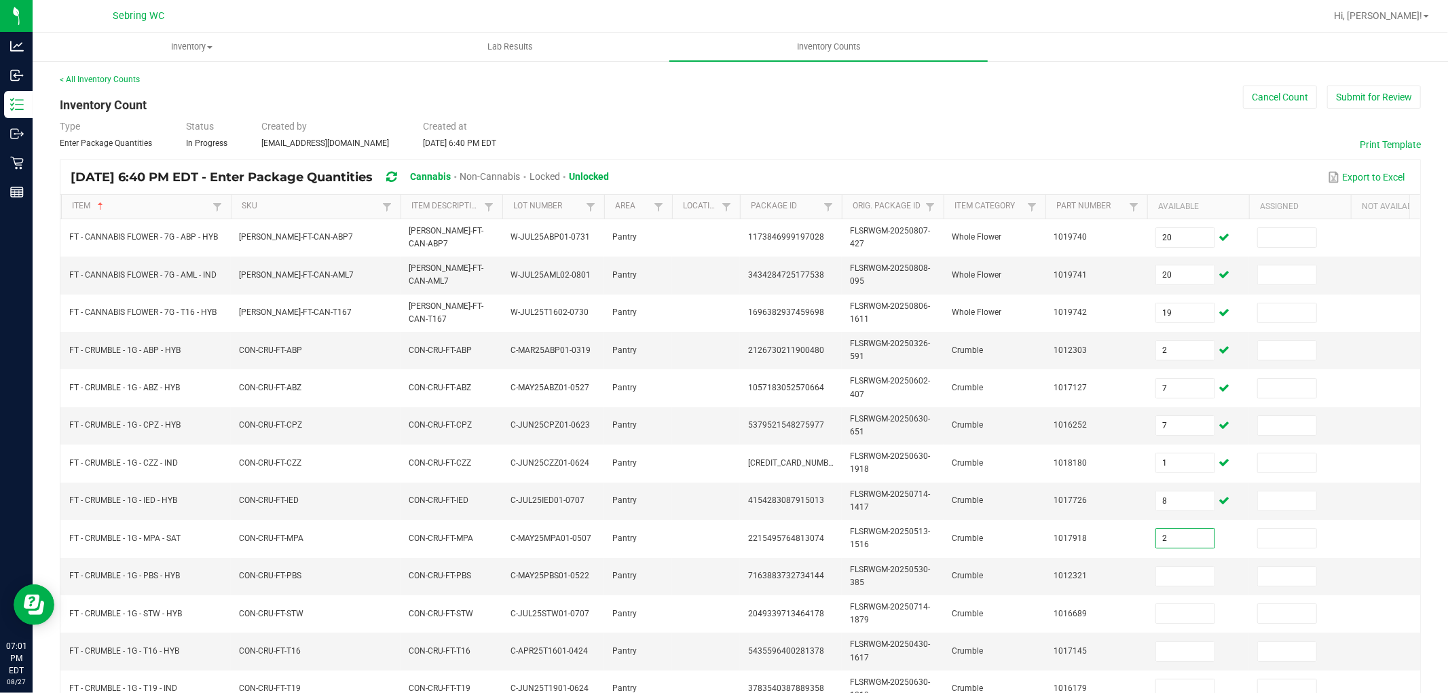
type input "2"
type input "8"
type input "3"
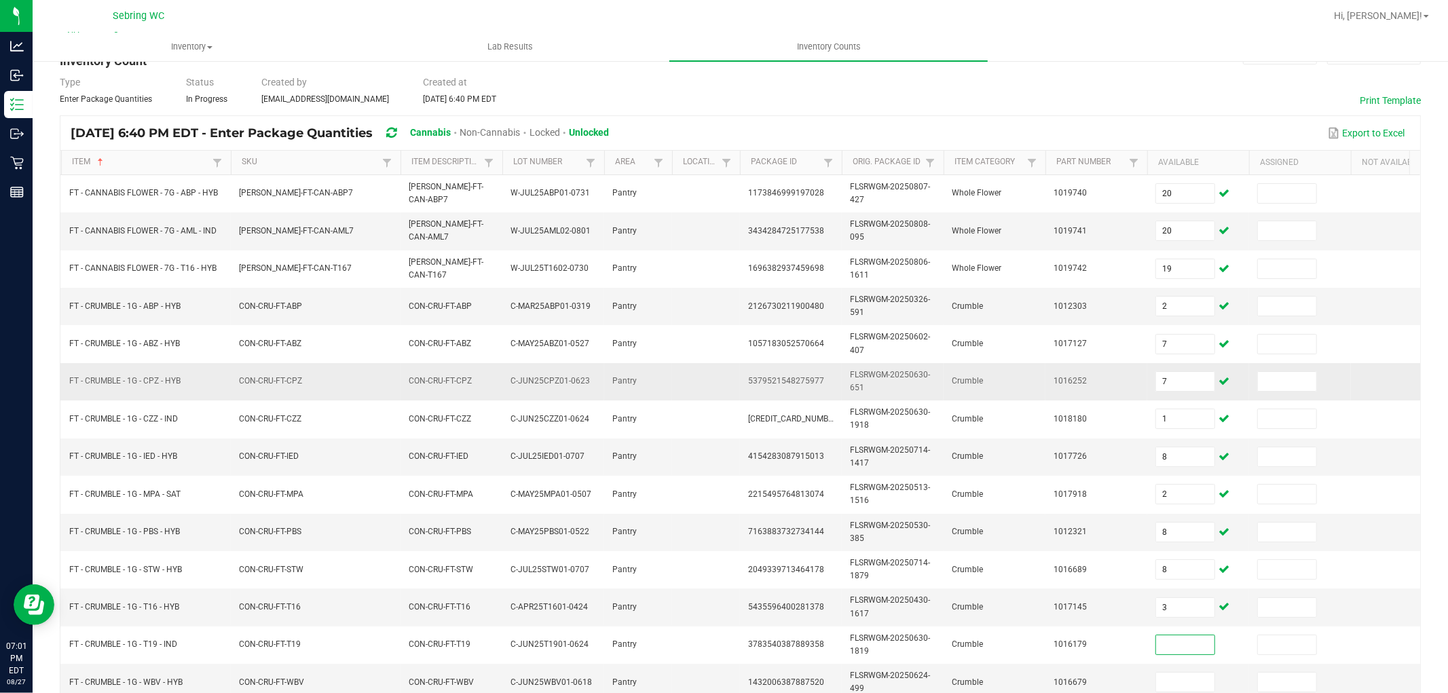
scroll to position [81, 0]
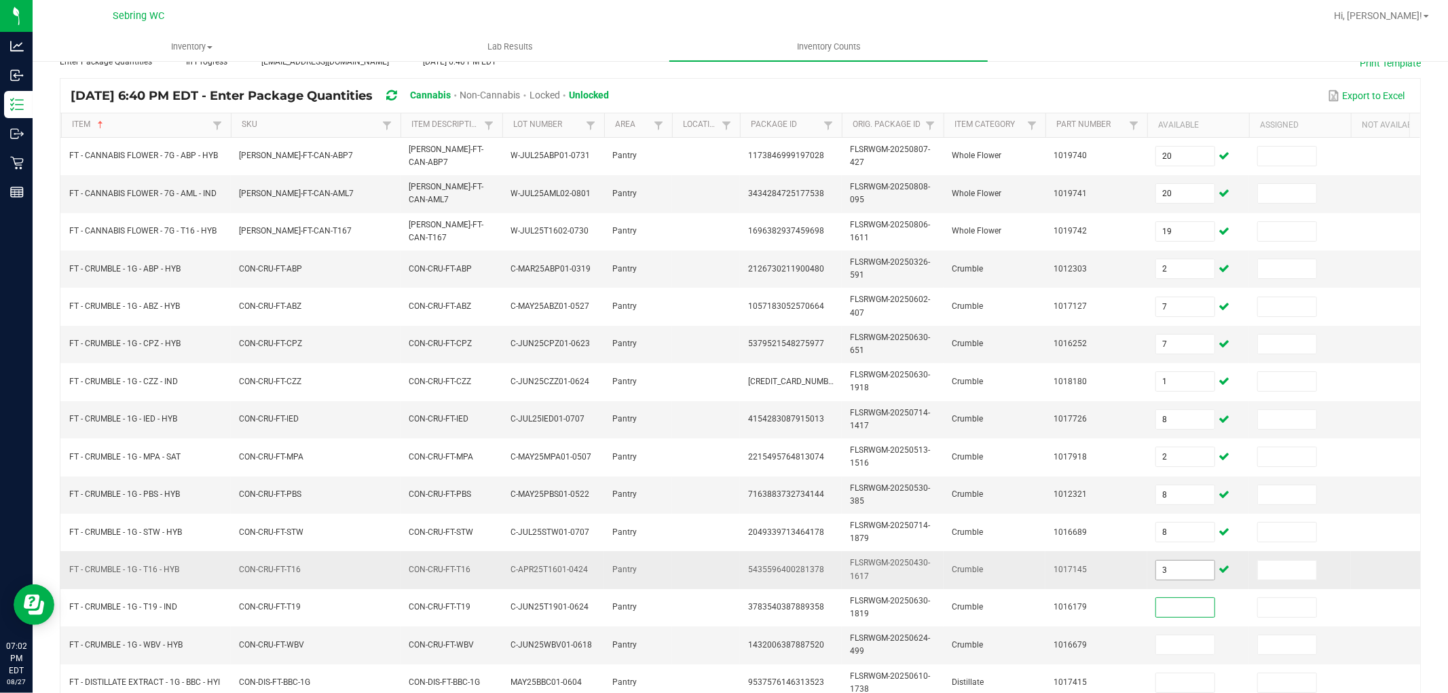
click at [1177, 567] on input "3" at bounding box center [1185, 570] width 58 height 19
type input "3"
type input "6"
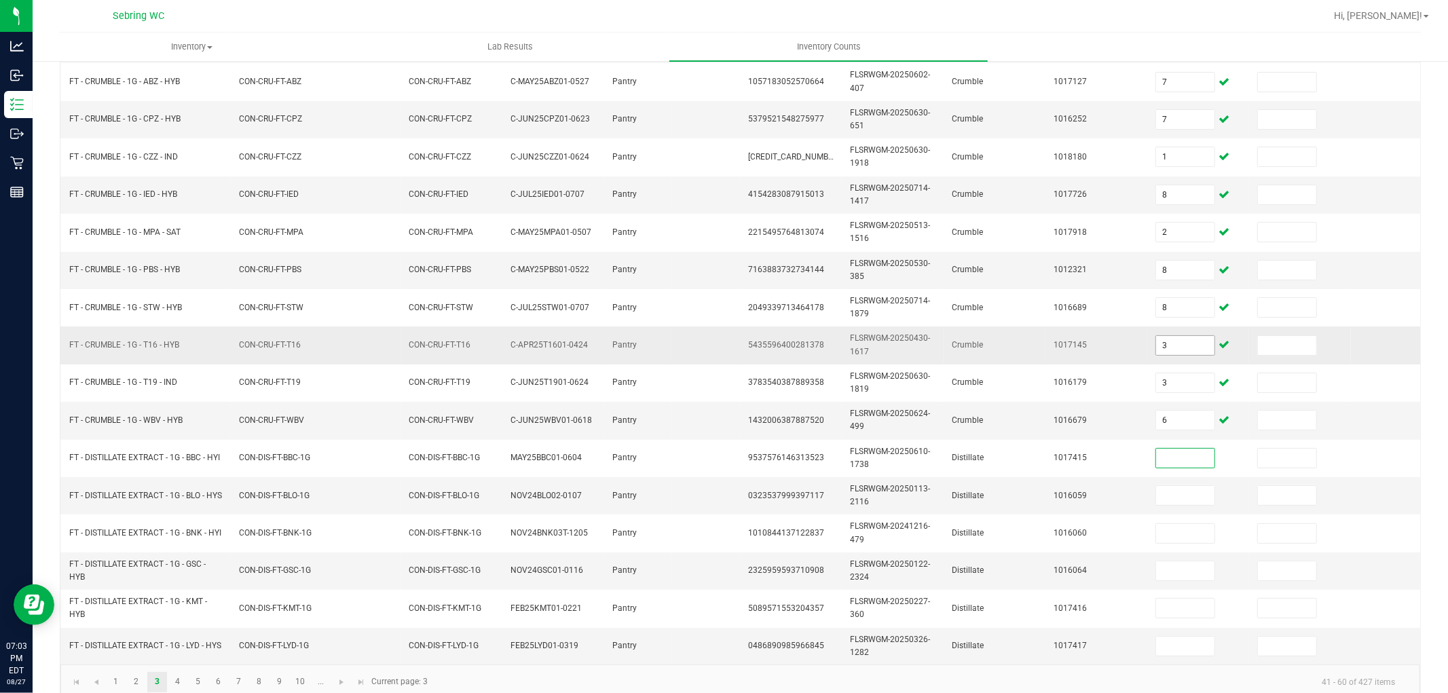
scroll to position [339, 0]
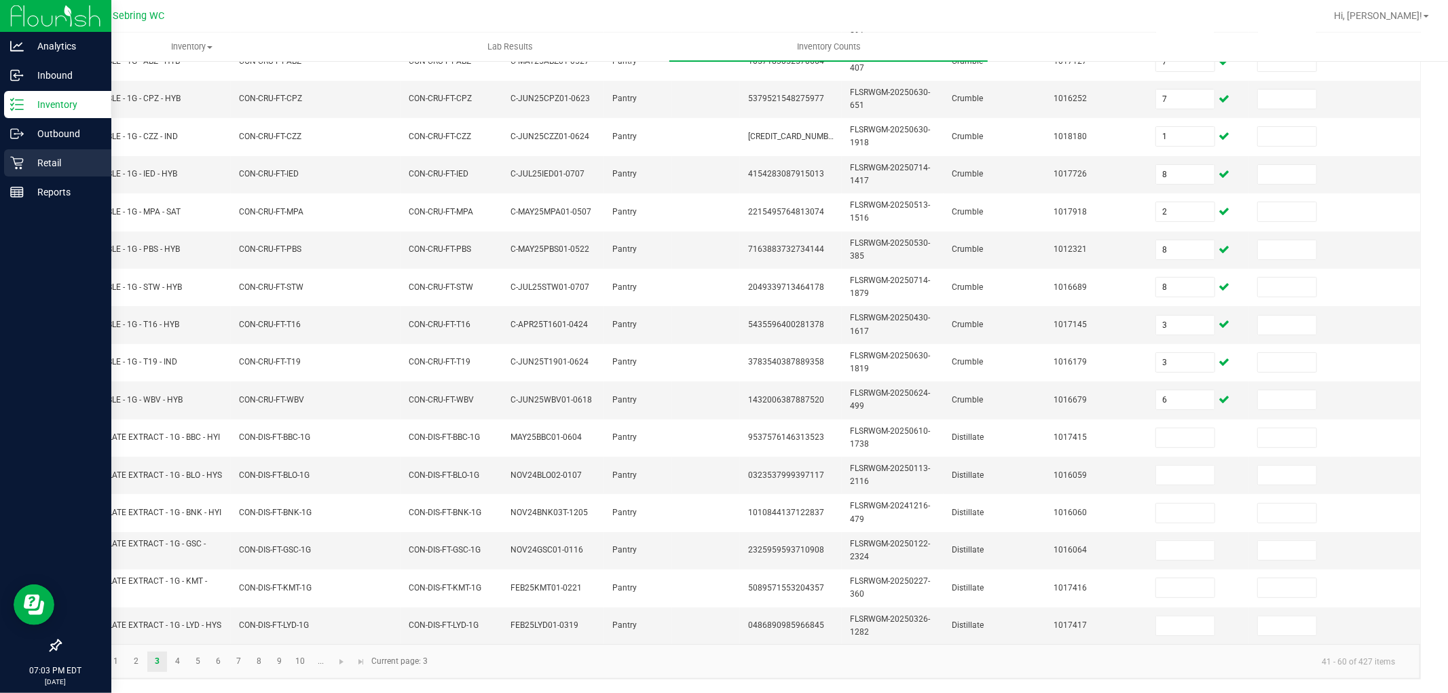
click at [29, 149] on div "Retail" at bounding box center [57, 162] width 107 height 27
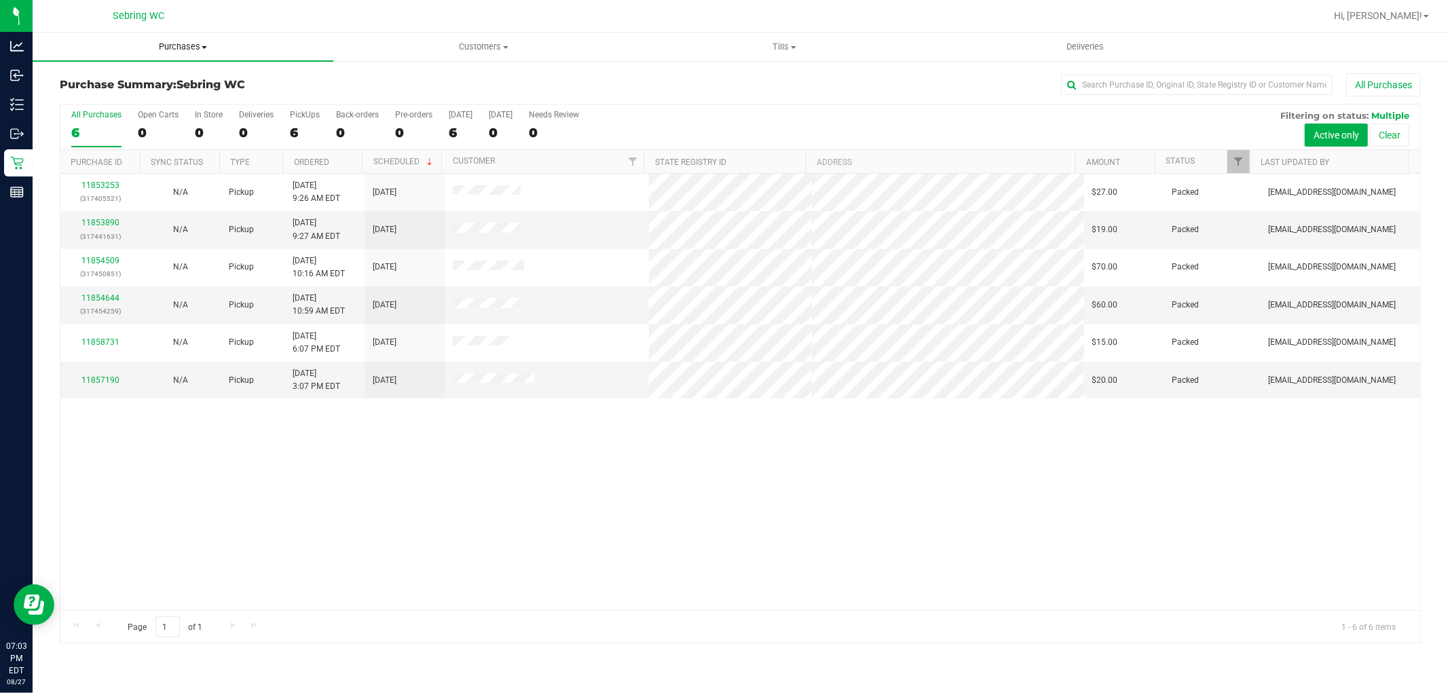
click at [188, 44] on span "Purchases" at bounding box center [183, 47] width 301 height 12
click at [129, 91] on li "Fulfillment" at bounding box center [183, 98] width 301 height 16
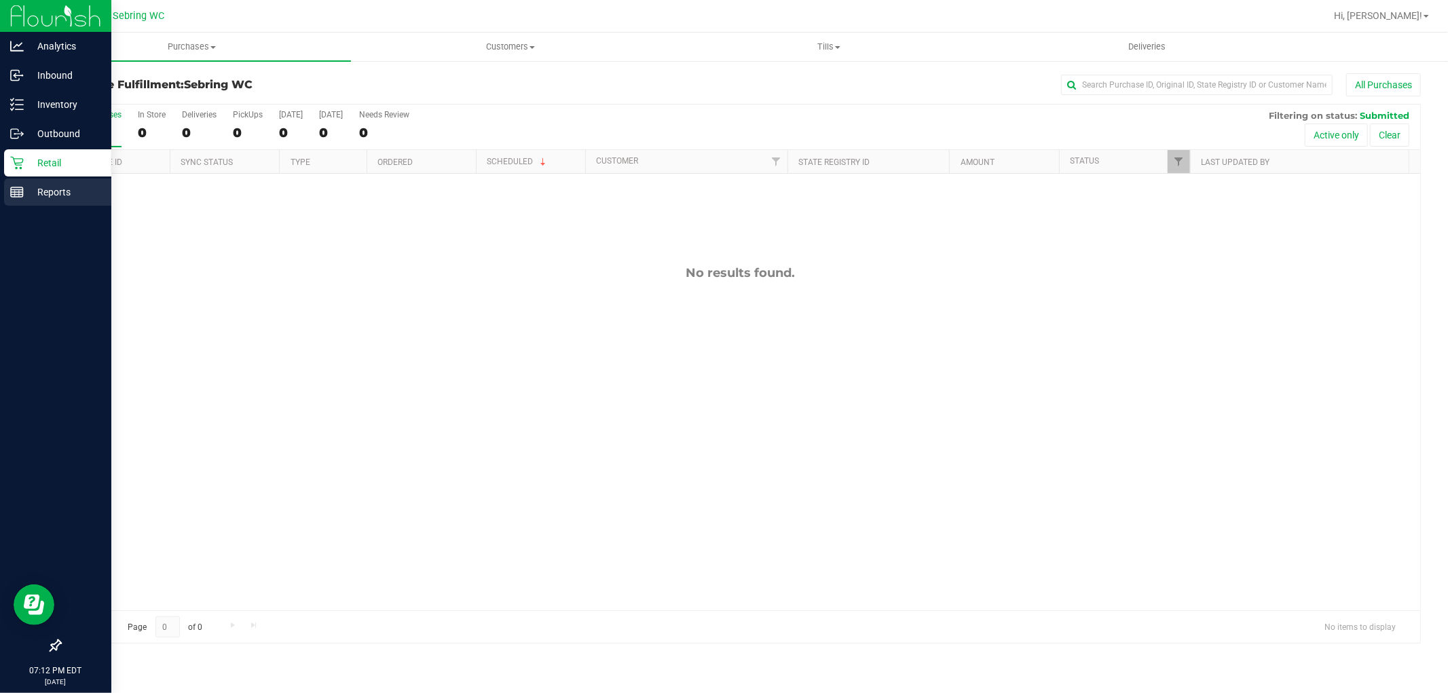
click at [29, 180] on div "Reports" at bounding box center [57, 192] width 107 height 27
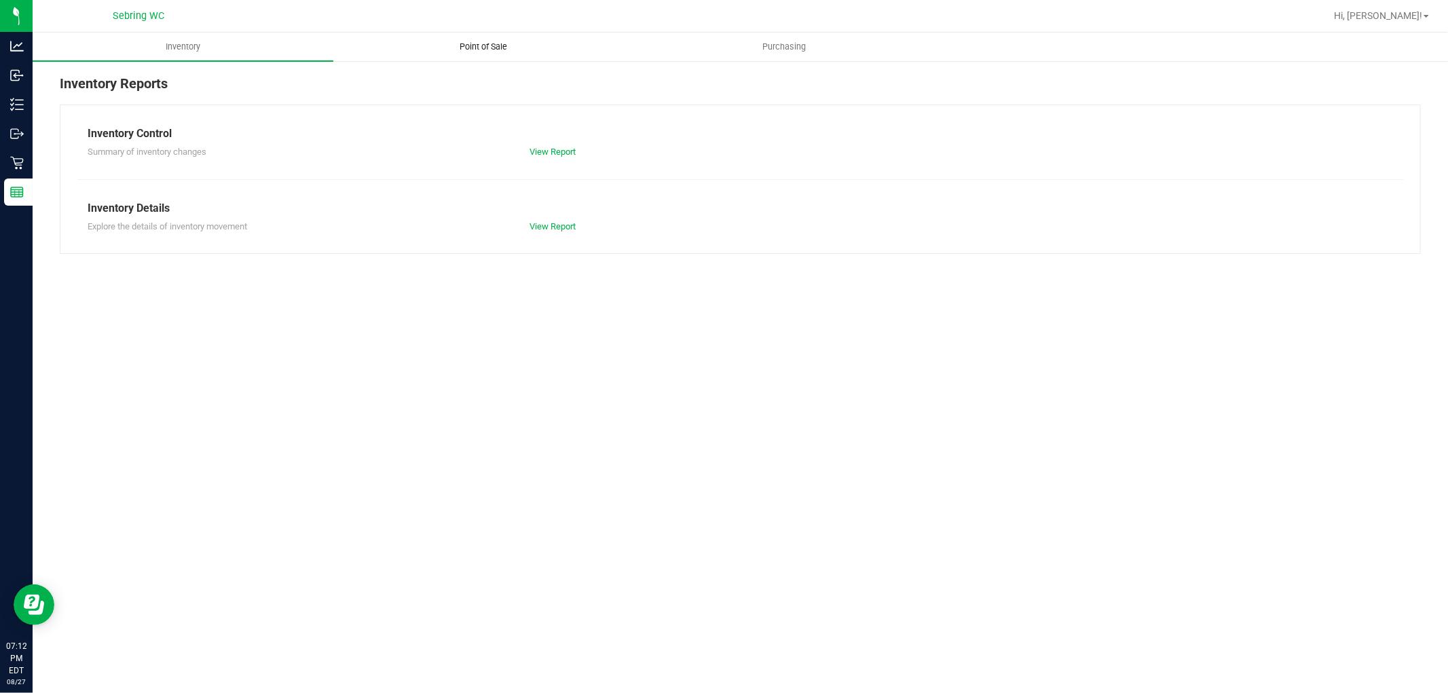
click at [492, 46] on span "Point of Sale" at bounding box center [484, 47] width 84 height 12
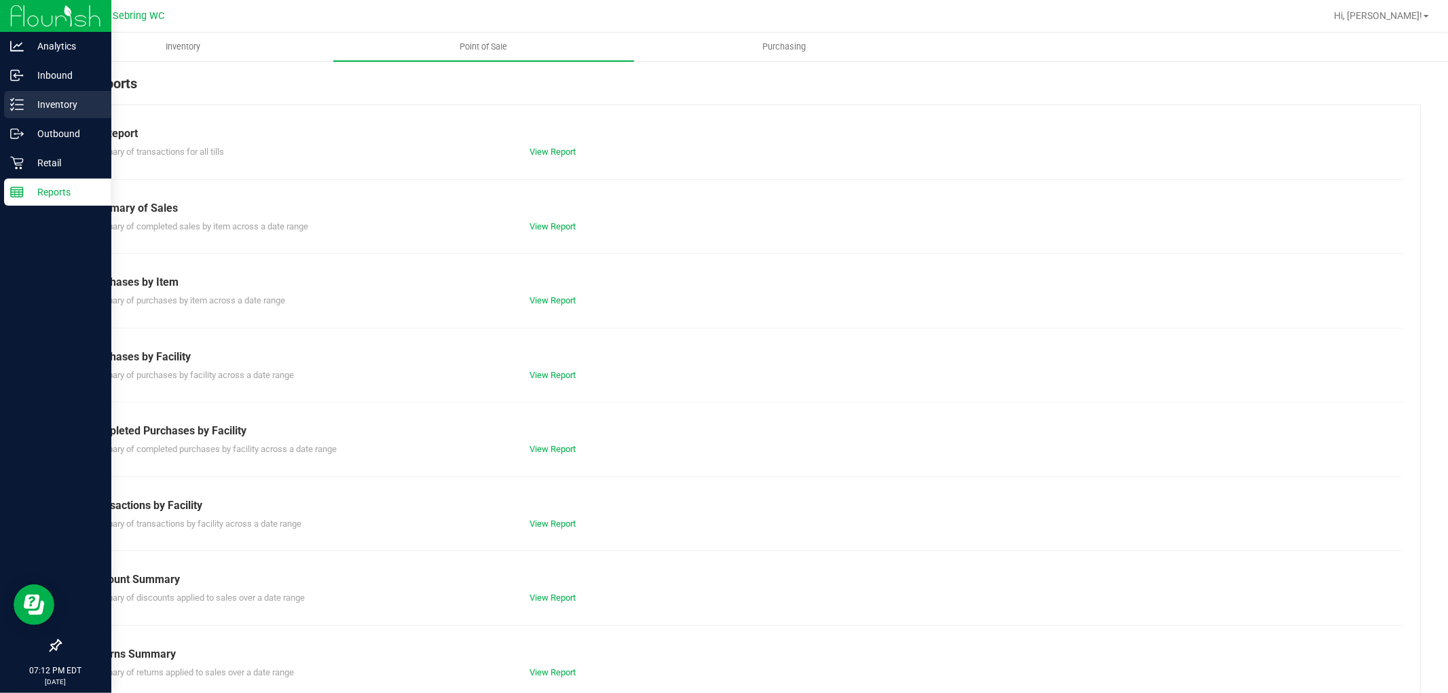
click at [54, 109] on p "Inventory" at bounding box center [64, 104] width 81 height 16
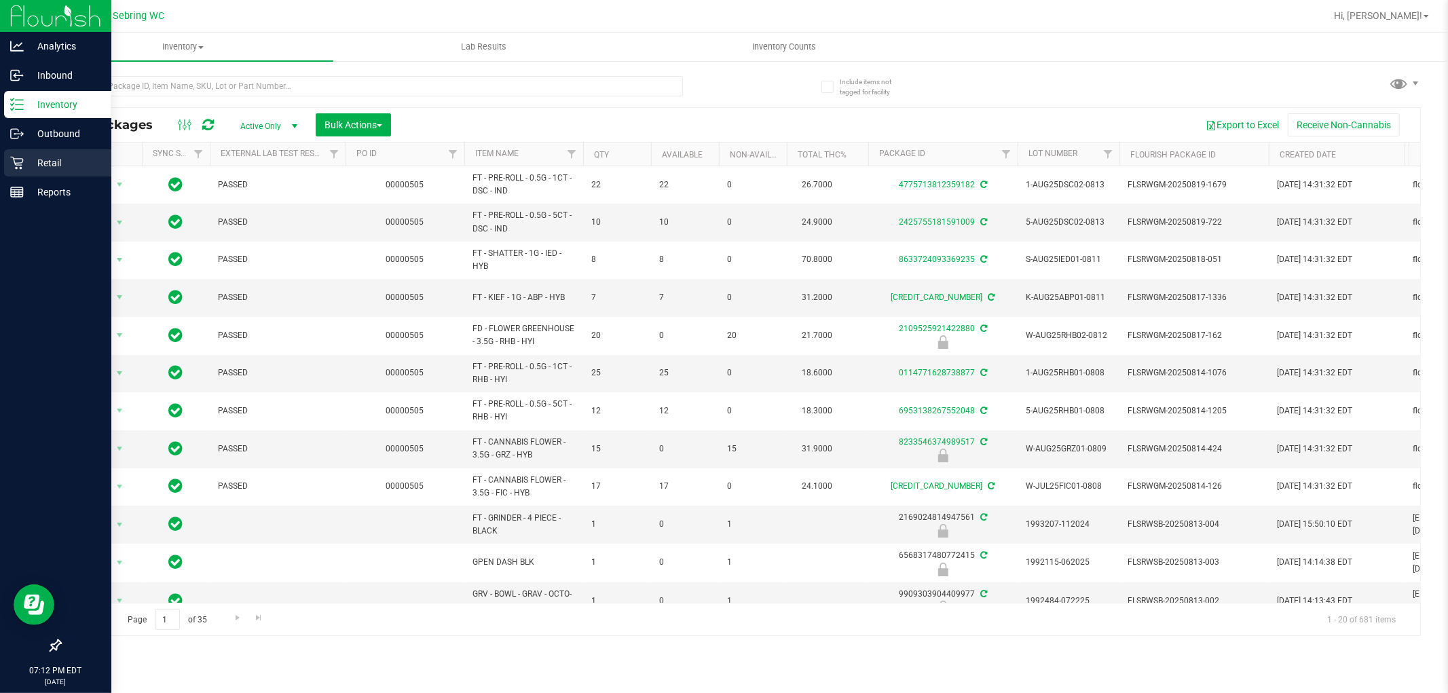
click at [55, 160] on p "Retail" at bounding box center [64, 163] width 81 height 16
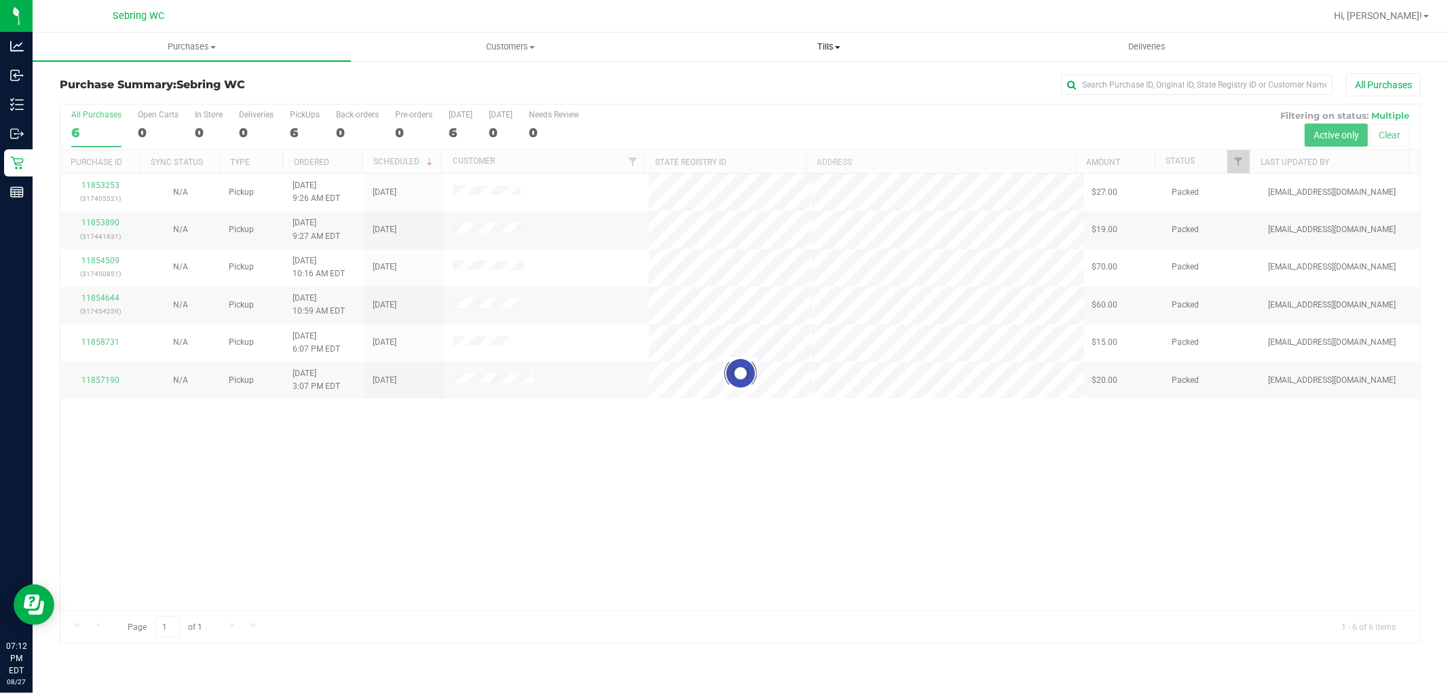
click at [818, 50] on span "Tills" at bounding box center [828, 47] width 317 height 12
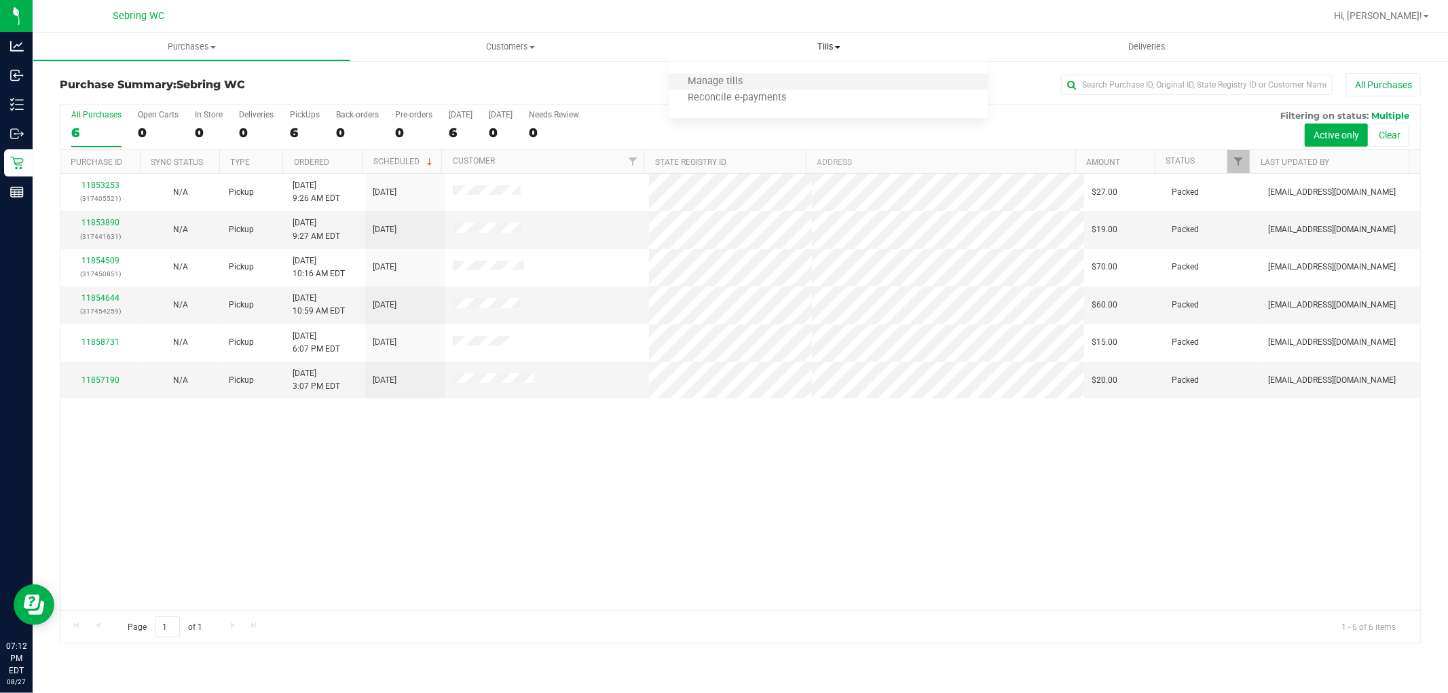
click at [777, 84] on li "Manage tills" at bounding box center [828, 82] width 318 height 16
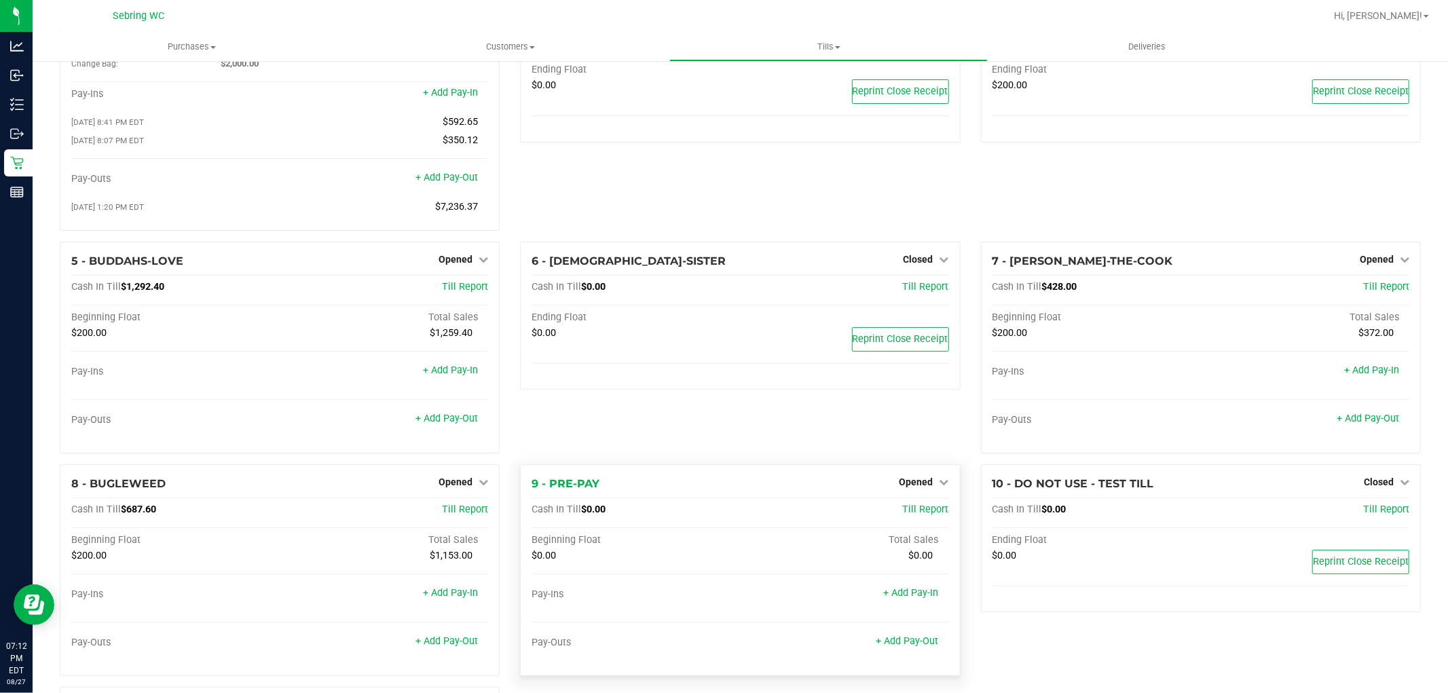
scroll to position [226, 0]
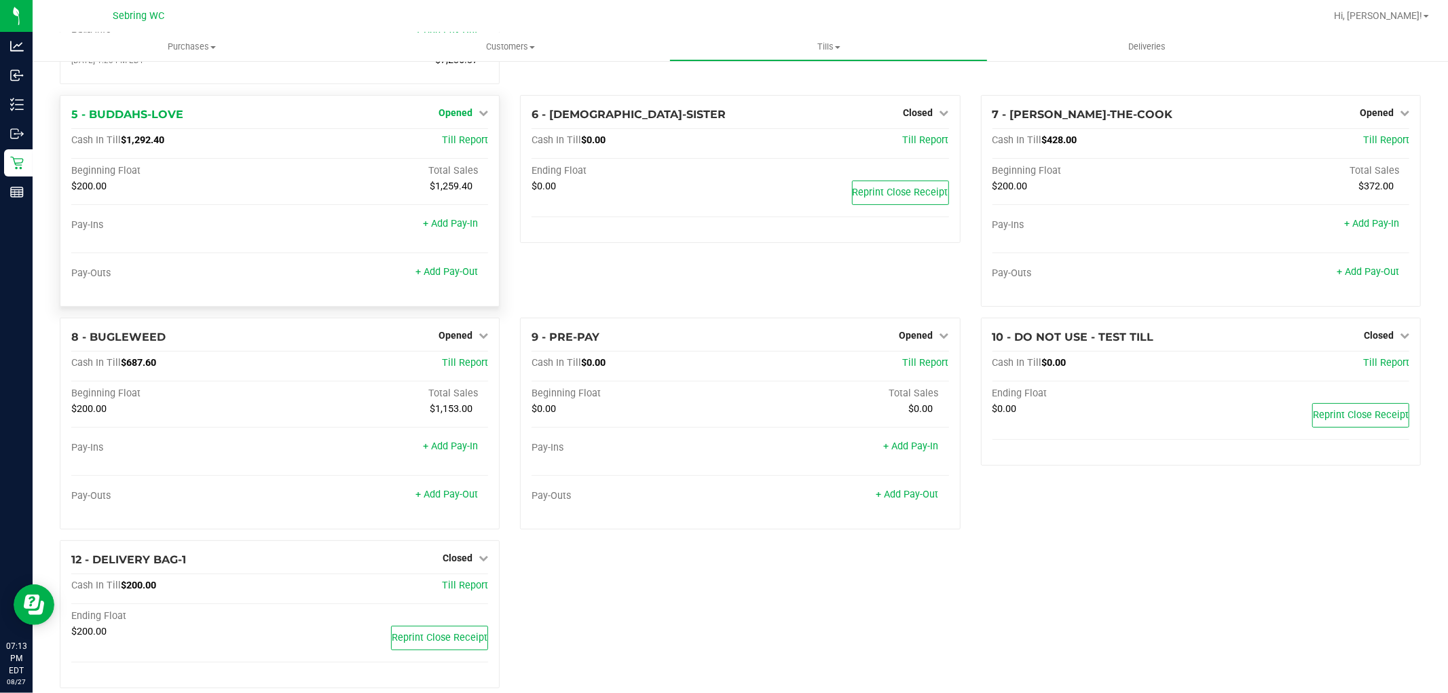
click at [460, 118] on span "Opened" at bounding box center [456, 112] width 34 height 11
click at [483, 113] on icon at bounding box center [484, 113] width 10 height 10
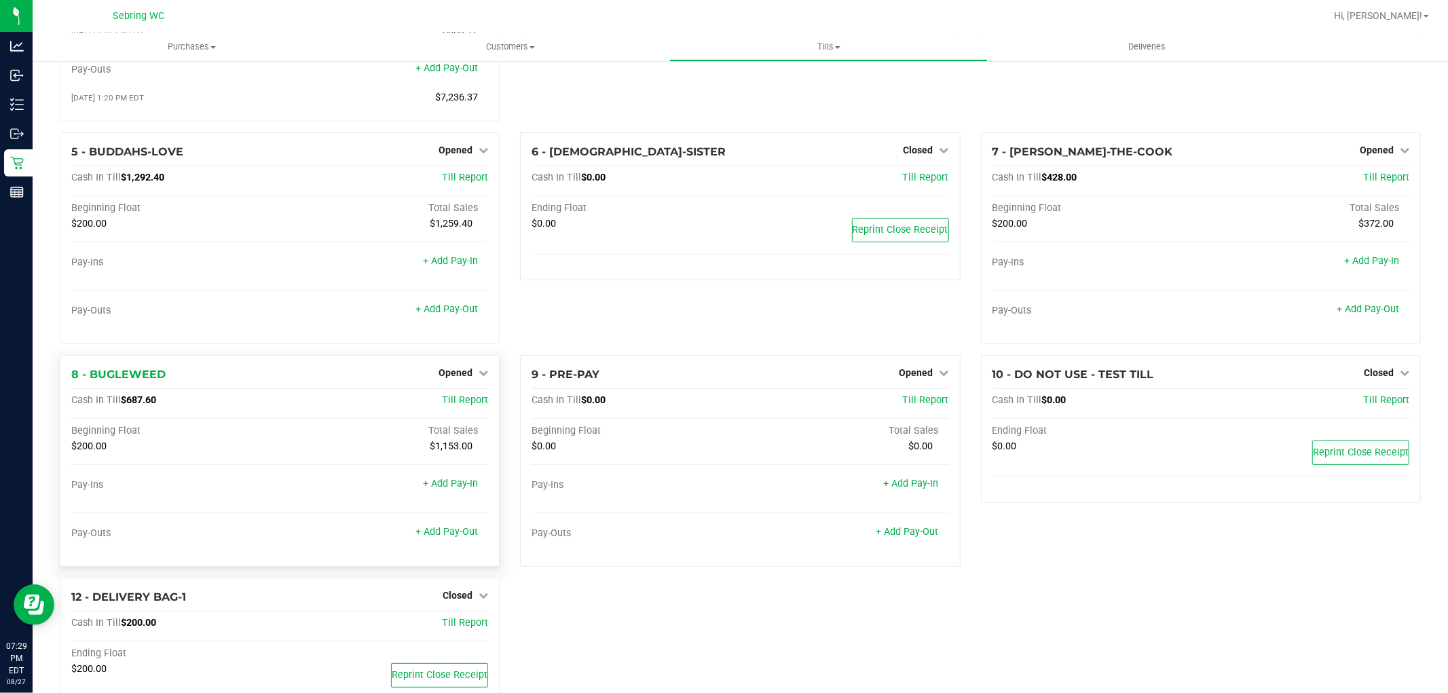
scroll to position [250, 0]
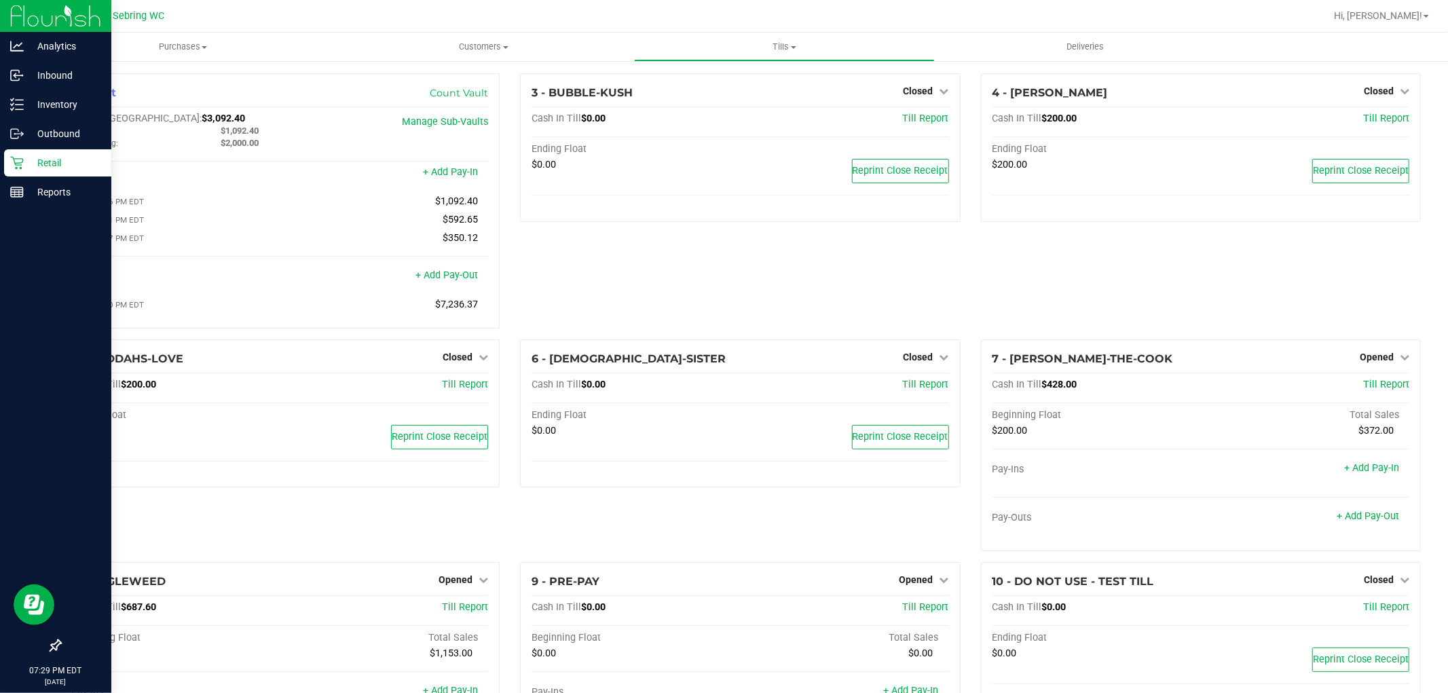
click at [48, 158] on p "Retail" at bounding box center [64, 163] width 81 height 16
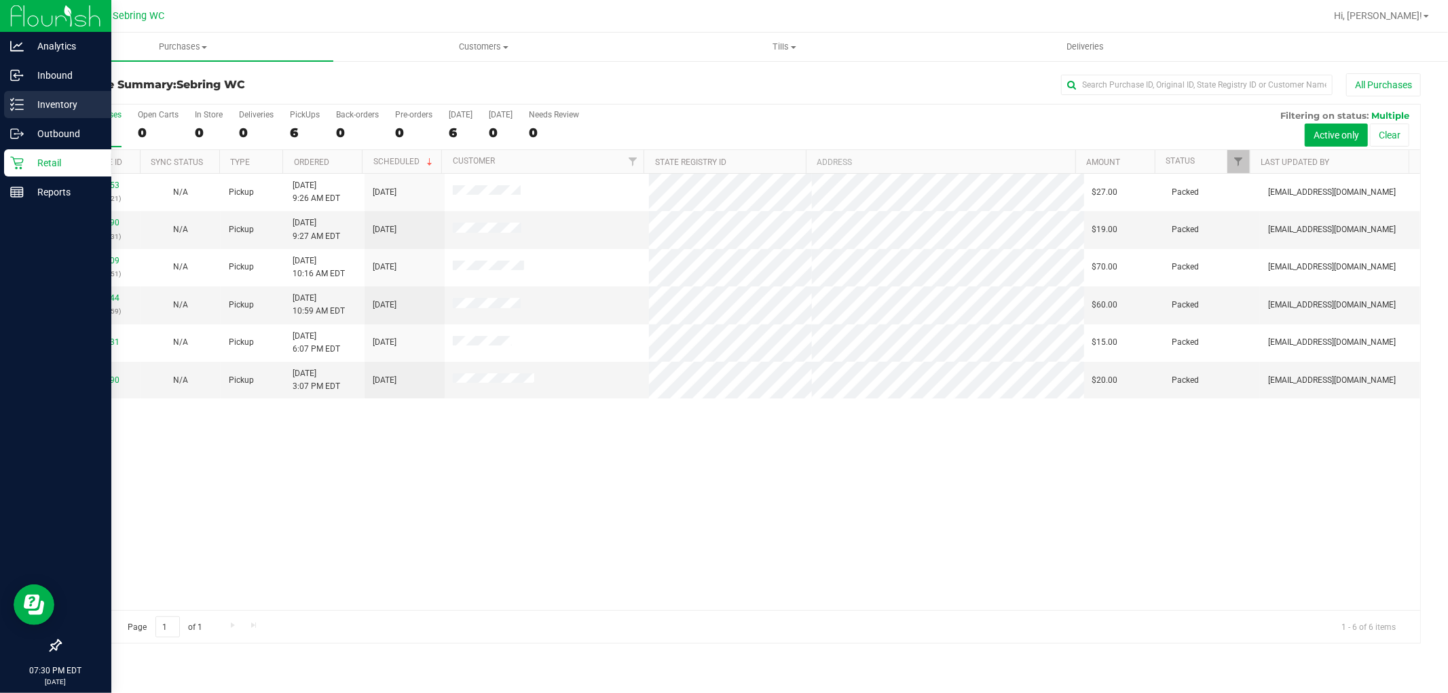
click at [14, 109] on icon at bounding box center [17, 105] width 14 height 14
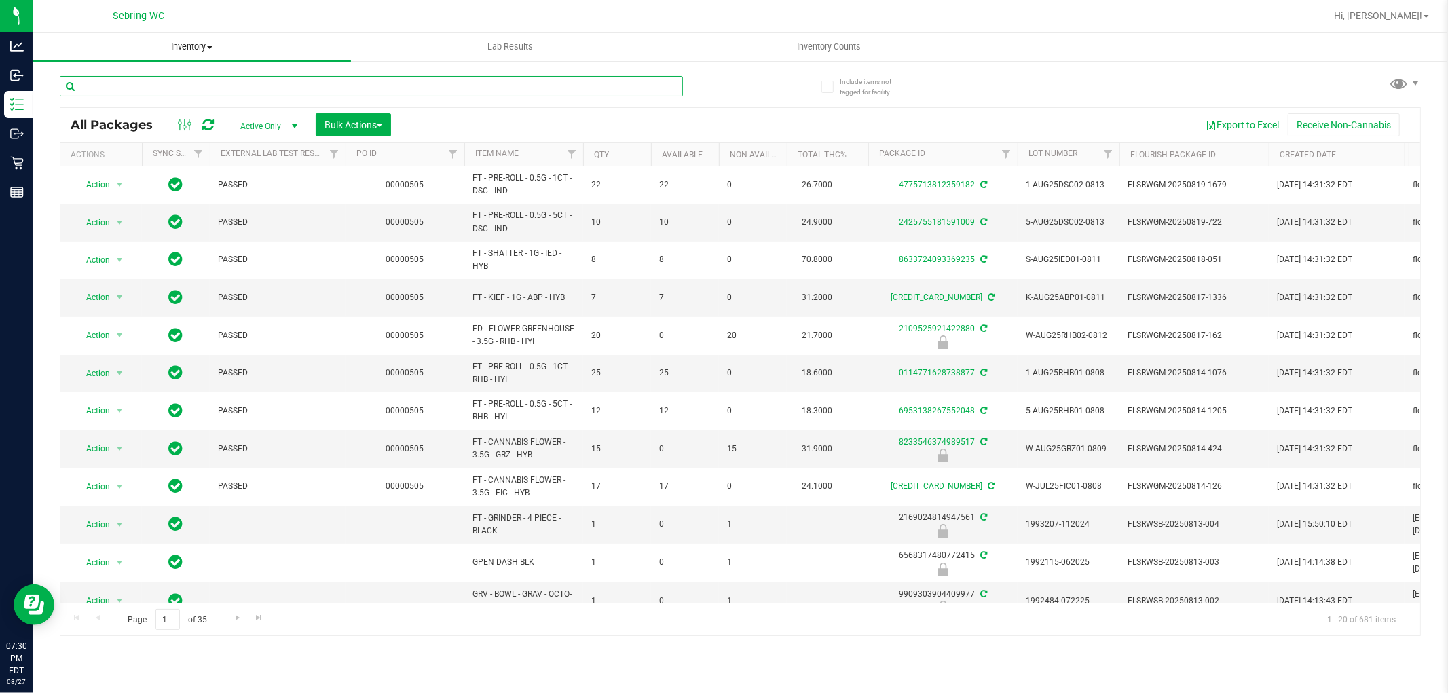
click at [145, 79] on input "text" at bounding box center [371, 86] width 623 height 20
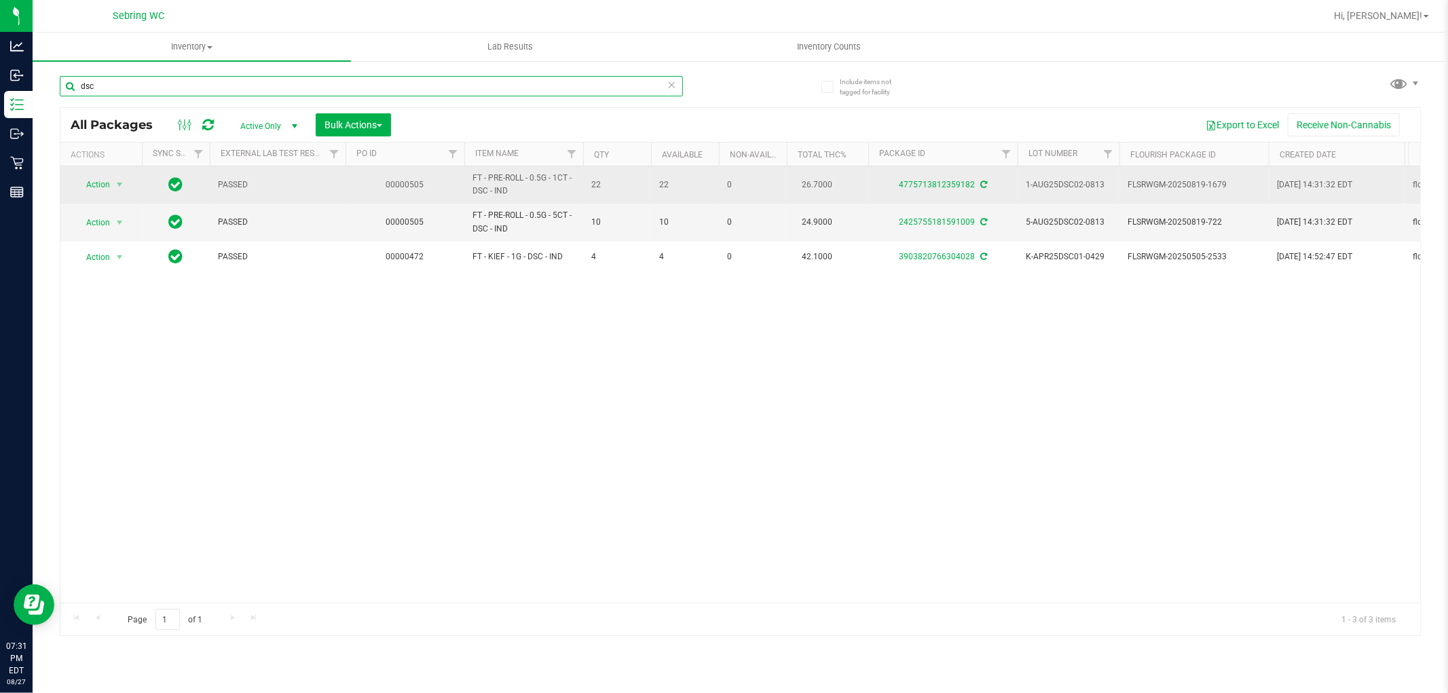
type input "dsc"
click at [593, 188] on span "22" at bounding box center [617, 185] width 52 height 13
click at [927, 187] on link "4775713812359182" at bounding box center [937, 185] width 76 height 10
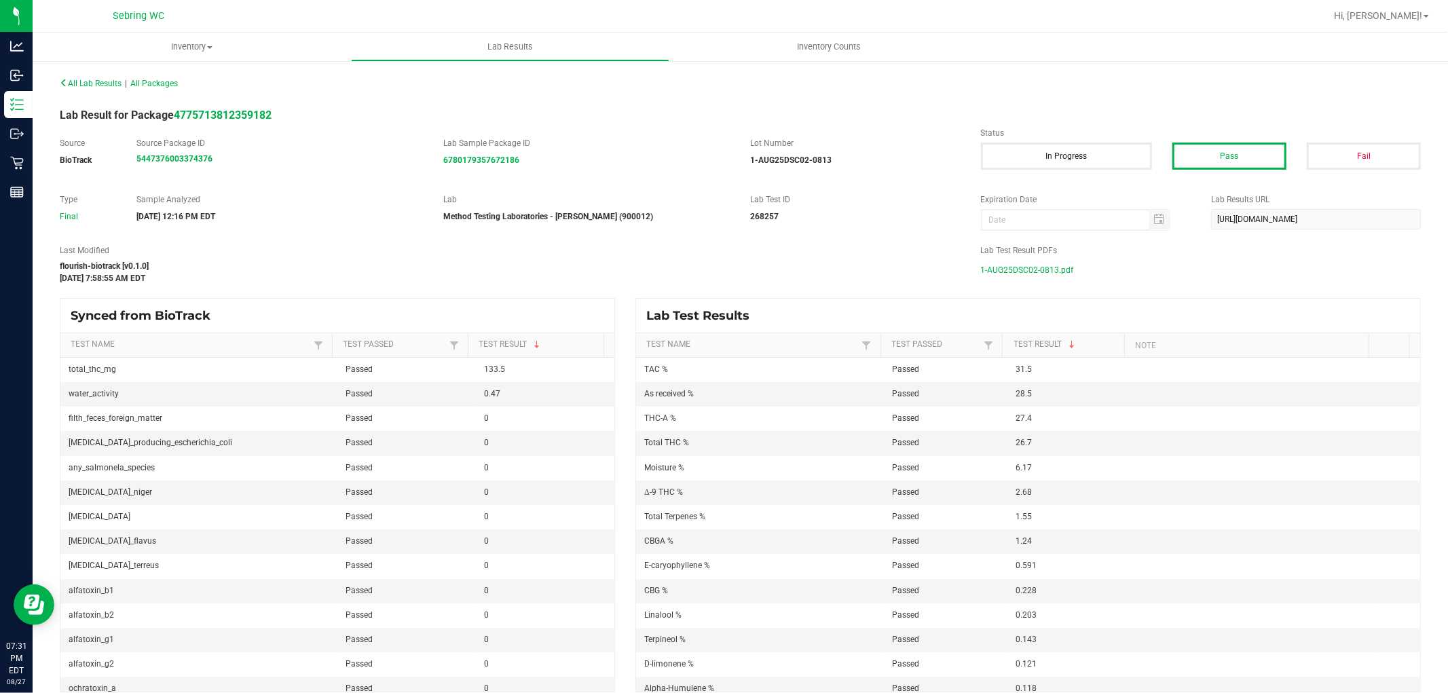
click at [1039, 269] on span "1-AUG25DSC02-0813.pdf" at bounding box center [1027, 270] width 93 height 20
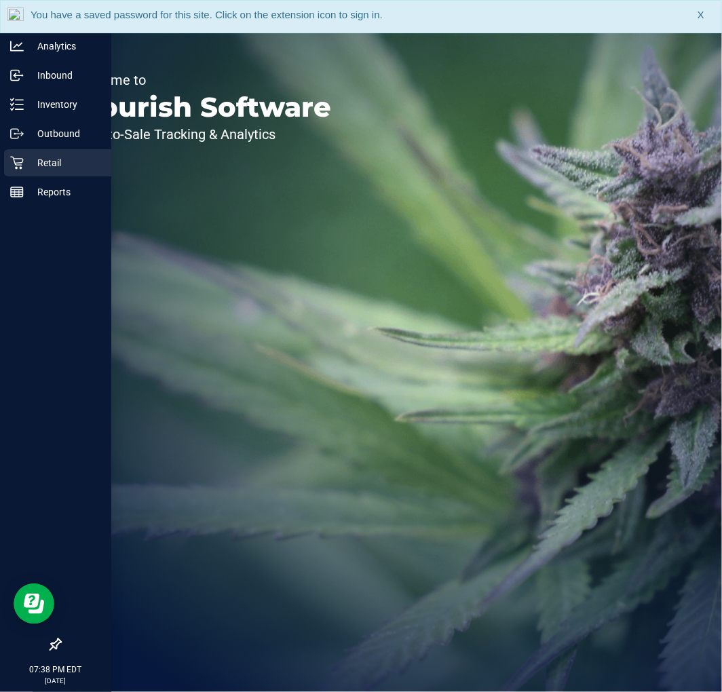
click at [34, 155] on p "Retail" at bounding box center [64, 163] width 81 height 16
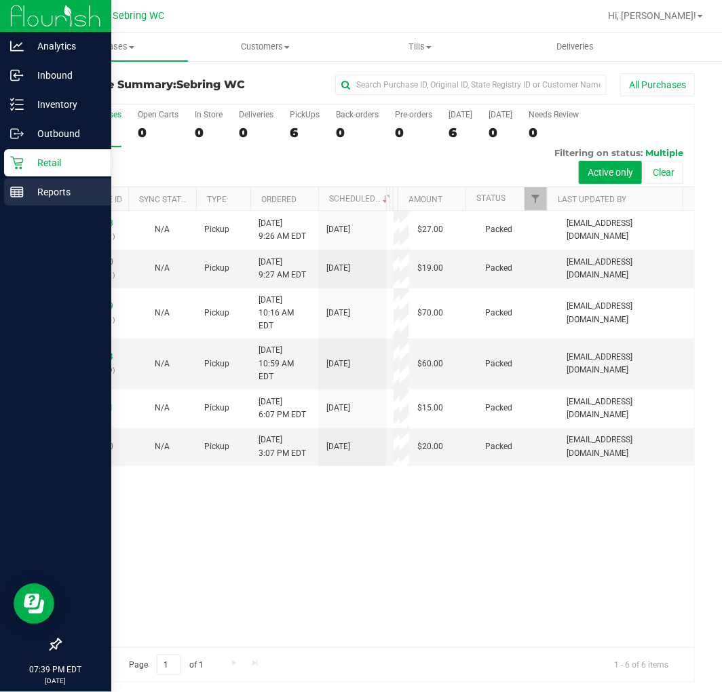
click at [19, 200] on div "Reports" at bounding box center [57, 192] width 107 height 27
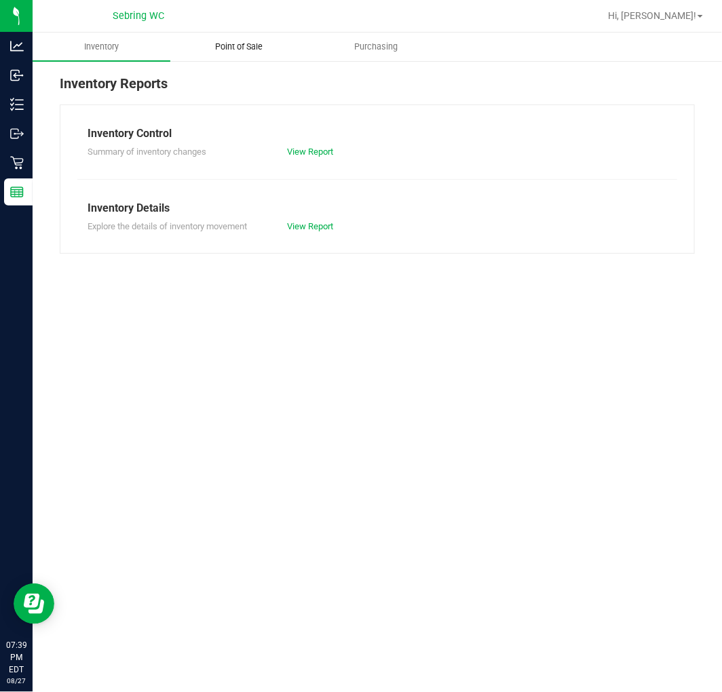
click at [257, 58] on uib-tab-heading "Point of Sale" at bounding box center [239, 46] width 136 height 27
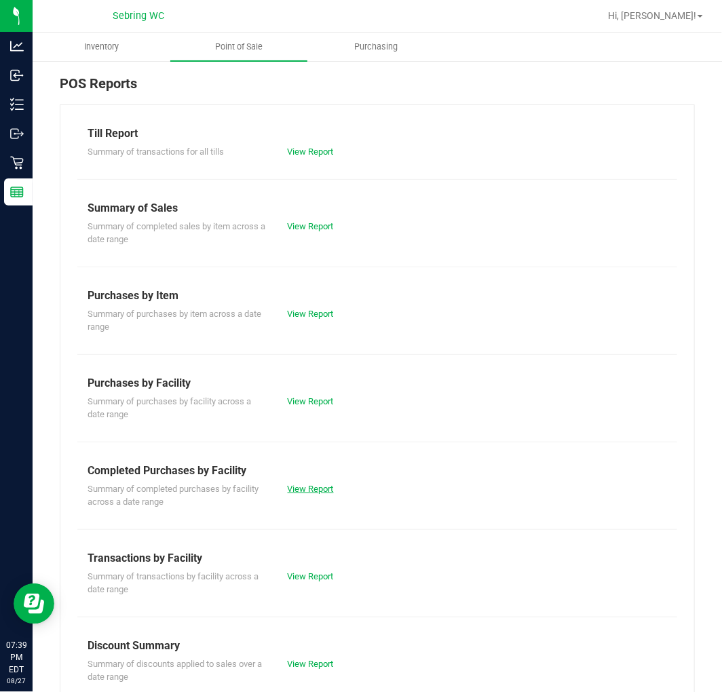
click at [309, 487] on link "View Report" at bounding box center [311, 489] width 46 height 10
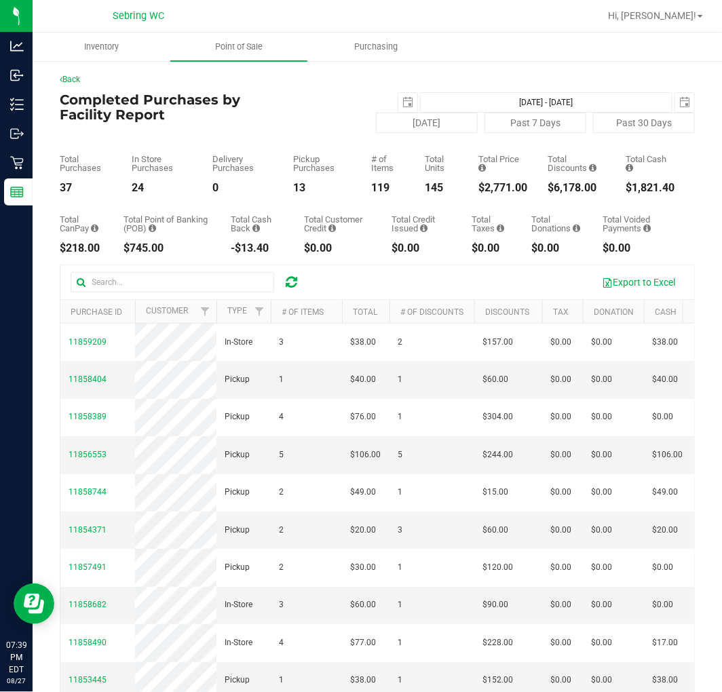
click at [489, 187] on div "$2,771.00" at bounding box center [503, 188] width 49 height 11
click at [485, 183] on div "$2,771.00" at bounding box center [503, 188] width 49 height 11
click at [490, 193] on div "$2,771.00" at bounding box center [503, 188] width 49 height 11
click at [491, 193] on div "$2,771.00" at bounding box center [503, 188] width 49 height 11
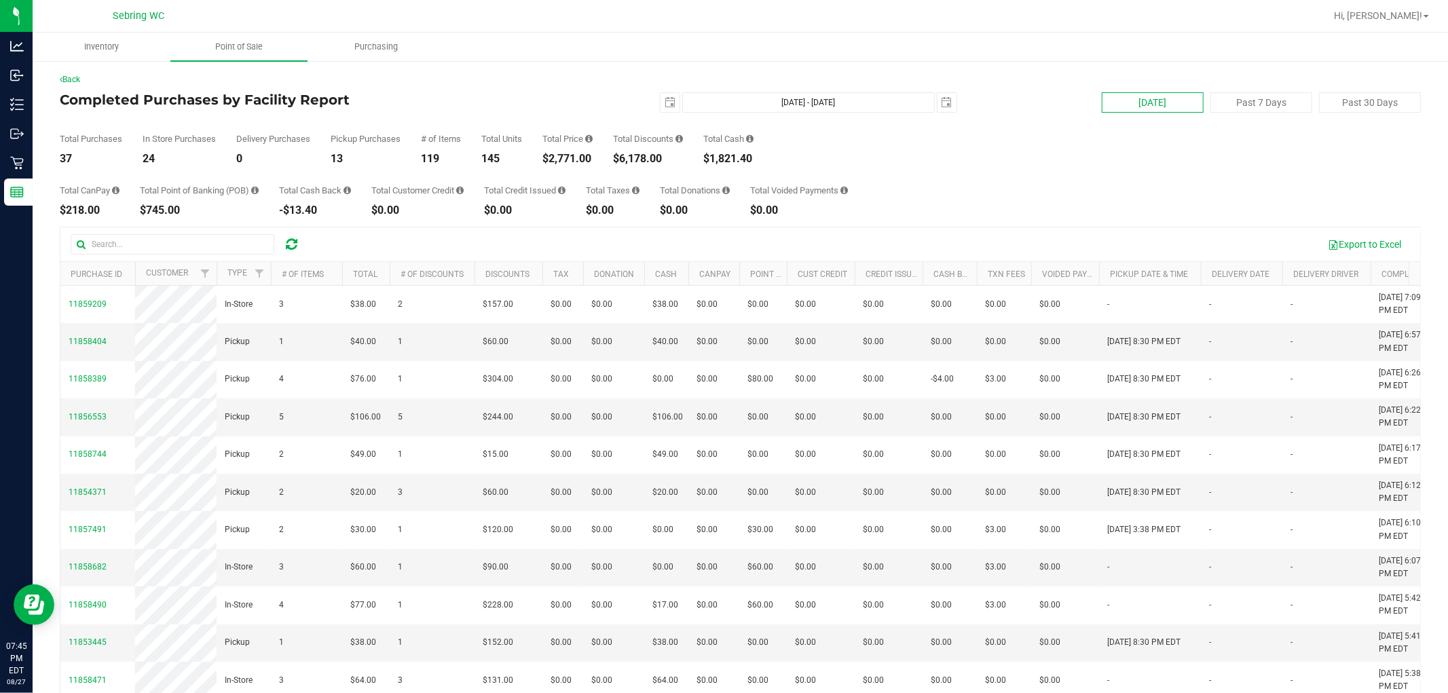
click at [722, 96] on button "[DATE]" at bounding box center [1153, 102] width 102 height 20
click at [545, 166] on div "Total CanPay $218.00 Total Point of Banking (POB) $745.00 Total Cash Back -$13.…" at bounding box center [740, 190] width 1361 height 52
click at [722, 129] on div "Total Purchases 37 In Store Purchases 24 Delivery Purchases 0 Pickup Purchases …" at bounding box center [740, 139] width 1361 height 52
click at [722, 245] on button "Export to Excel" at bounding box center [1364, 244] width 91 height 23
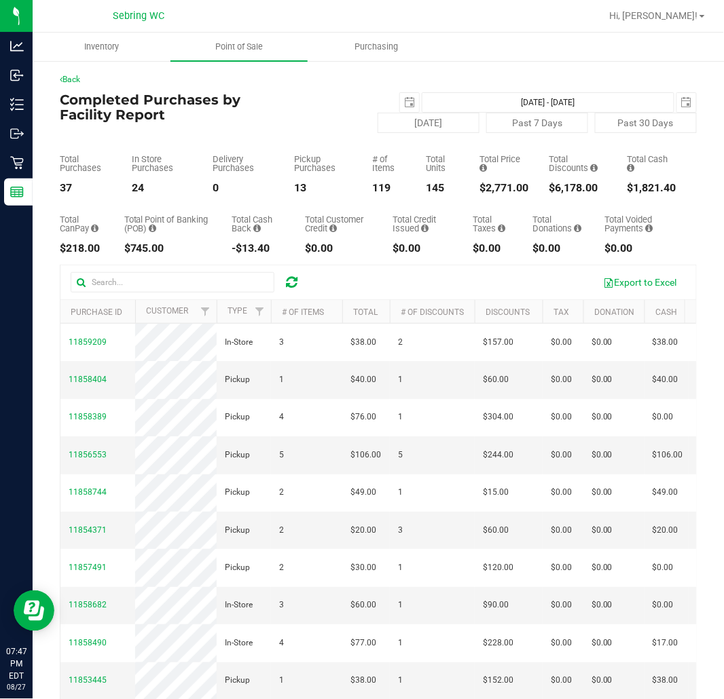
click at [282, 86] on div "Back Completed Purchases by Facility Report Aug 27, 2025 - Aug 27, 2025 2025-08…" at bounding box center [378, 436] width 637 height 727
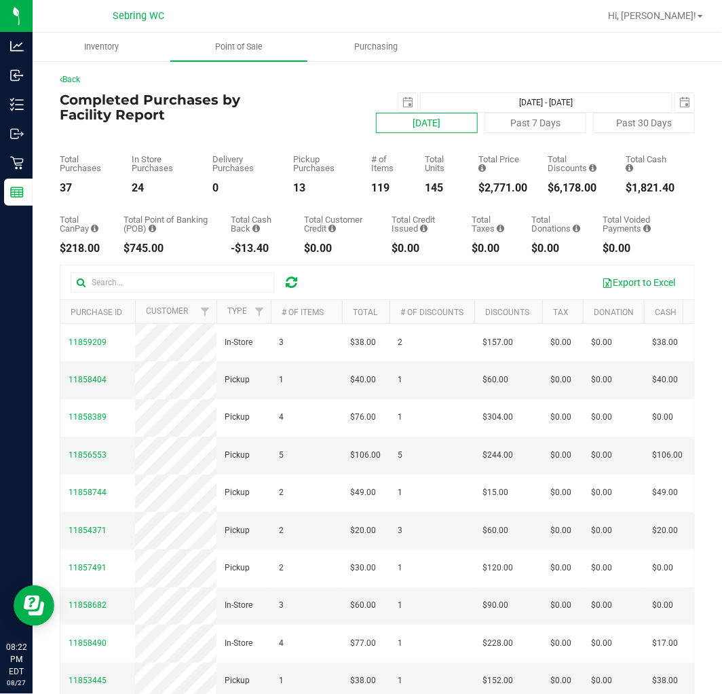
click at [394, 122] on button "[DATE]" at bounding box center [427, 123] width 102 height 20
type input "2025-08-26"
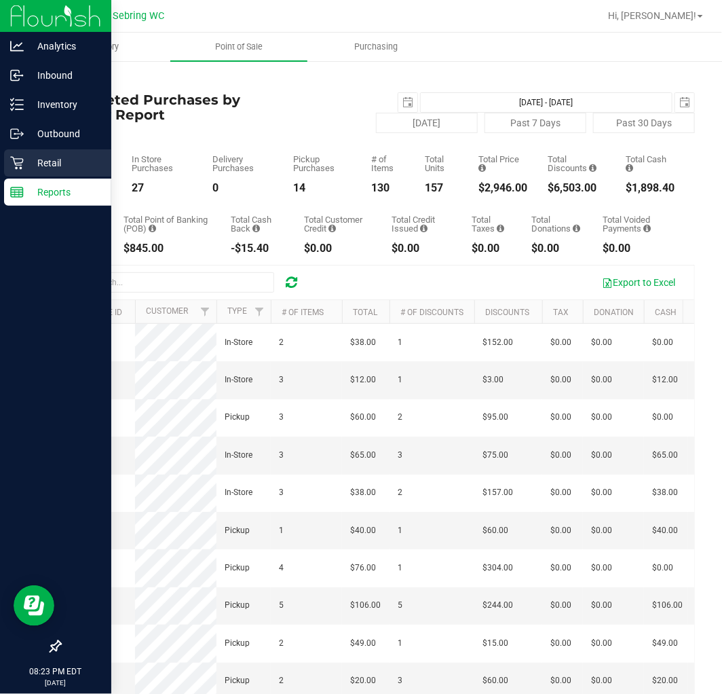
click at [29, 155] on p "Retail" at bounding box center [64, 163] width 81 height 16
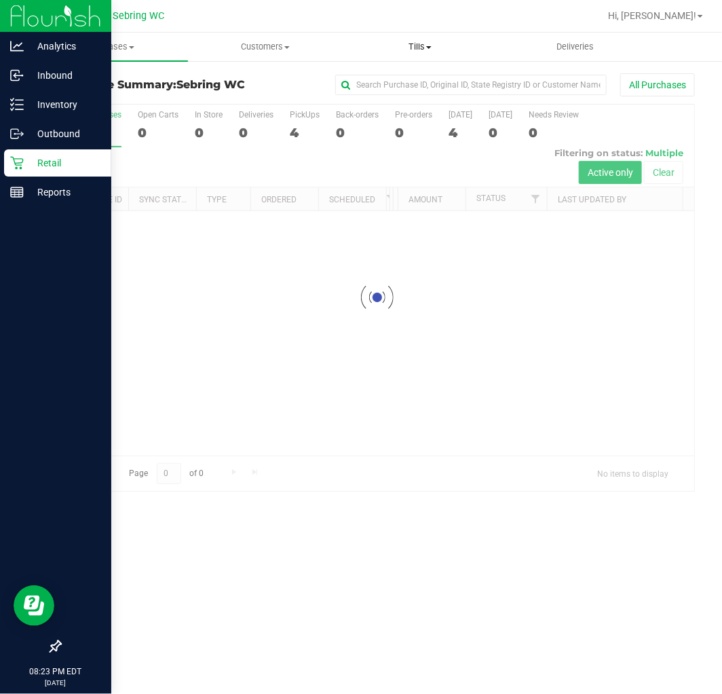
click at [418, 46] on span "Tills" at bounding box center [421, 47] width 154 height 12
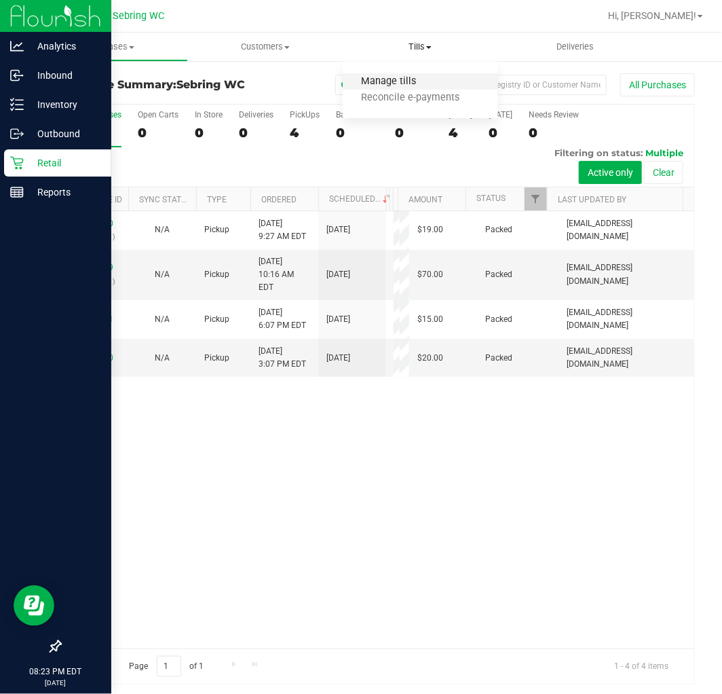
click at [401, 76] on span "Manage tills" at bounding box center [389, 82] width 92 height 12
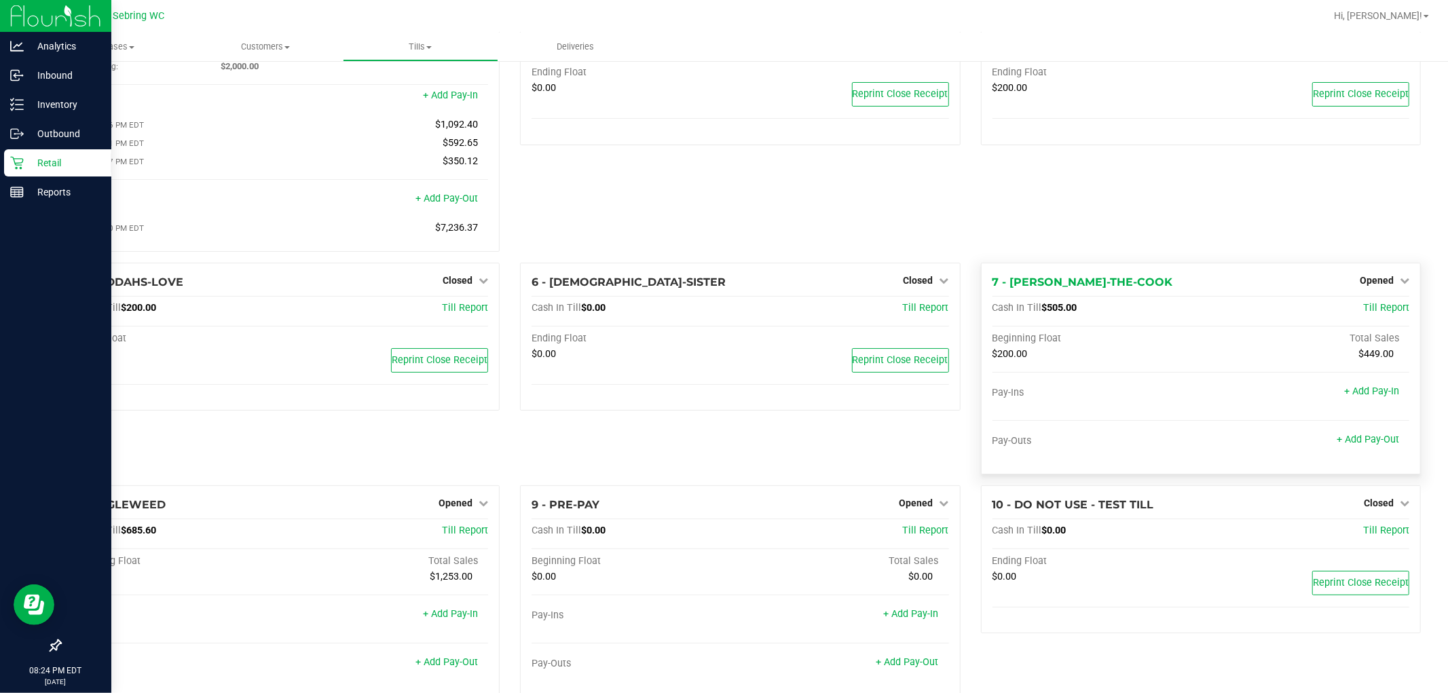
scroll to position [151, 0]
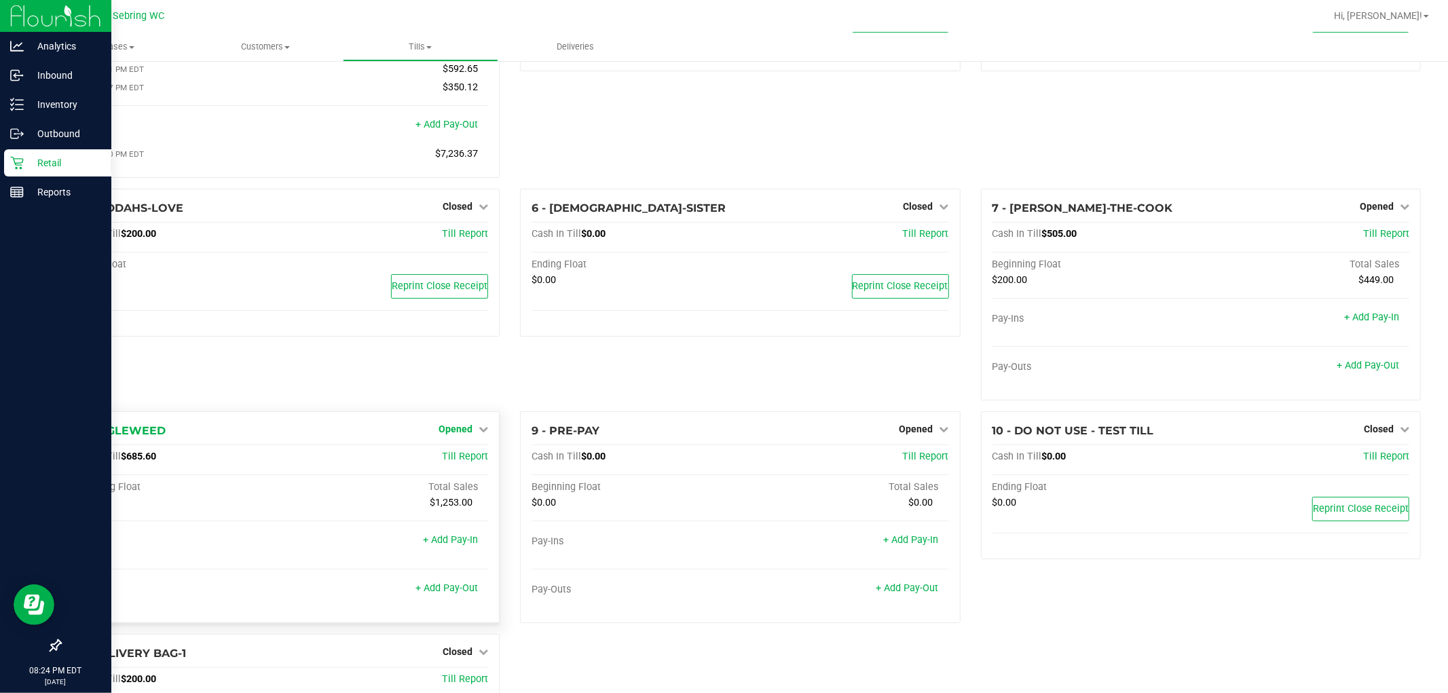
click at [450, 434] on span "Opened" at bounding box center [456, 429] width 34 height 11
click at [379, 392] on div "5 - BUDDAHS-LOVE Closed Open Till Cash In Till $200.00 Till Report Ending Float…" at bounding box center [280, 300] width 460 height 223
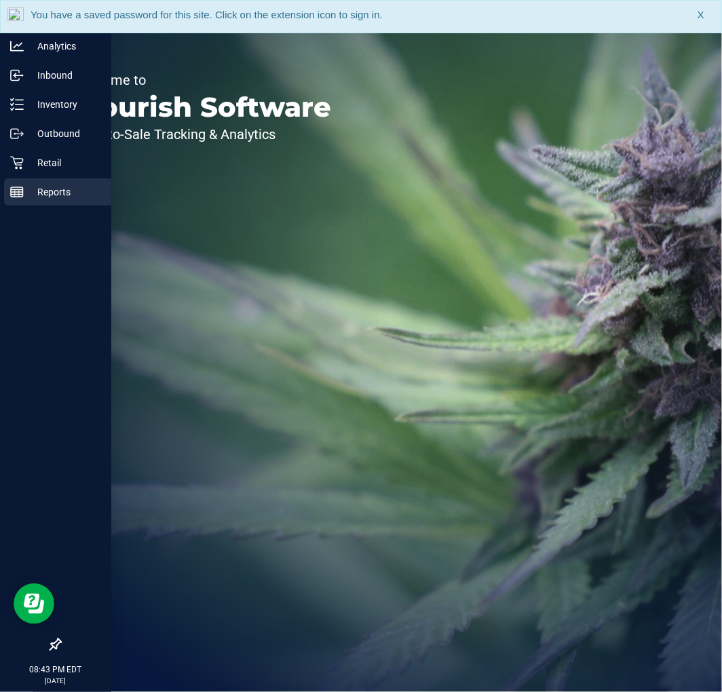
click at [8, 187] on div "Reports" at bounding box center [57, 192] width 107 height 27
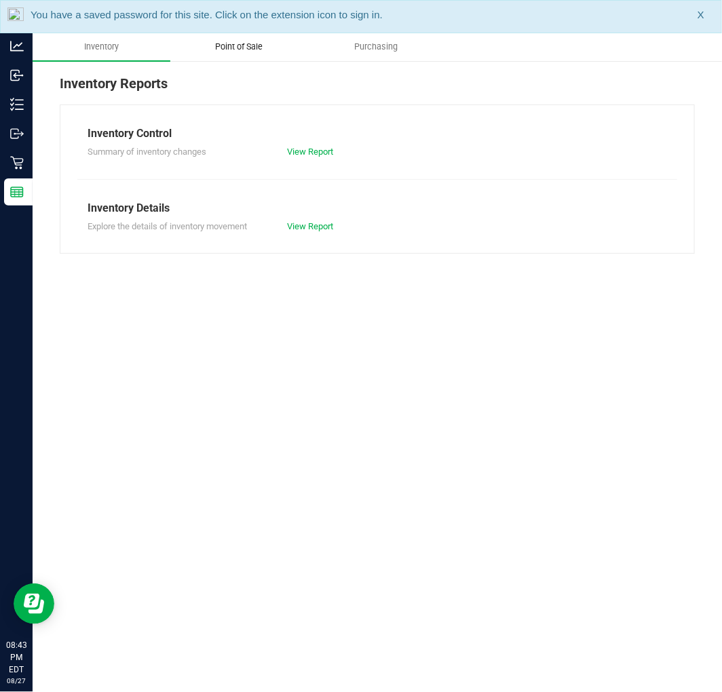
click at [206, 53] on uib-tab-heading "Point of Sale" at bounding box center [239, 46] width 136 height 27
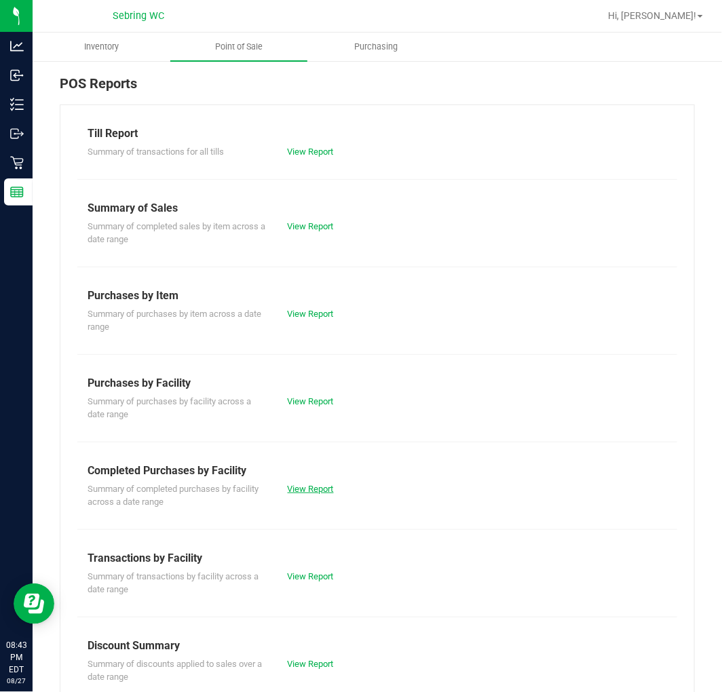
click at [314, 489] on link "View Report" at bounding box center [311, 489] width 46 height 10
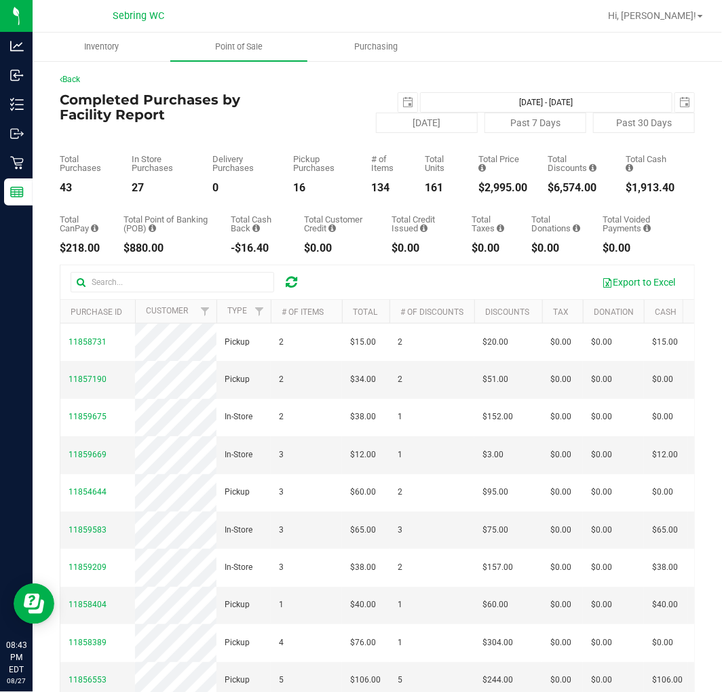
click at [483, 183] on div "$2,995.00" at bounding box center [503, 188] width 49 height 11
copy div "2,995.00"
click at [187, 134] on div "Total Purchases 43 In Store Purchases 27 Delivery Purchases 0 Pickup Purchases …" at bounding box center [377, 163] width 635 height 60
click at [399, 100] on span "select" at bounding box center [408, 102] width 19 height 19
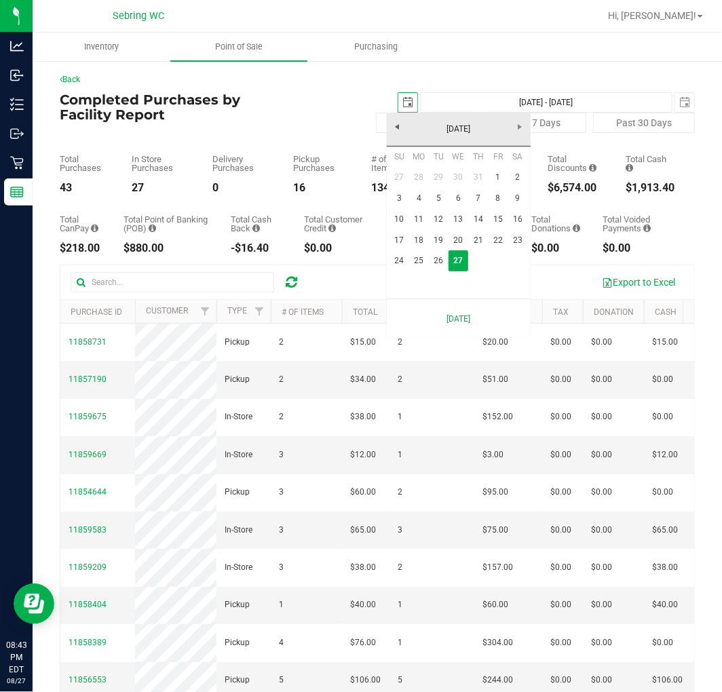
scroll to position [0, 34]
click at [416, 256] on link "25" at bounding box center [419, 261] width 20 height 21
type input "2025-08-25"
type input "Aug 25, 2025 - Aug 27, 2025"
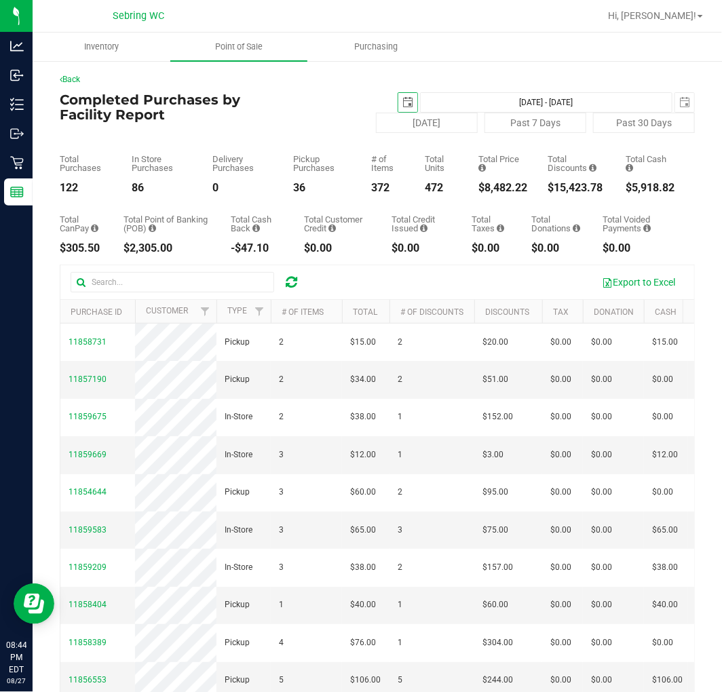
click at [401, 96] on span "select" at bounding box center [408, 102] width 19 height 19
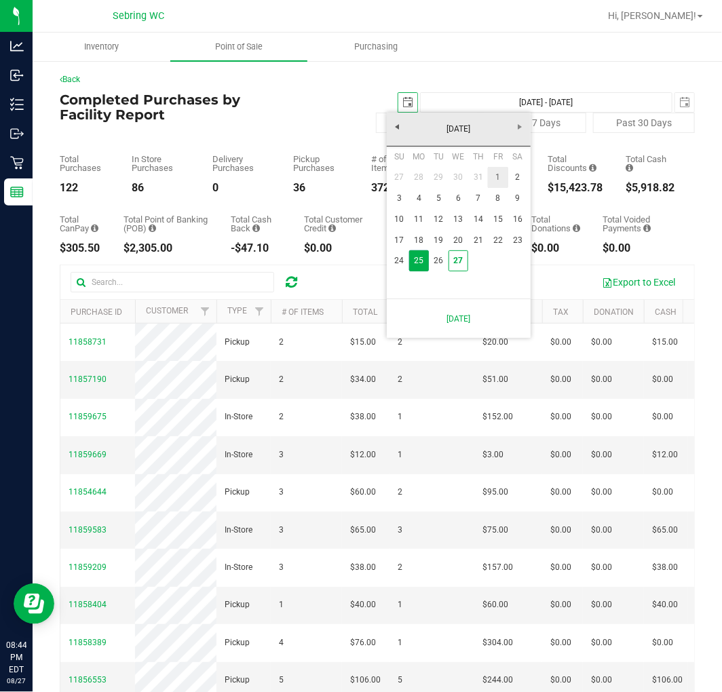
click at [496, 178] on link "1" at bounding box center [498, 177] width 20 height 21
type input "2025-08-01"
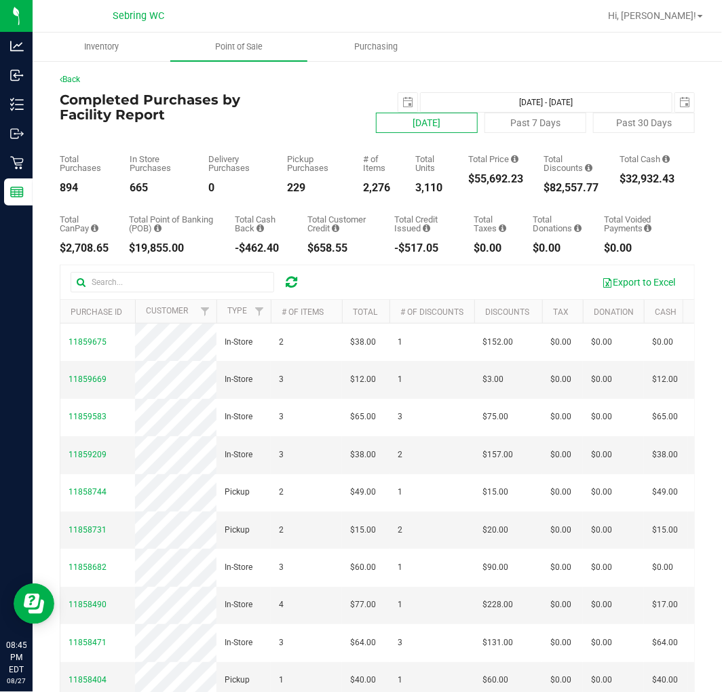
click at [378, 125] on button "[DATE]" at bounding box center [427, 123] width 102 height 20
type input "Aug 27, 2025 - Aug 27, 2025"
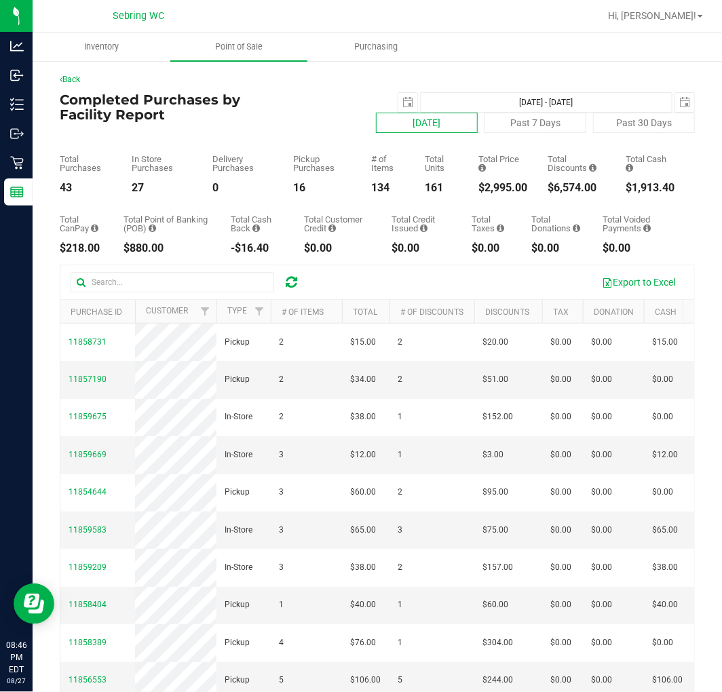
click at [422, 126] on button "[DATE]" at bounding box center [427, 123] width 102 height 20
type input "2025-08-26"
click at [626, 286] on button "Export to Excel" at bounding box center [638, 282] width 91 height 23
